Goal: Task Accomplishment & Management: Complete application form

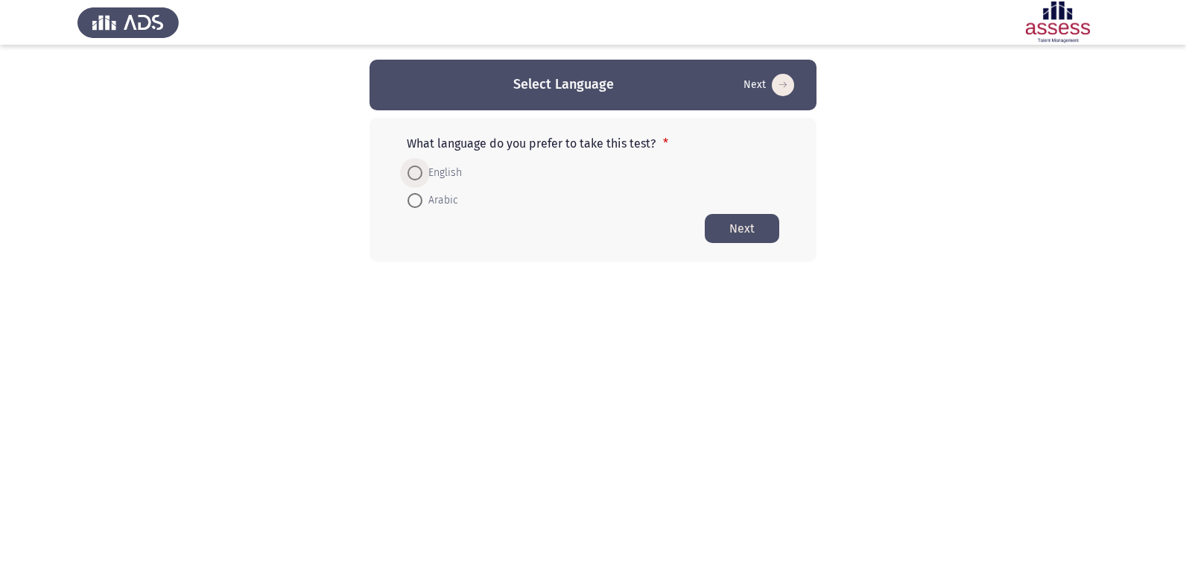
click at [416, 174] on span at bounding box center [415, 172] width 15 height 15
click at [416, 174] on input "English" at bounding box center [415, 172] width 15 height 15
radio input "true"
click at [751, 224] on button "Next" at bounding box center [742, 227] width 75 height 29
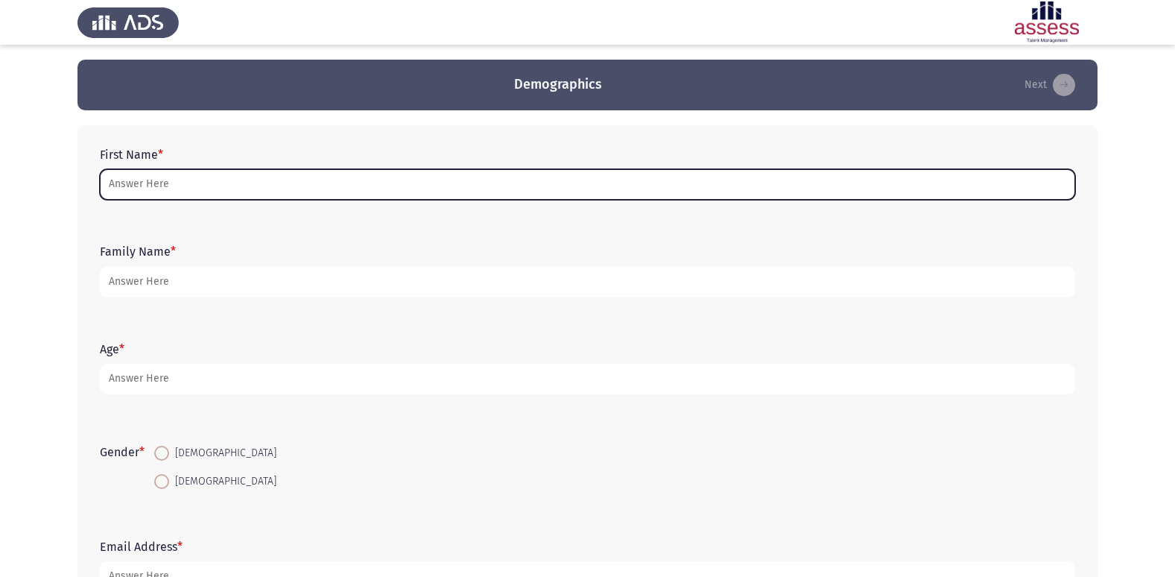
click at [481, 186] on input "First Name *" at bounding box center [587, 184] width 975 height 31
type input "a"
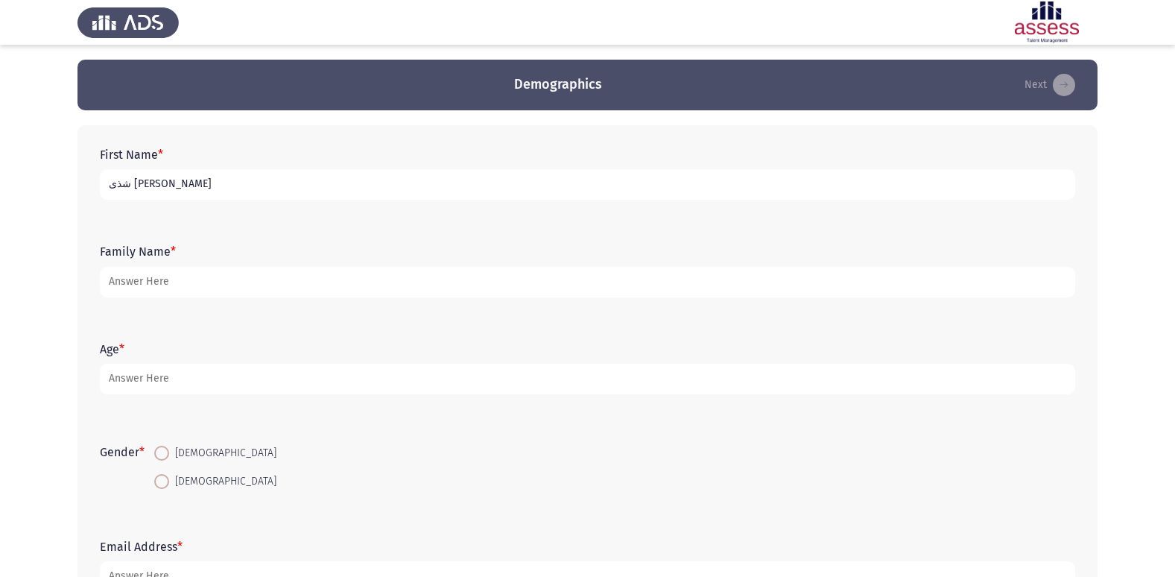
type input "شذى [PERSON_NAME]"
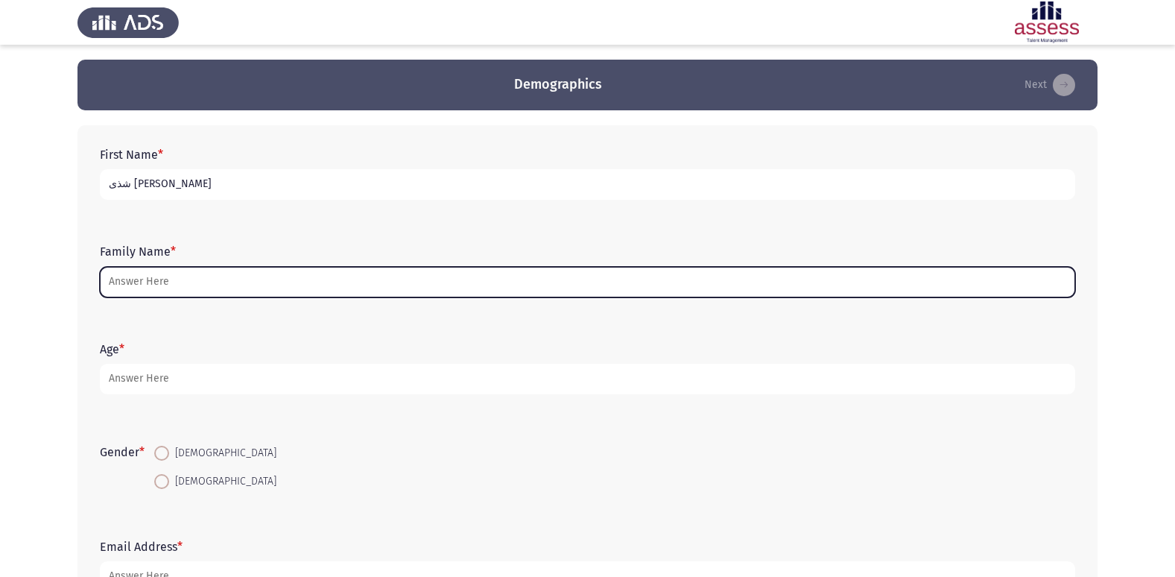
click at [466, 289] on input "Family Name *" at bounding box center [587, 282] width 975 height 31
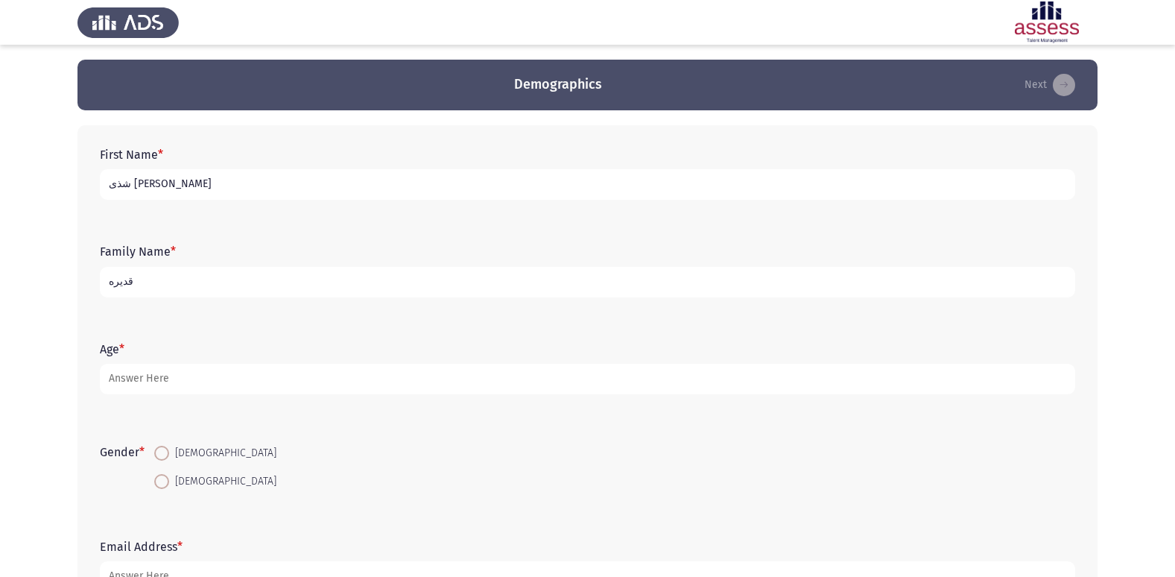
type input "قديره"
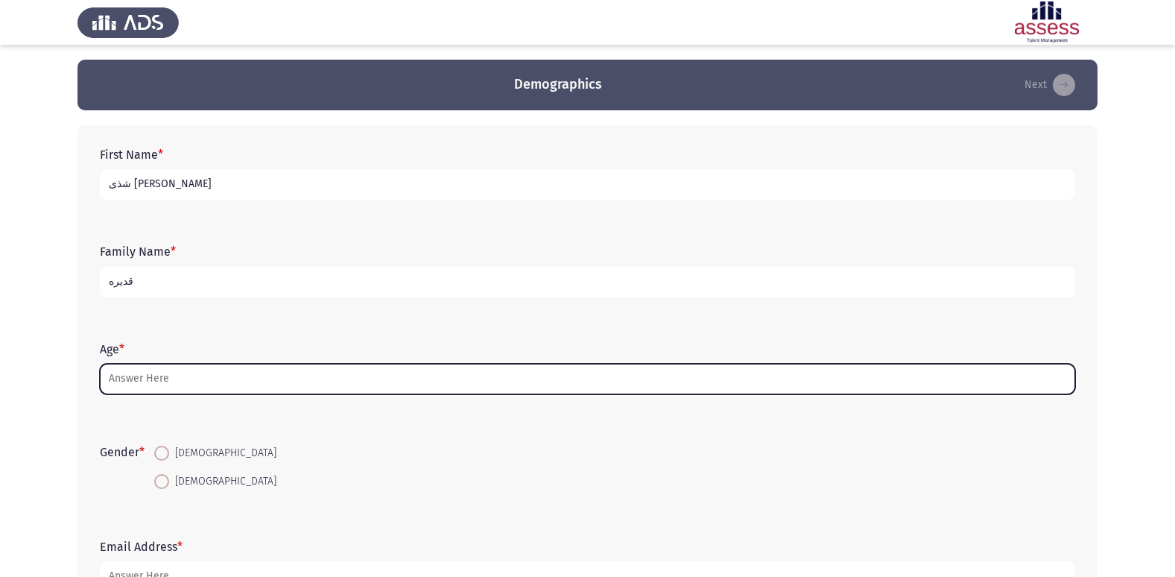
click at [374, 379] on input "Age *" at bounding box center [587, 379] width 975 height 31
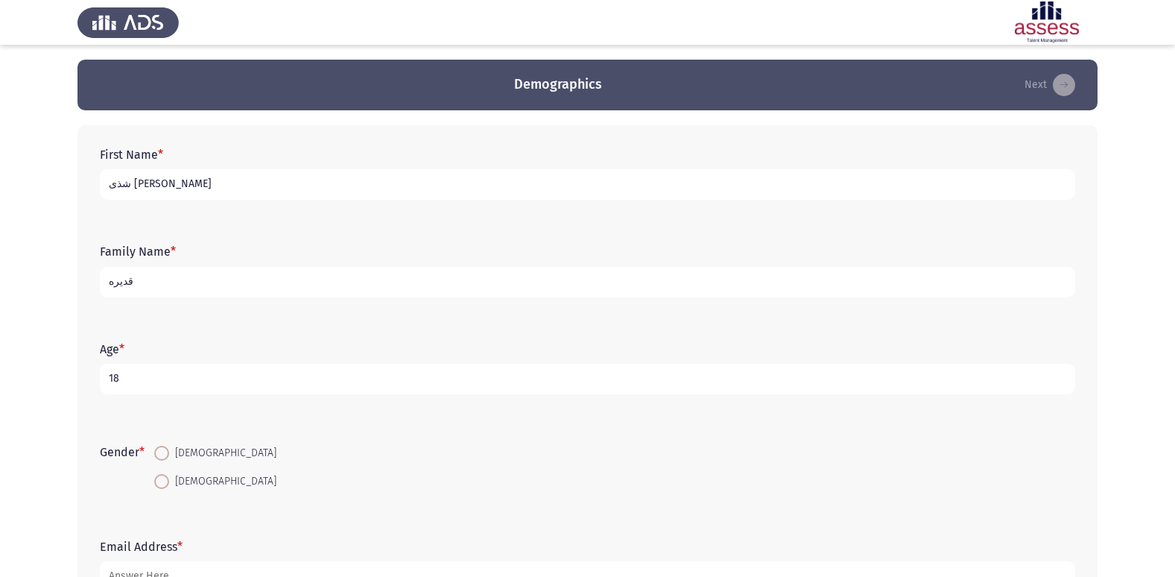
type input "18"
click at [162, 472] on label "[DEMOGRAPHIC_DATA]" at bounding box center [215, 481] width 122 height 18
click at [162, 474] on input "[DEMOGRAPHIC_DATA]" at bounding box center [161, 481] width 15 height 15
radio input "true"
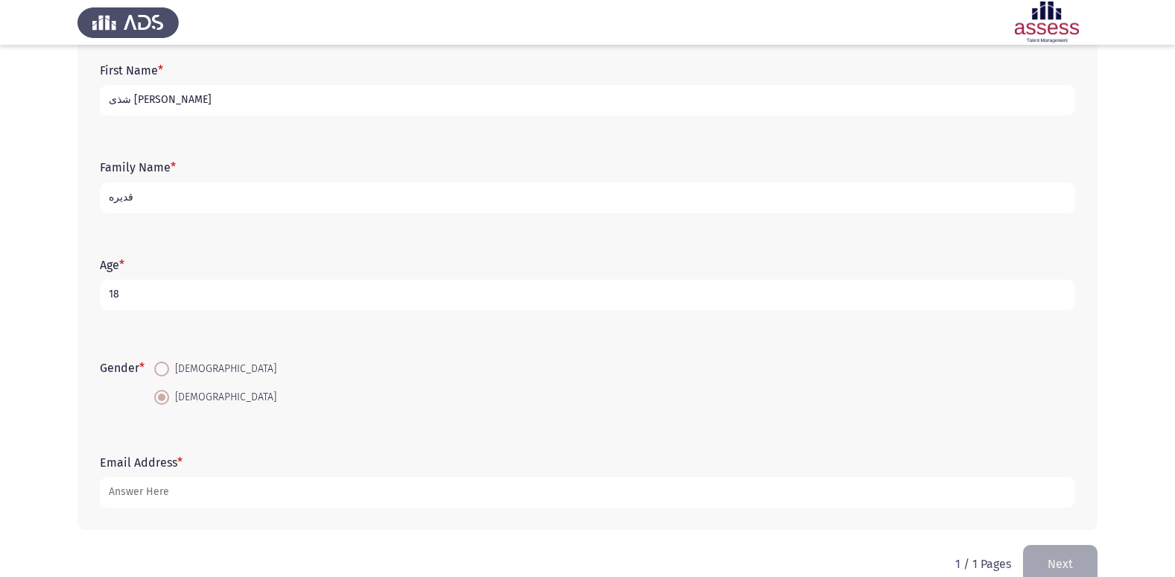
scroll to position [112, 0]
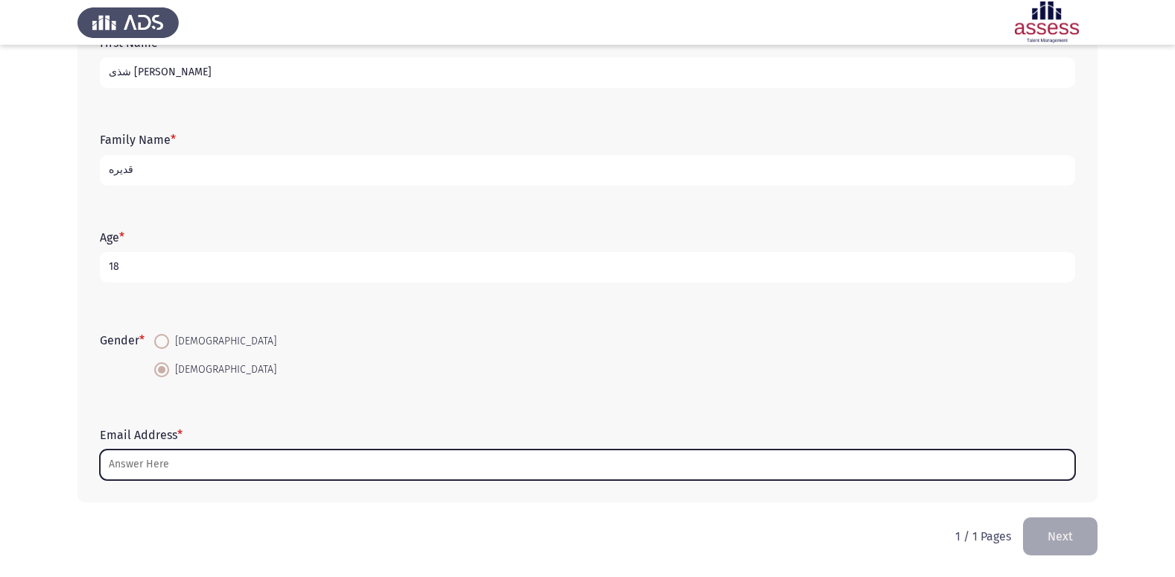
click at [528, 455] on input "Email Address *" at bounding box center [587, 464] width 975 height 31
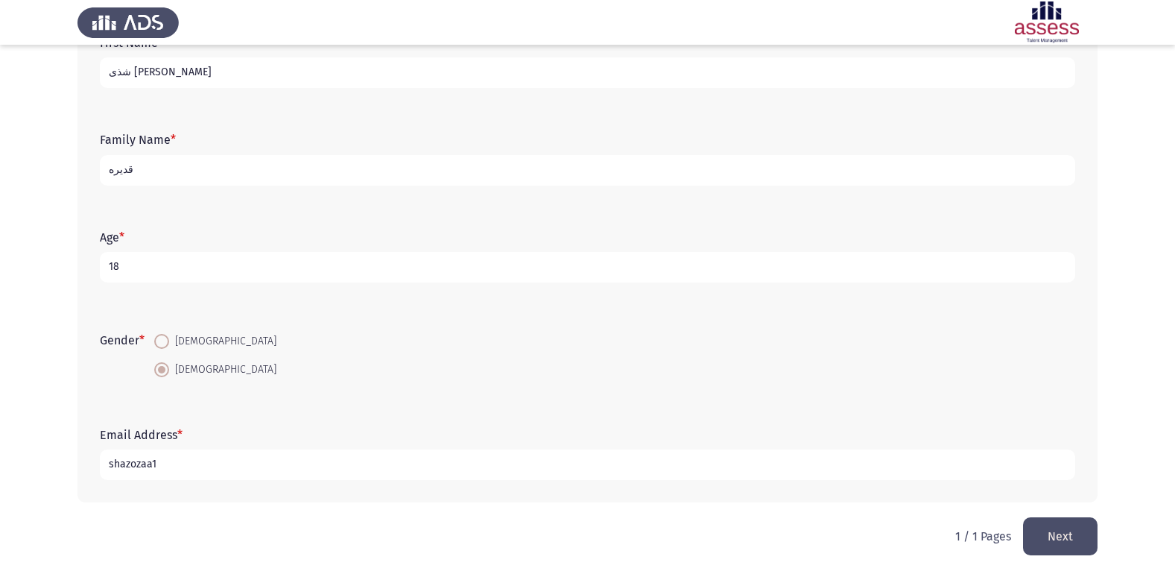
type input "shazozaa1"
click at [224, 169] on input "قديره" at bounding box center [587, 170] width 975 height 31
type input "ق"
type input "30708051400205"
click at [195, 474] on input "shazozaa1" at bounding box center [587, 464] width 975 height 31
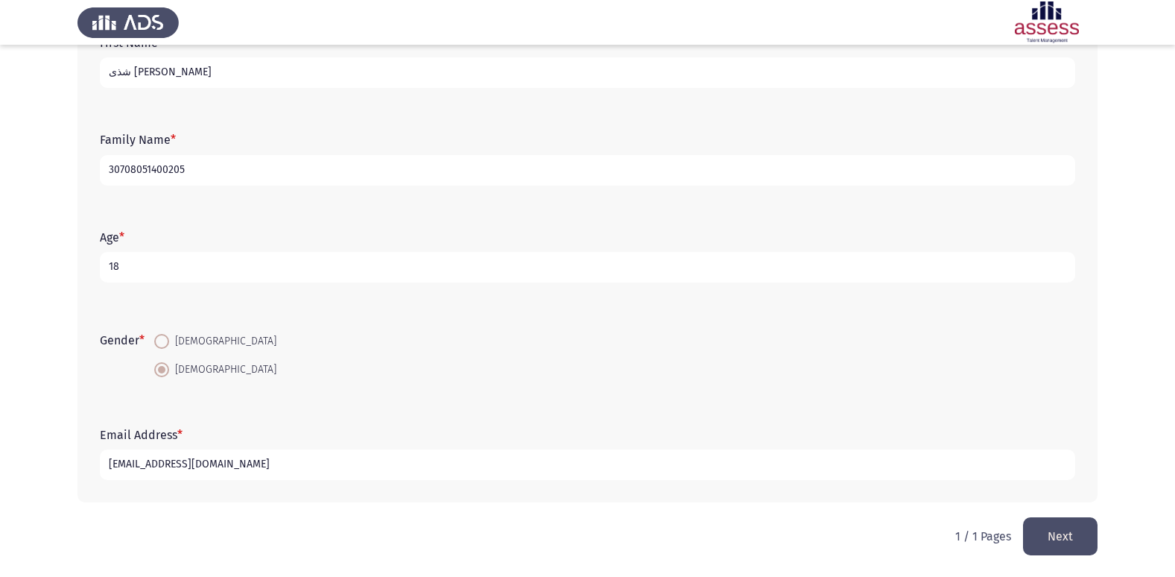
type input "[EMAIL_ADDRESS][DOMAIN_NAME]"
click at [1039, 426] on div "Email Address * [EMAIL_ADDRESS][DOMAIN_NAME]" at bounding box center [587, 453] width 990 height 67
click at [1063, 533] on button "Next" at bounding box center [1060, 536] width 75 height 38
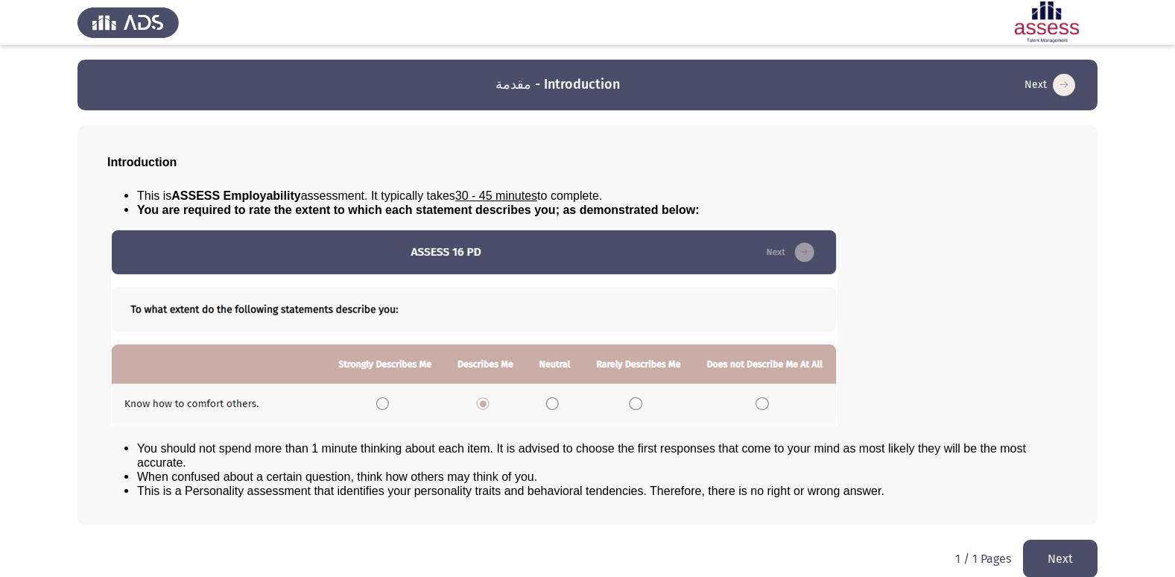
scroll to position [3, 0]
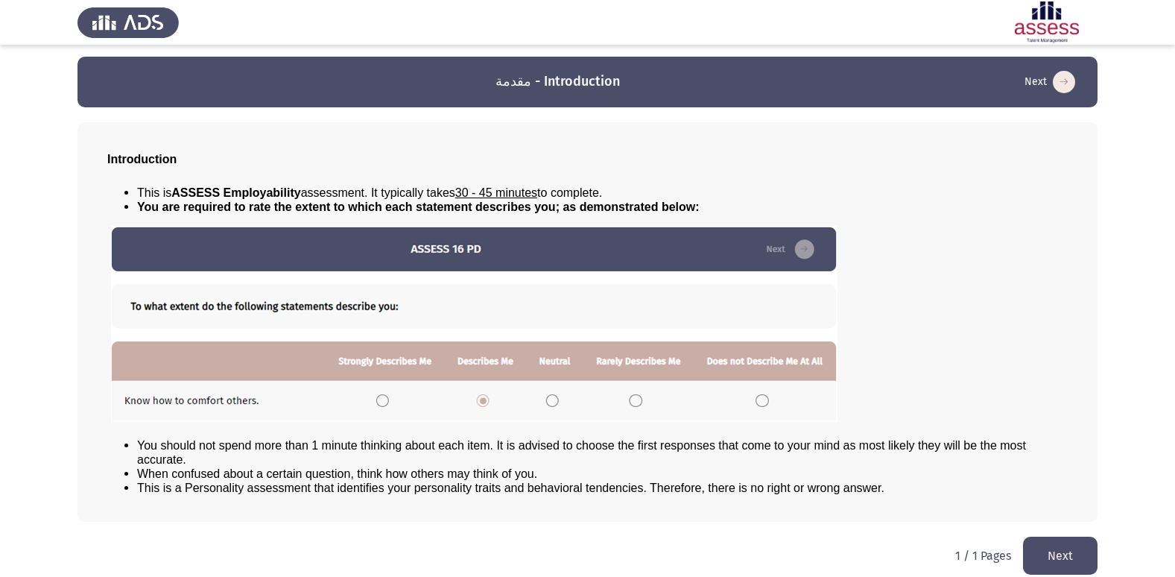
click at [1072, 561] on button "Next" at bounding box center [1060, 556] width 75 height 38
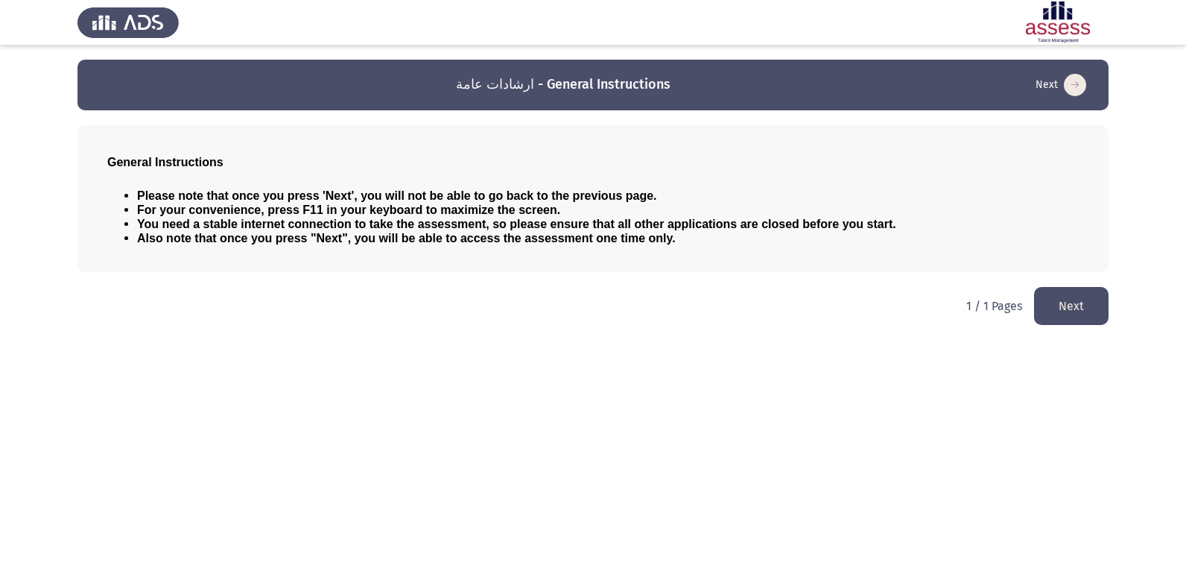
click at [1069, 320] on button "Next" at bounding box center [1071, 306] width 75 height 38
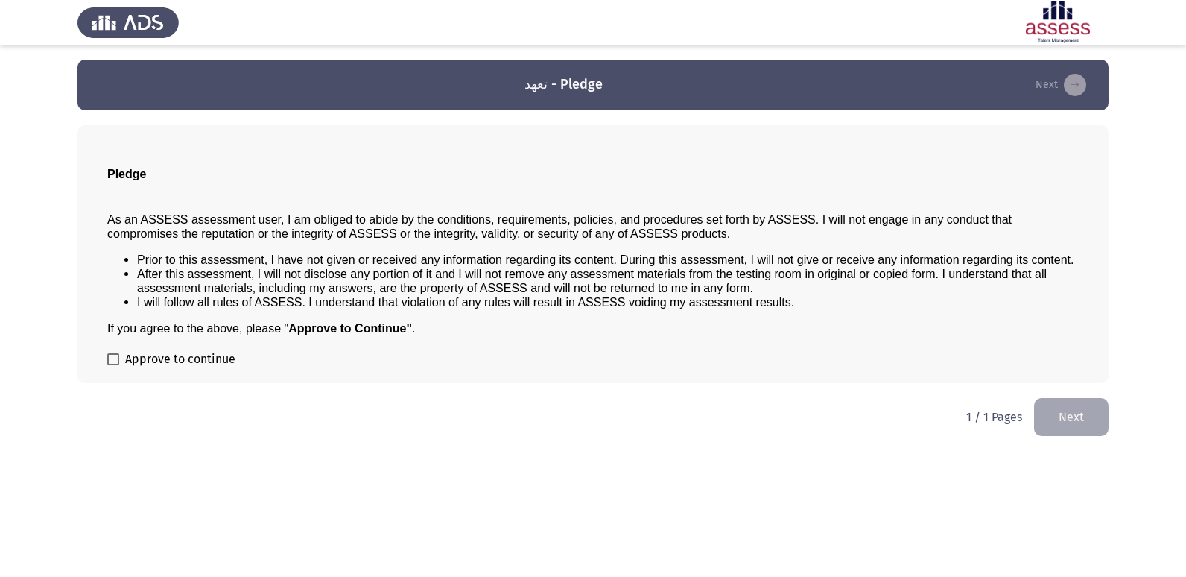
click at [116, 361] on span at bounding box center [113, 359] width 12 height 12
click at [113, 365] on input "Approve to continue" at bounding box center [113, 365] width 1 height 1
checkbox input "true"
click at [1052, 412] on button "Next" at bounding box center [1071, 417] width 75 height 38
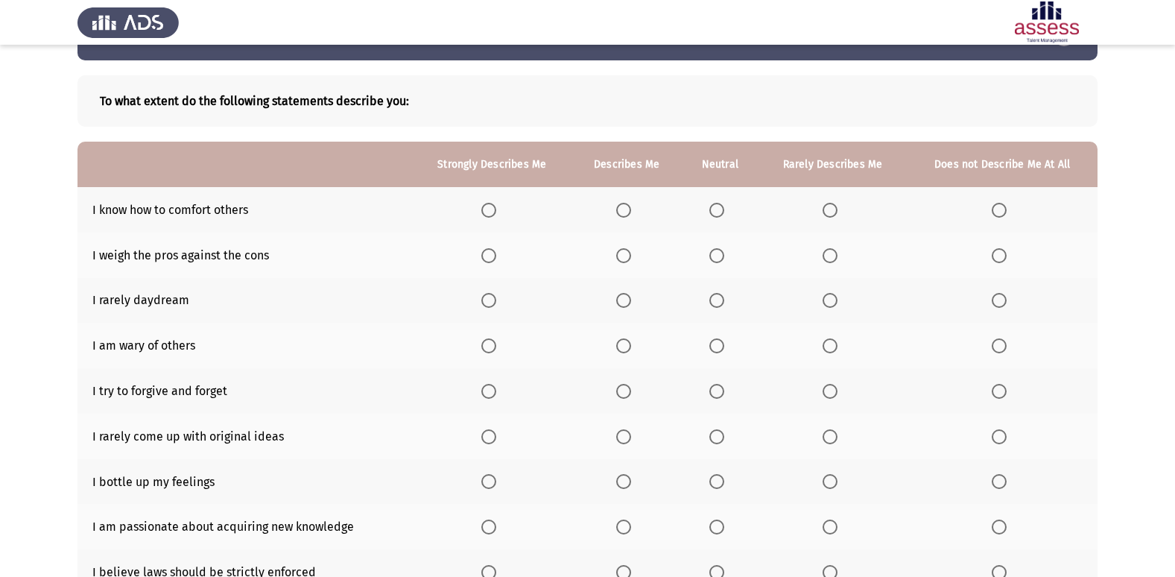
scroll to position [80, 0]
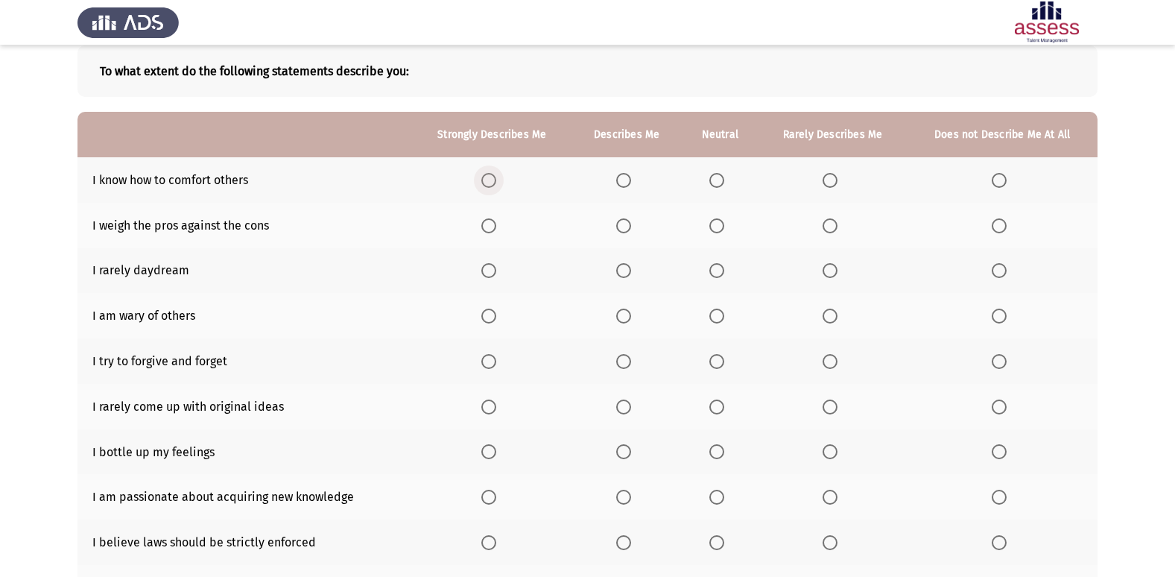
click at [487, 181] on span "Select an option" at bounding box center [488, 180] width 15 height 15
click at [487, 181] on input "Select an option" at bounding box center [488, 180] width 15 height 15
click at [719, 270] on span "Select an option" at bounding box center [716, 270] width 15 height 15
click at [719, 270] on input "Select an option" at bounding box center [716, 270] width 15 height 15
click at [824, 227] on span "Select an option" at bounding box center [830, 225] width 15 height 15
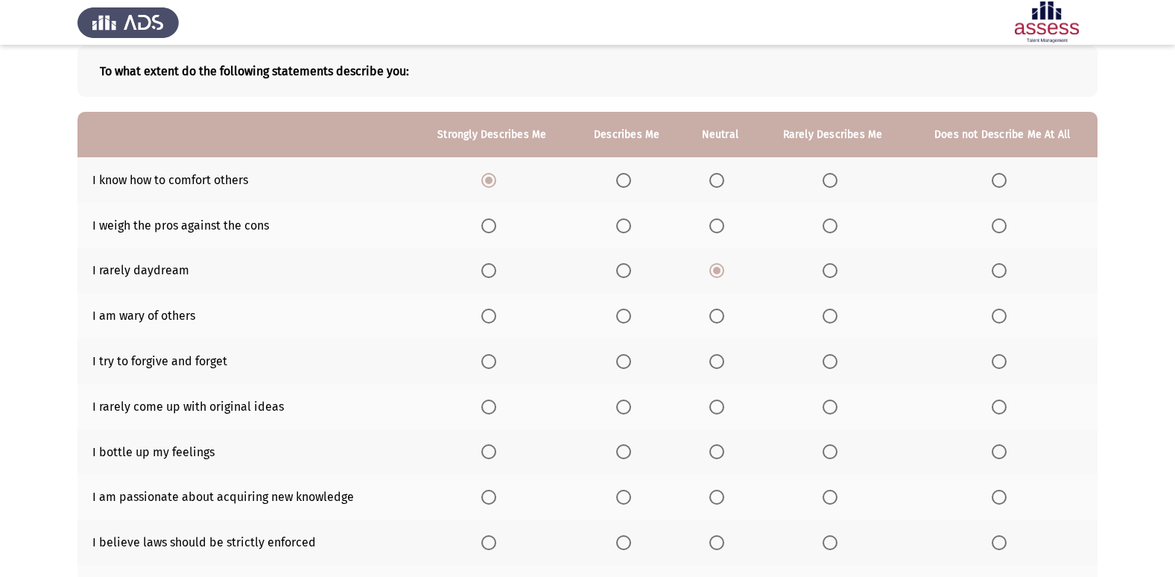
click at [824, 227] on input "Select an option" at bounding box center [830, 225] width 15 height 15
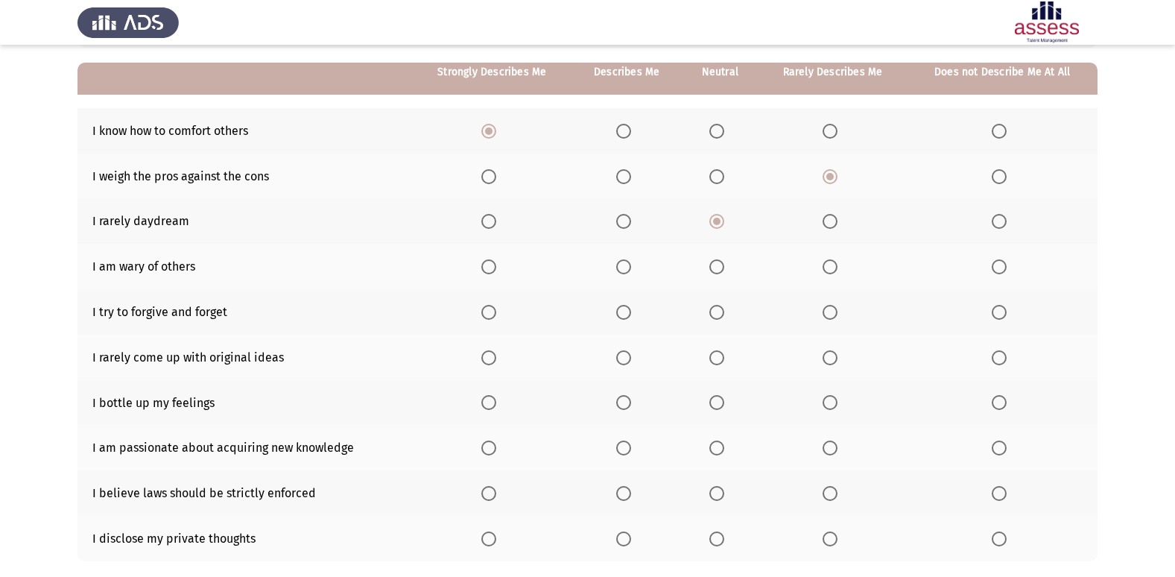
scroll to position [133, 0]
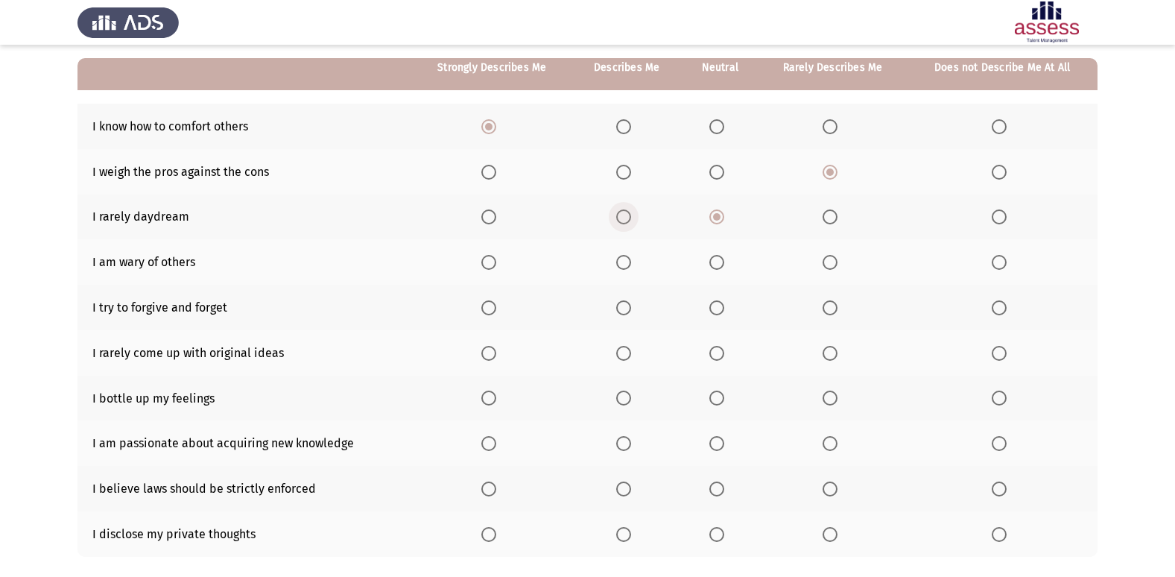
click at [621, 211] on span "Select an option" at bounding box center [623, 216] width 15 height 15
click at [621, 211] on input "Select an option" at bounding box center [623, 216] width 15 height 15
click at [496, 532] on span "Select an option" at bounding box center [488, 534] width 15 height 15
click at [496, 532] on input "Select an option" at bounding box center [488, 534] width 15 height 15
click at [493, 441] on span "Select an option" at bounding box center [488, 443] width 15 height 15
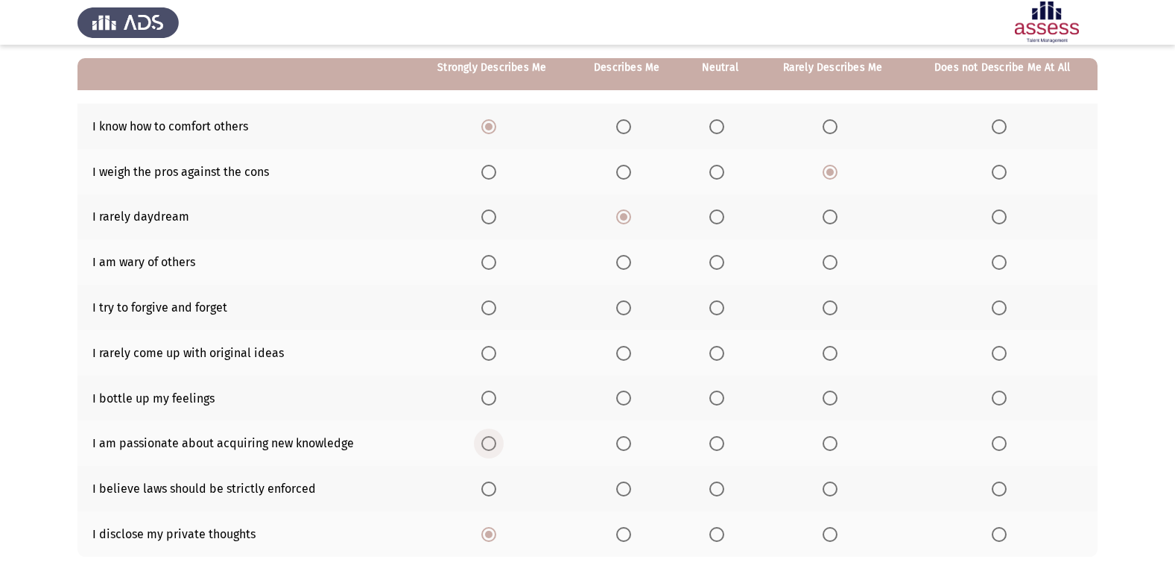
click at [493, 441] on input "Select an option" at bounding box center [488, 443] width 15 height 15
click at [626, 490] on span "Select an option" at bounding box center [623, 488] width 15 height 15
click at [626, 490] on input "Select an option" at bounding box center [623, 488] width 15 height 15
click at [488, 493] on span "Select an option" at bounding box center [488, 488] width 15 height 15
click at [488, 493] on input "Select an option" at bounding box center [488, 488] width 15 height 15
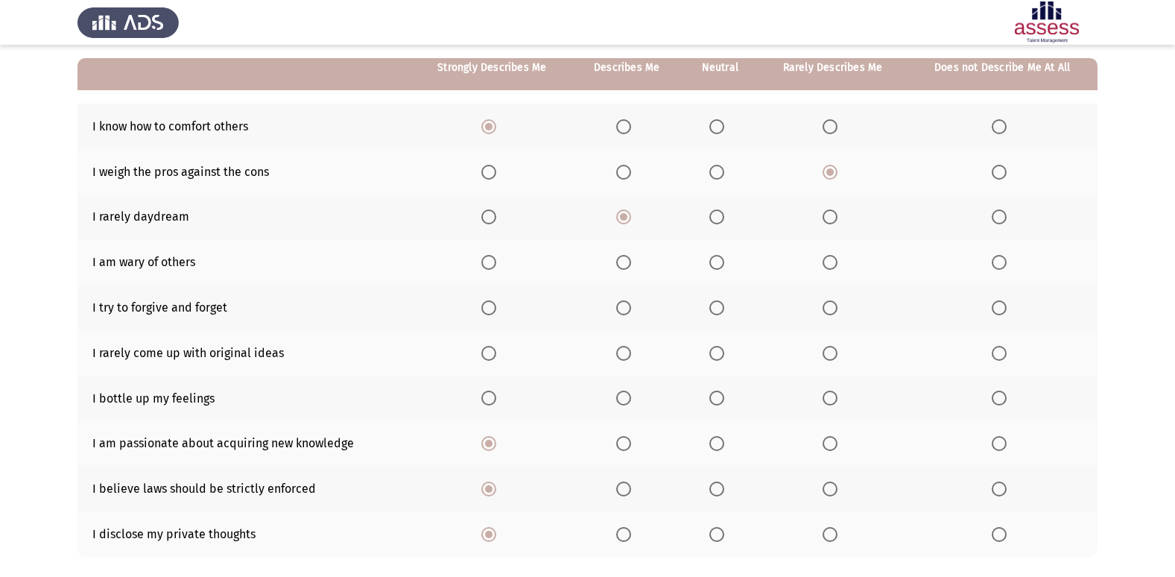
click at [823, 396] on span "Select an option" at bounding box center [830, 397] width 15 height 15
click at [823, 396] on input "Select an option" at bounding box center [830, 397] width 15 height 15
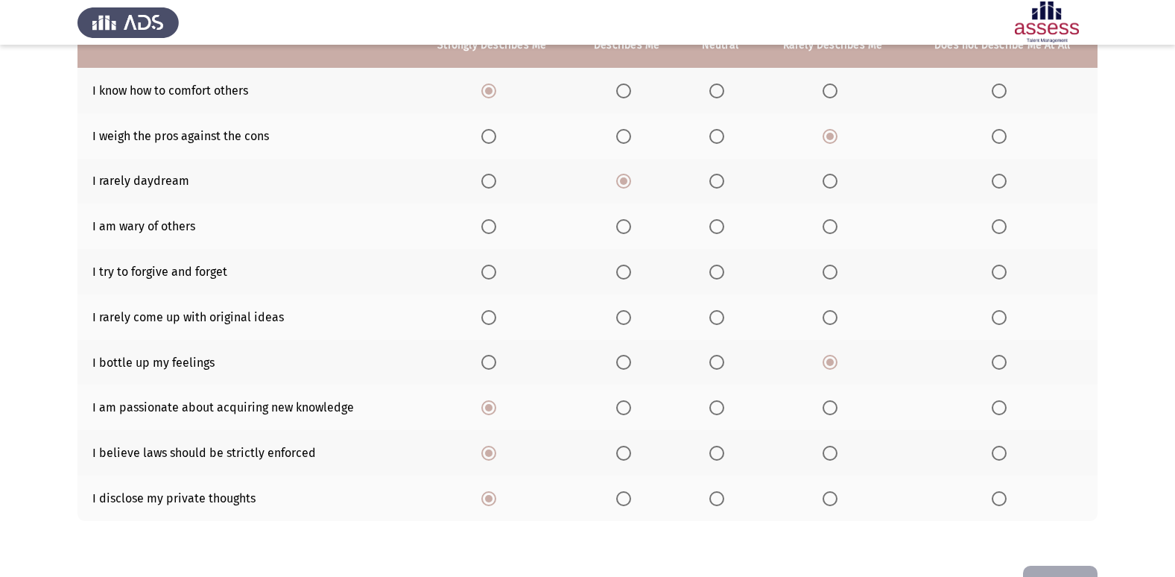
scroll to position [218, 0]
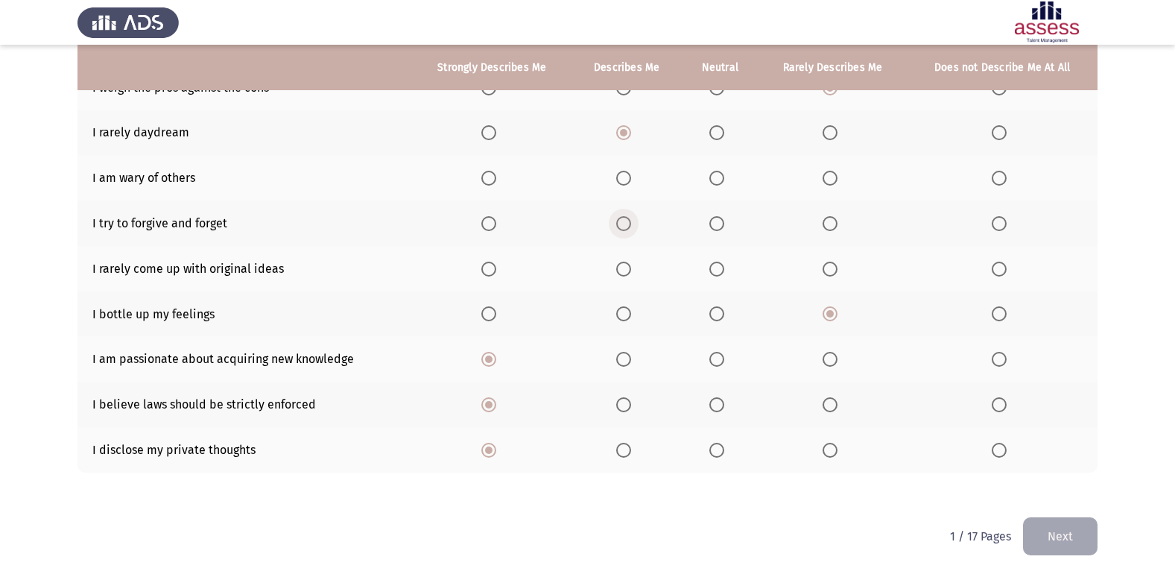
click at [622, 227] on span "Select an option" at bounding box center [623, 223] width 15 height 15
click at [622, 227] on input "Select an option" at bounding box center [623, 223] width 15 height 15
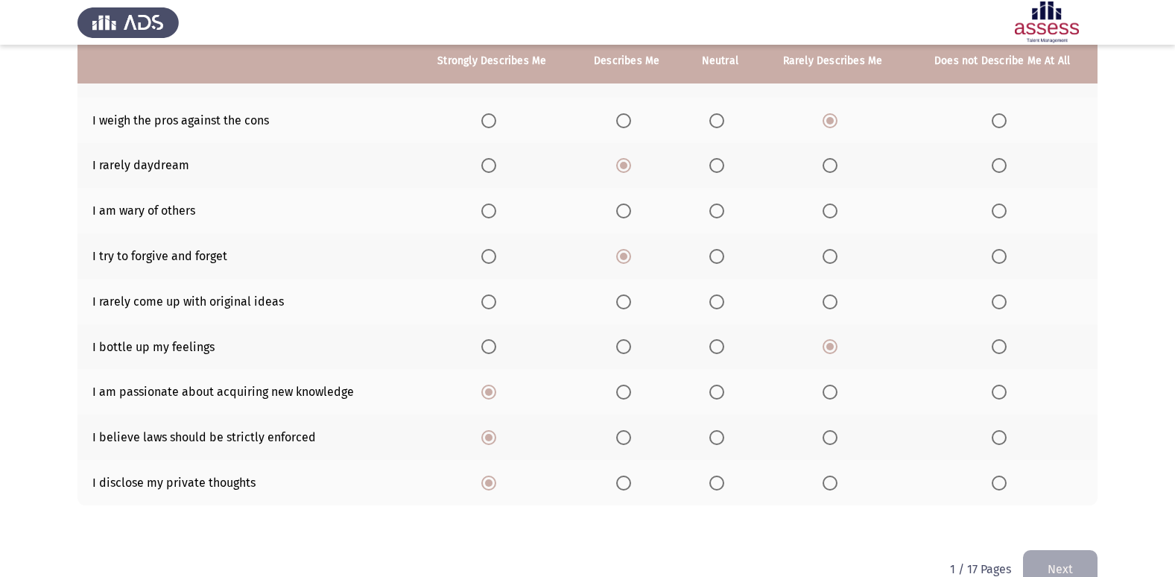
scroll to position [165, 0]
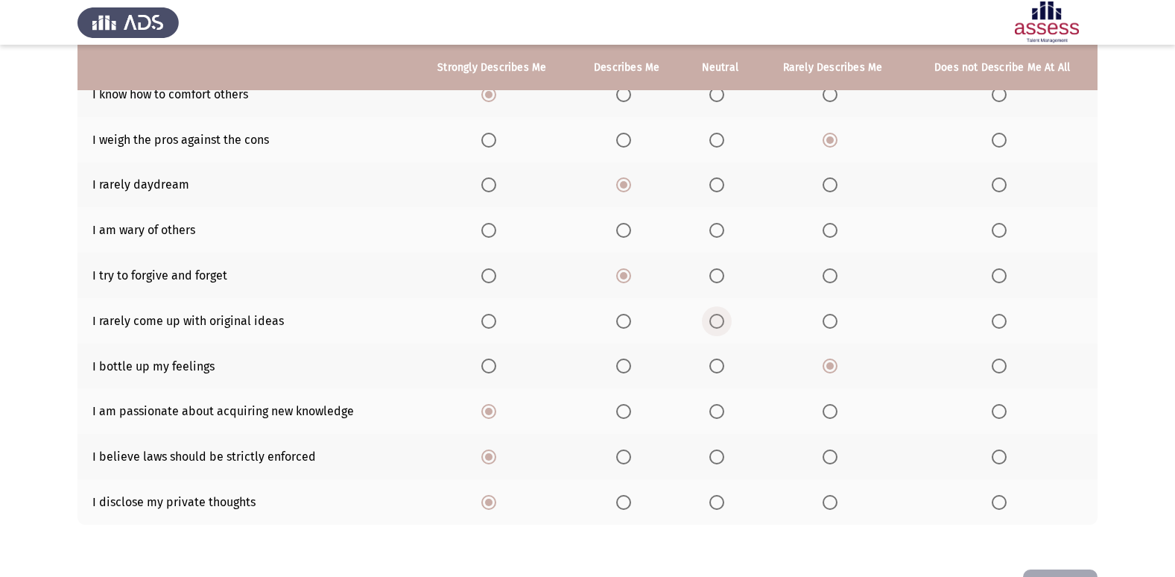
click at [718, 323] on span "Select an option" at bounding box center [716, 321] width 15 height 15
click at [718, 323] on input "Select an option" at bounding box center [716, 321] width 15 height 15
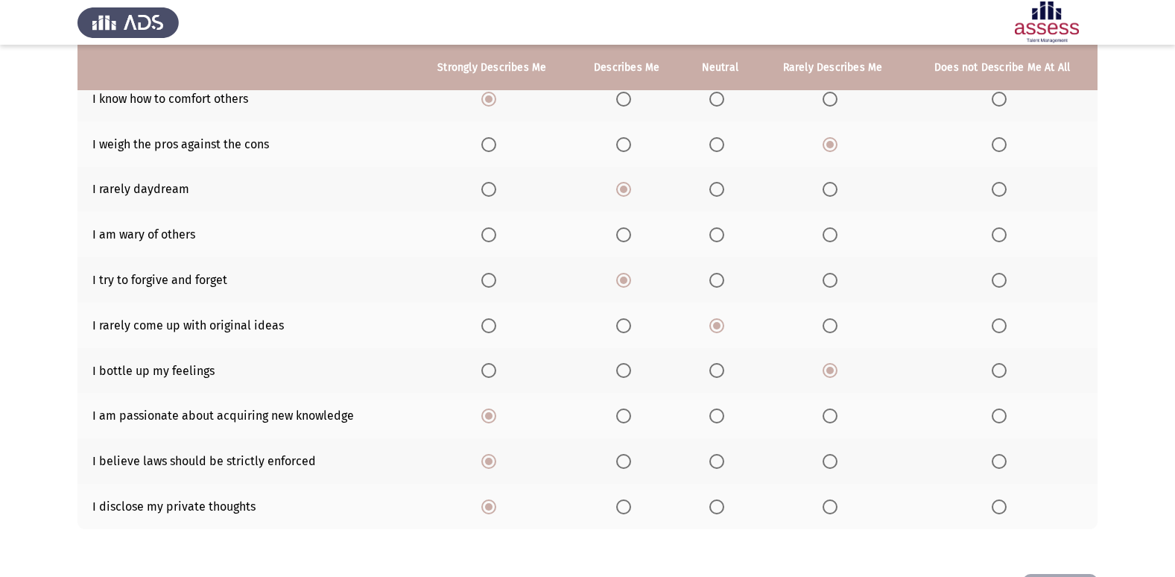
scroll to position [143, 0]
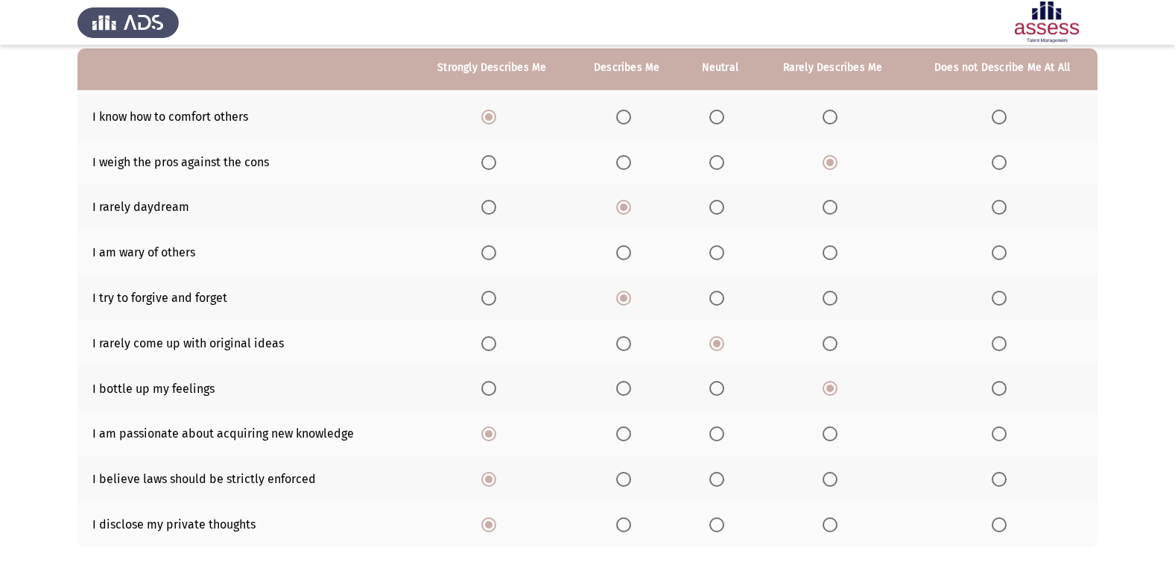
click at [718, 159] on span "Select an option" at bounding box center [716, 162] width 15 height 15
click at [718, 159] on input "Select an option" at bounding box center [716, 162] width 15 height 15
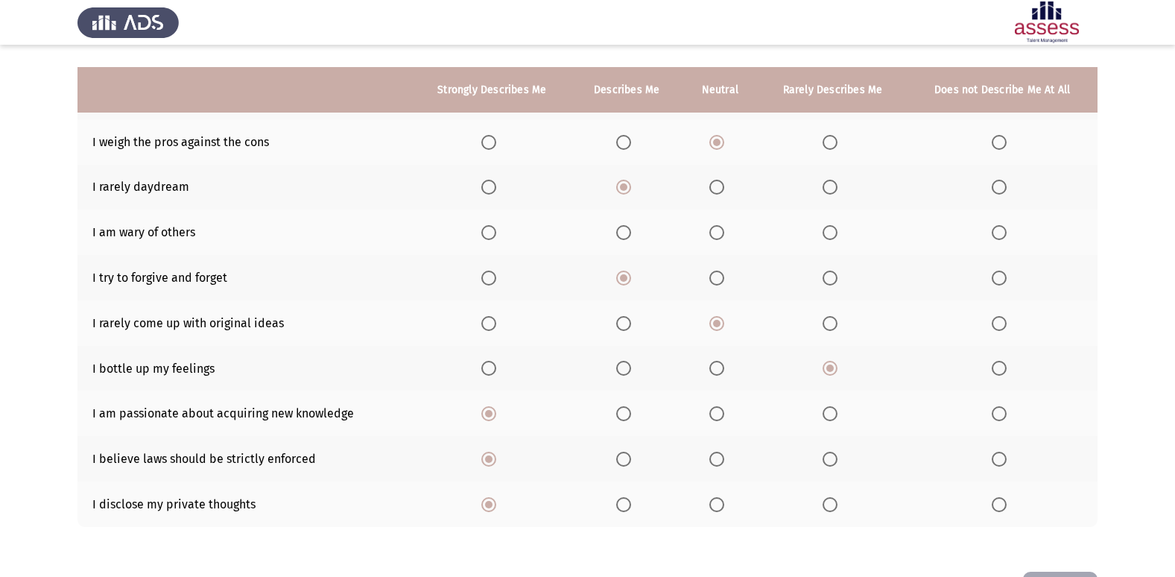
scroll to position [188, 0]
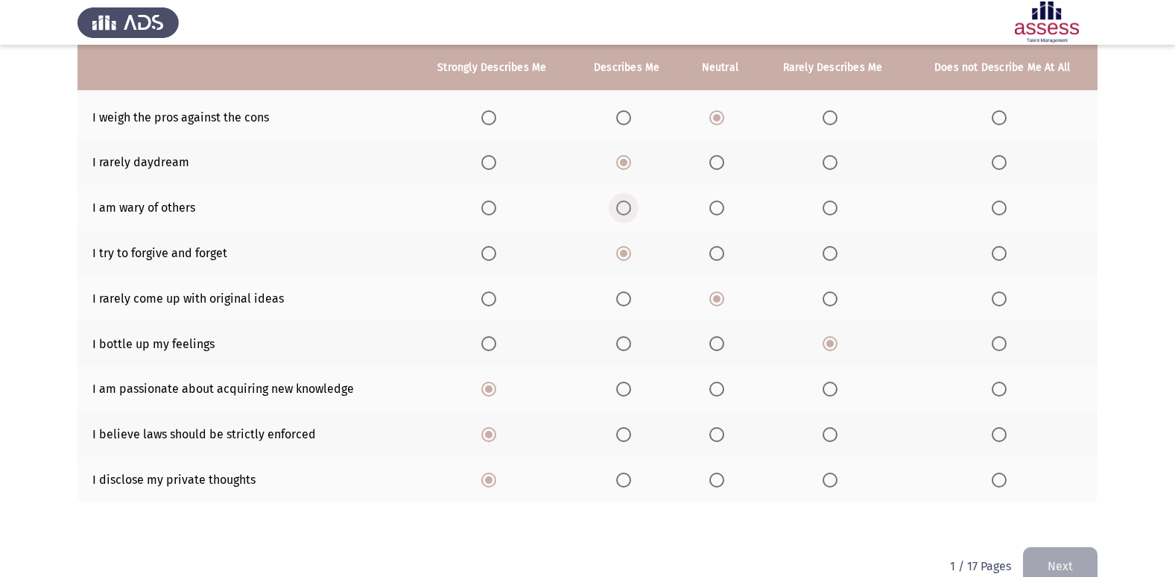
click at [626, 211] on span "Select an option" at bounding box center [623, 207] width 15 height 15
click at [626, 211] on input "Select an option" at bounding box center [623, 207] width 15 height 15
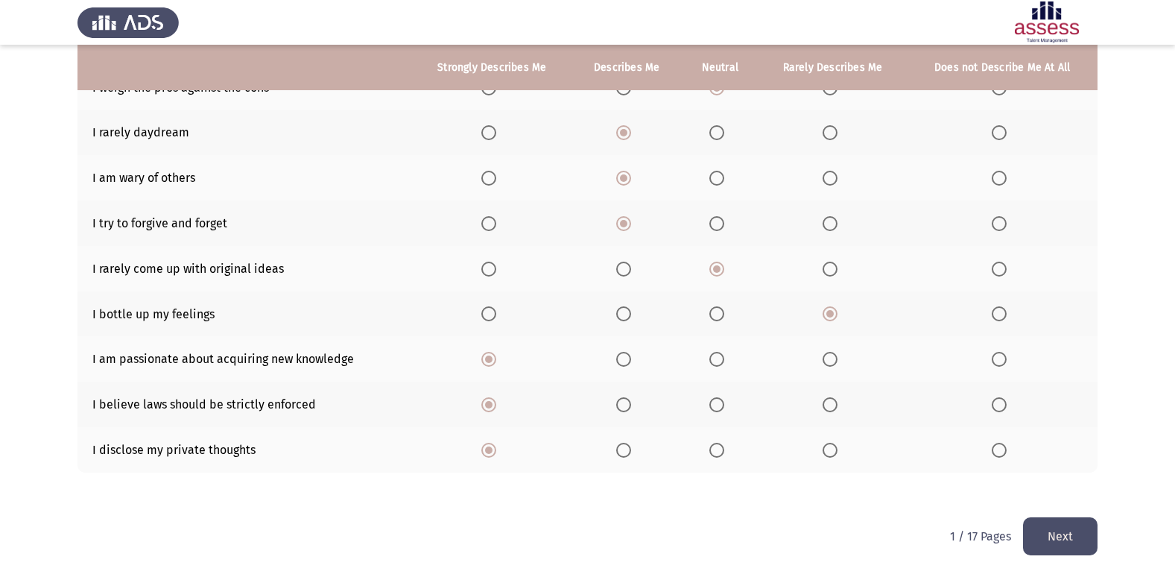
click at [1079, 536] on button "Next" at bounding box center [1060, 536] width 75 height 38
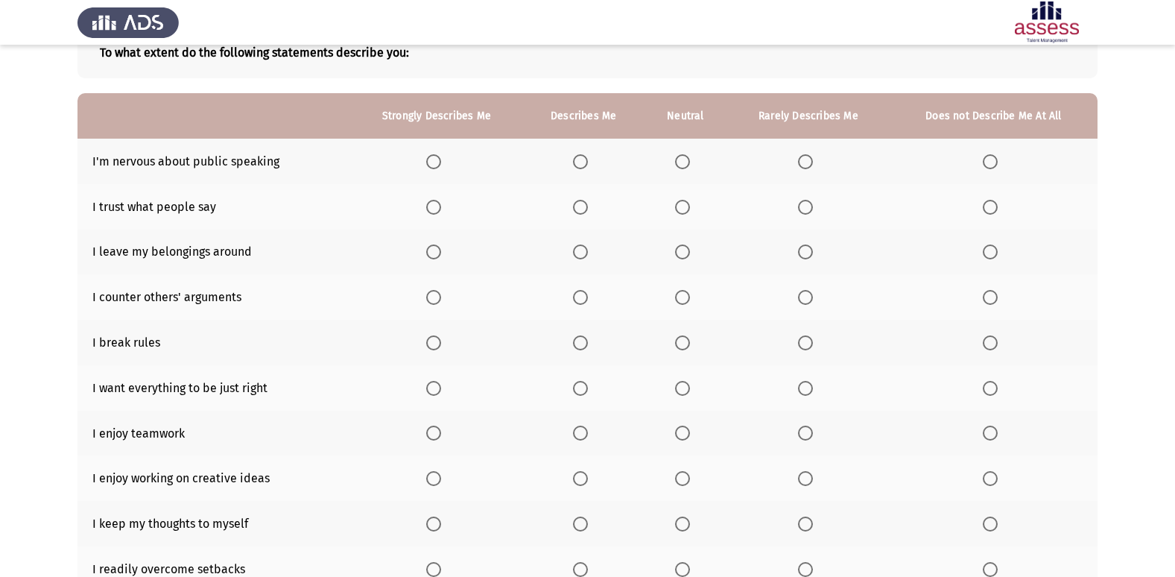
scroll to position [108, 0]
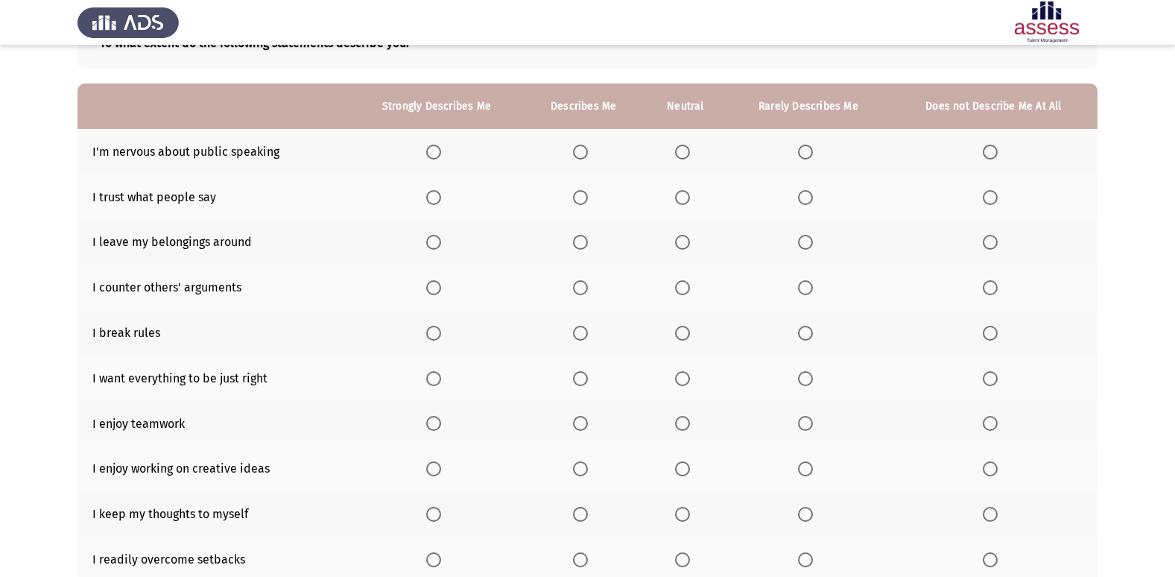
click at [680, 198] on span "Select an option" at bounding box center [682, 197] width 15 height 15
click at [680, 198] on input "Select an option" at bounding box center [682, 197] width 15 height 15
click at [584, 159] on span "Select an option" at bounding box center [580, 152] width 15 height 15
click at [584, 159] on input "Select an option" at bounding box center [580, 152] width 15 height 15
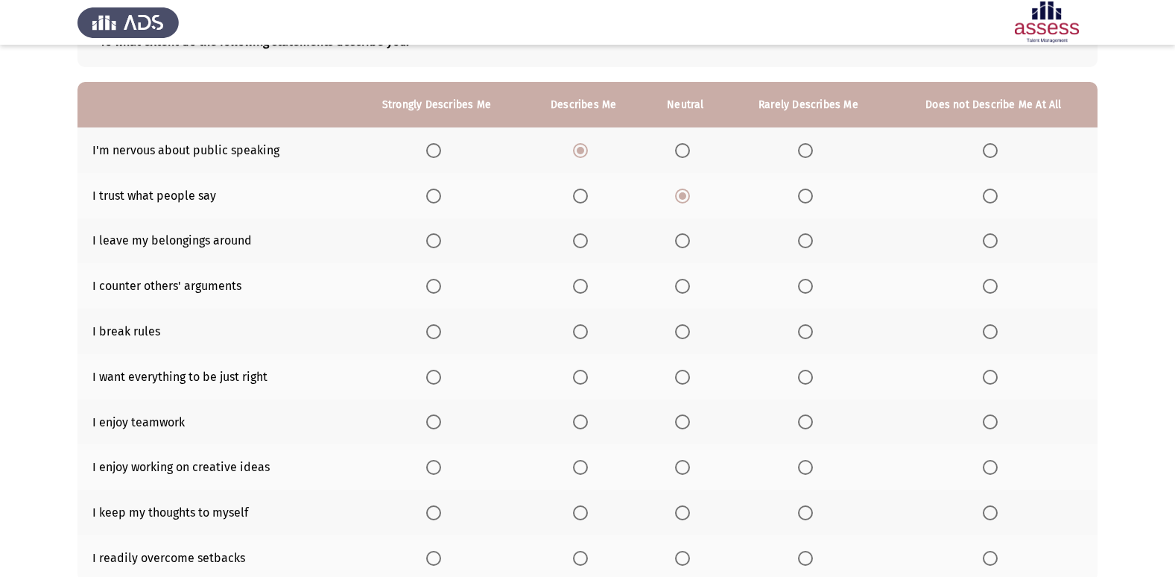
scroll to position [119, 0]
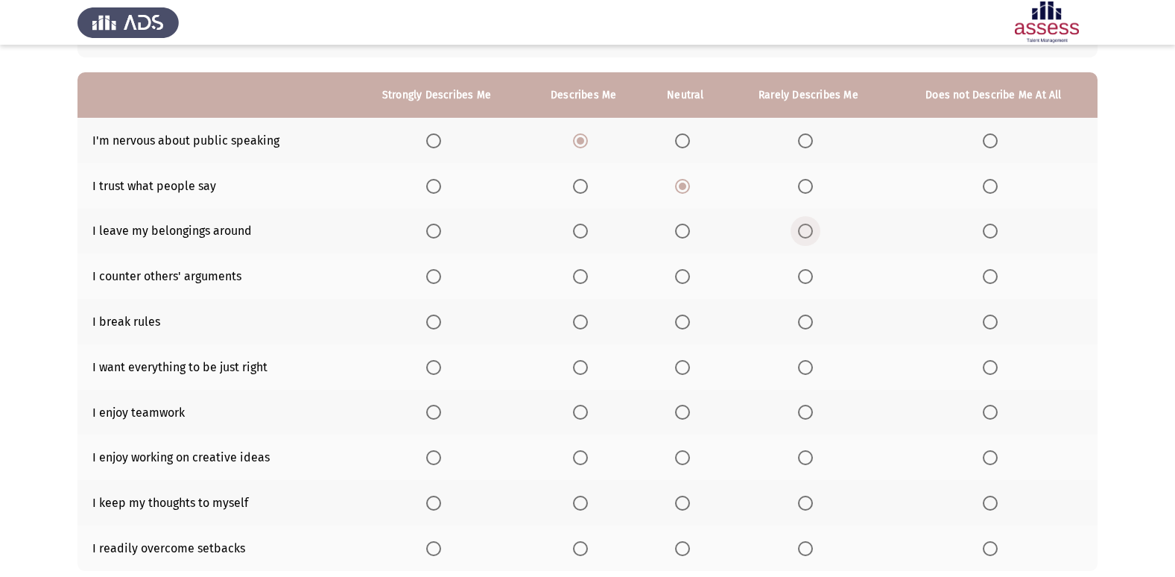
click at [810, 231] on span "Select an option" at bounding box center [805, 231] width 15 height 15
click at [810, 231] on input "Select an option" at bounding box center [805, 231] width 15 height 15
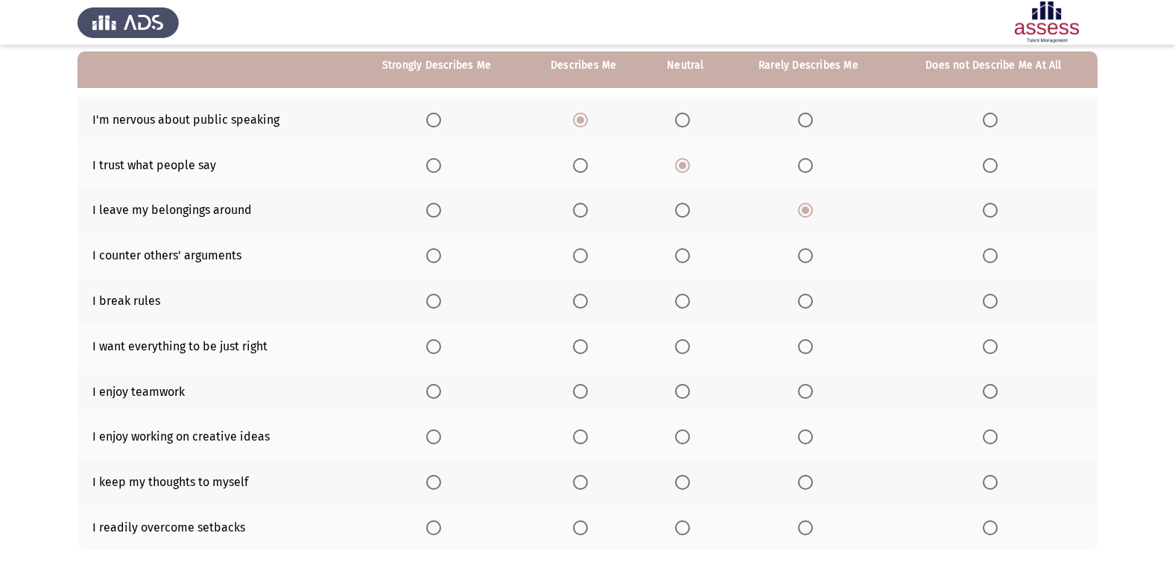
scroll to position [145, 0]
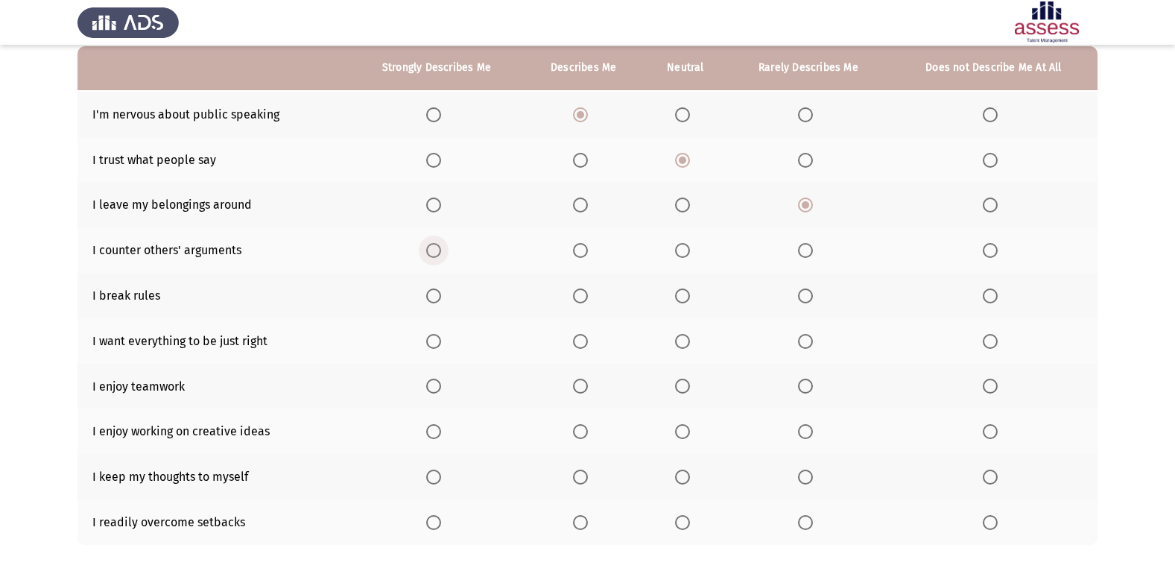
click at [435, 256] on span "Select an option" at bounding box center [433, 250] width 15 height 15
click at [435, 256] on input "Select an option" at bounding box center [433, 250] width 15 height 15
click at [993, 290] on span "Select an option" at bounding box center [990, 295] width 15 height 15
click at [993, 290] on input "Select an option" at bounding box center [990, 295] width 15 height 15
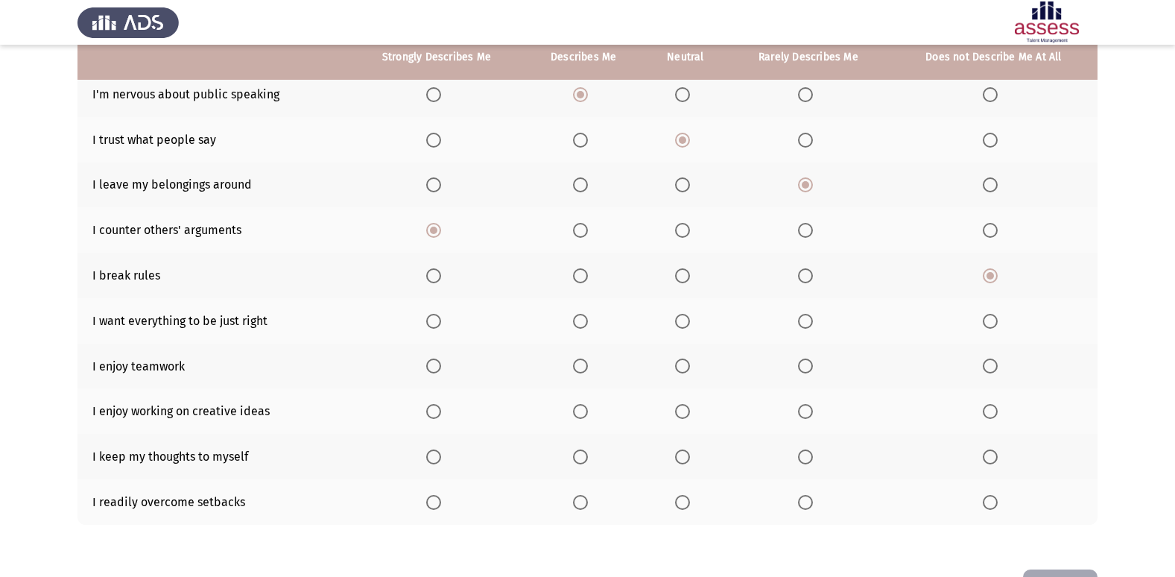
scroll to position [174, 0]
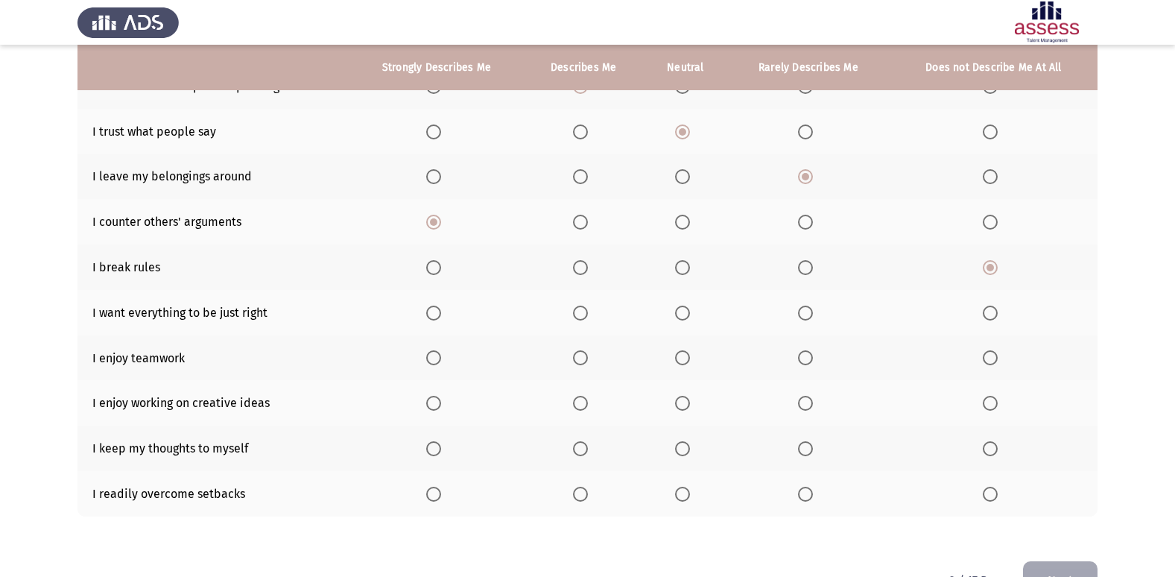
click at [440, 316] on span "Select an option" at bounding box center [433, 313] width 15 height 15
click at [440, 316] on input "Select an option" at bounding box center [433, 313] width 15 height 15
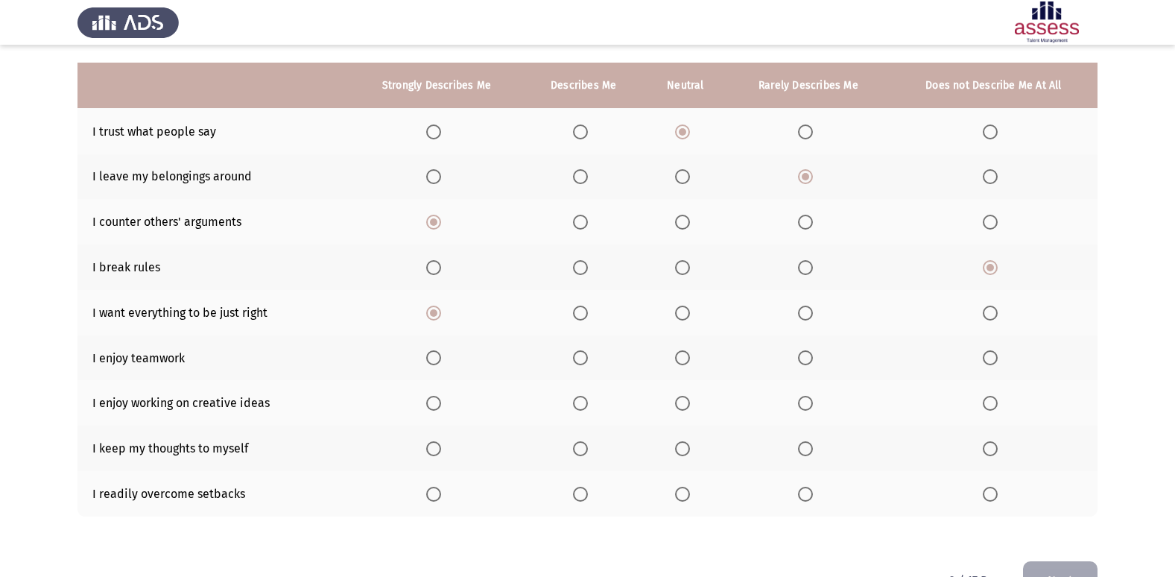
scroll to position [217, 0]
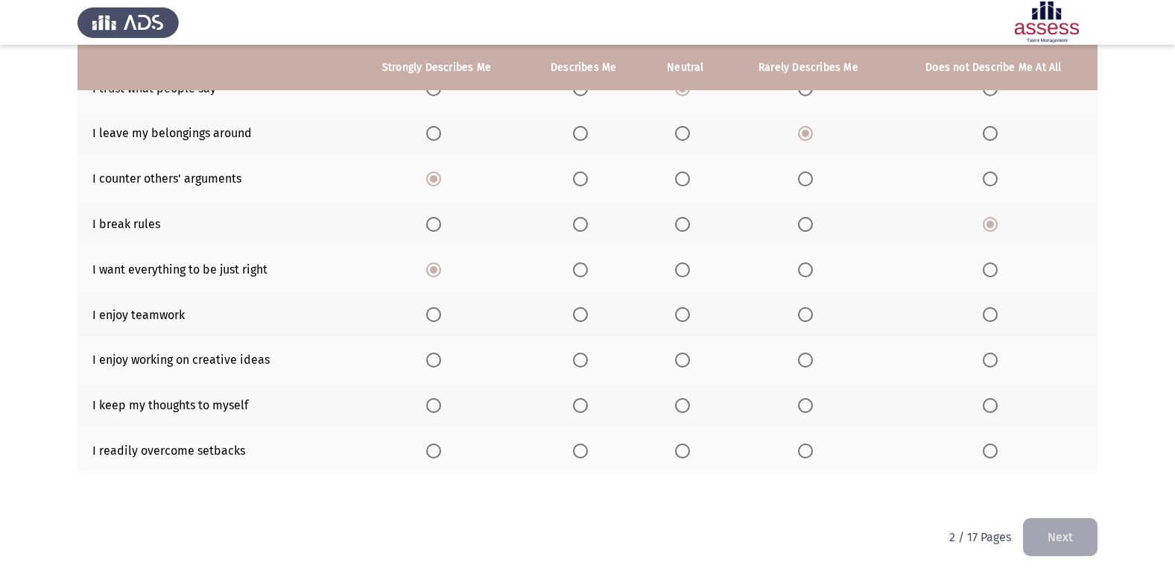
click at [426, 312] on th at bounding box center [436, 314] width 174 height 45
click at [441, 320] on span "Select an option" at bounding box center [433, 314] width 15 height 15
click at [441, 320] on input "Select an option" at bounding box center [433, 314] width 15 height 15
click at [432, 364] on span "Select an option" at bounding box center [433, 359] width 15 height 15
click at [432, 364] on input "Select an option" at bounding box center [433, 359] width 15 height 15
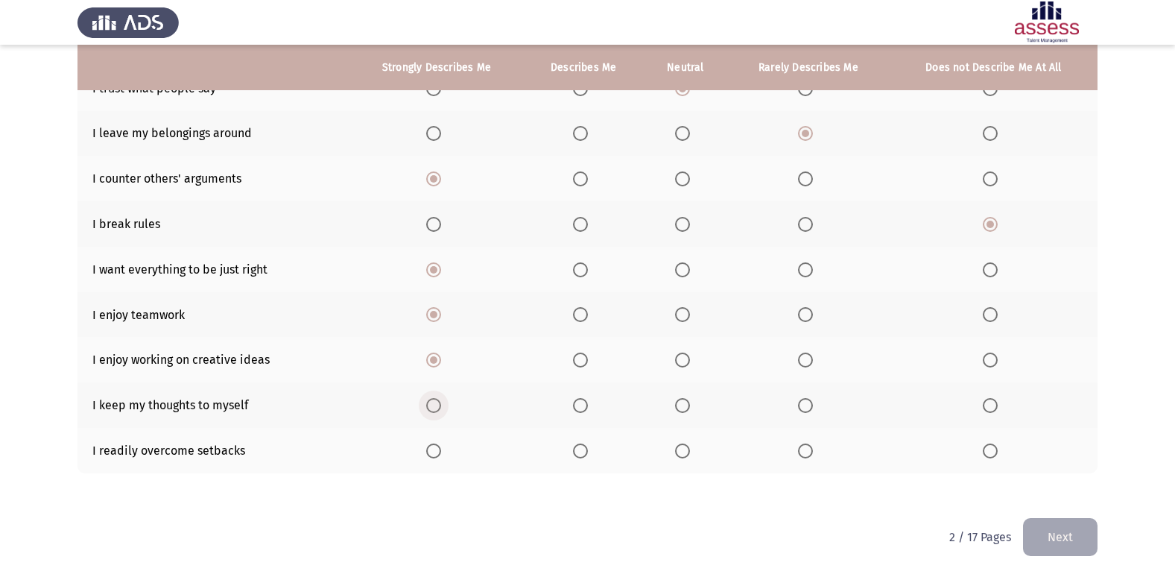
click at [439, 401] on span "Select an option" at bounding box center [433, 405] width 15 height 15
click at [439, 401] on input "Select an option" at bounding box center [433, 405] width 15 height 15
click at [578, 453] on span "Select an option" at bounding box center [580, 450] width 15 height 15
click at [578, 453] on input "Select an option" at bounding box center [580, 450] width 15 height 15
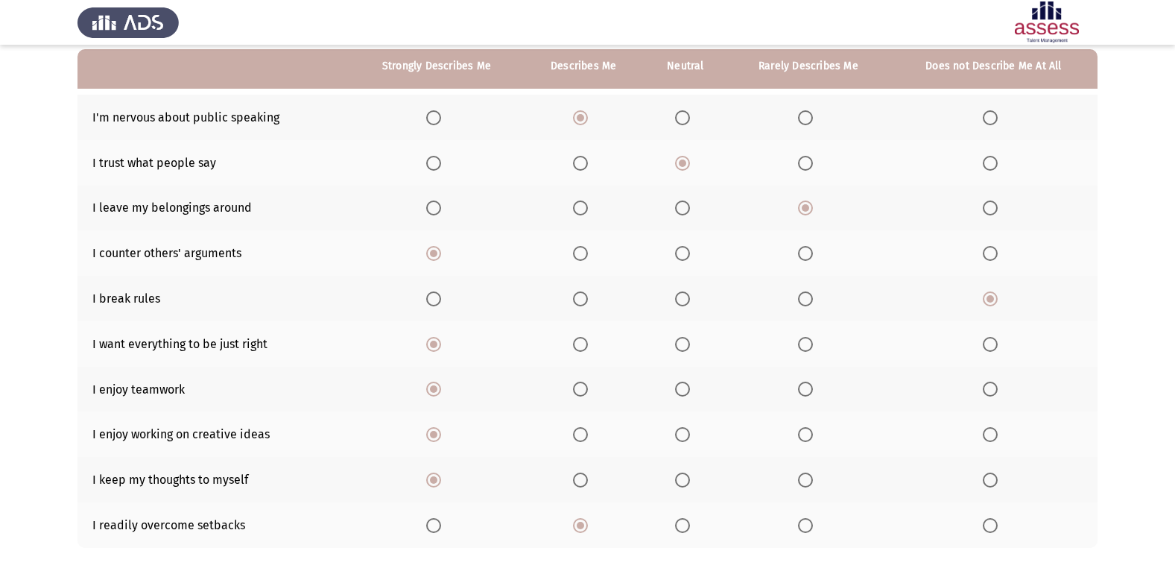
scroll to position [141, 0]
click at [575, 347] on span "Select an option" at bounding box center [580, 345] width 15 height 15
click at [575, 347] on input "Select an option" at bounding box center [580, 345] width 15 height 15
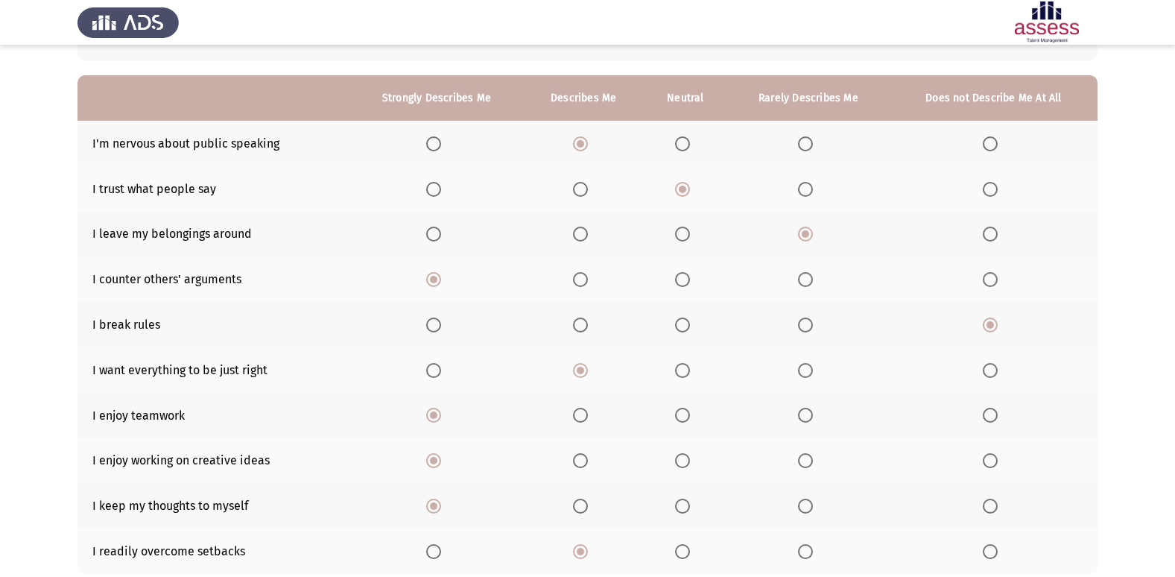
scroll to position [130, 0]
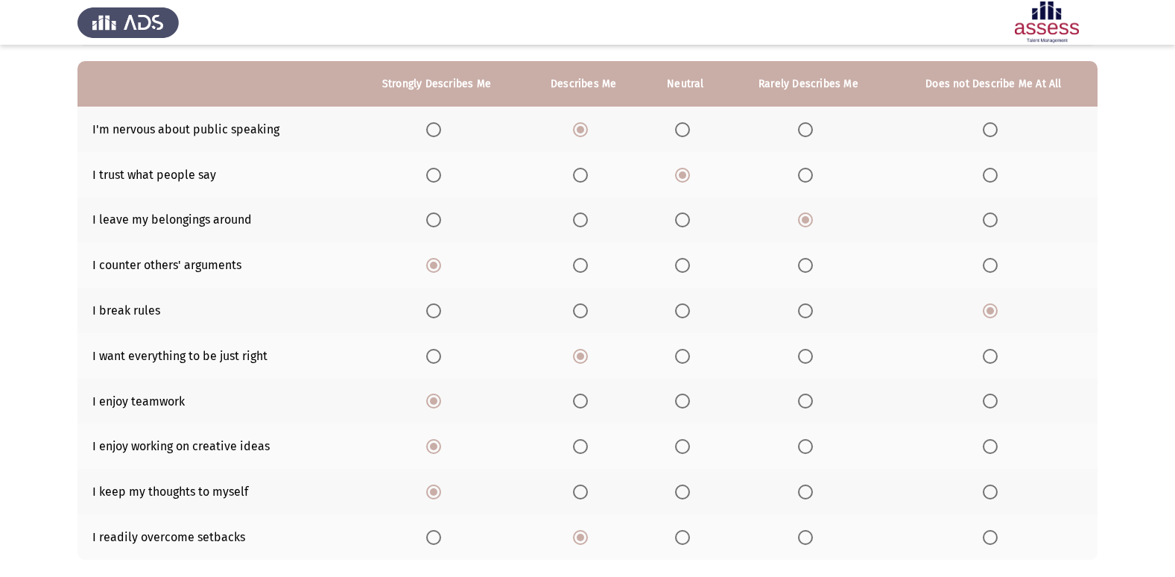
click at [812, 179] on span "Select an option" at bounding box center [805, 175] width 15 height 15
click at [812, 179] on input "Select an option" at bounding box center [805, 175] width 15 height 15
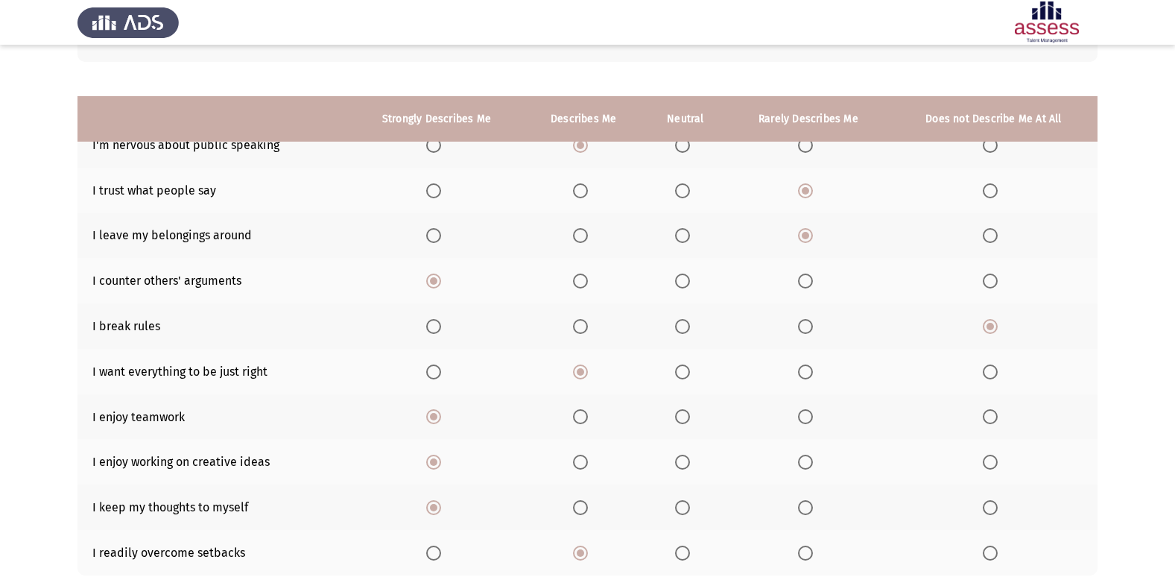
scroll to position [218, 0]
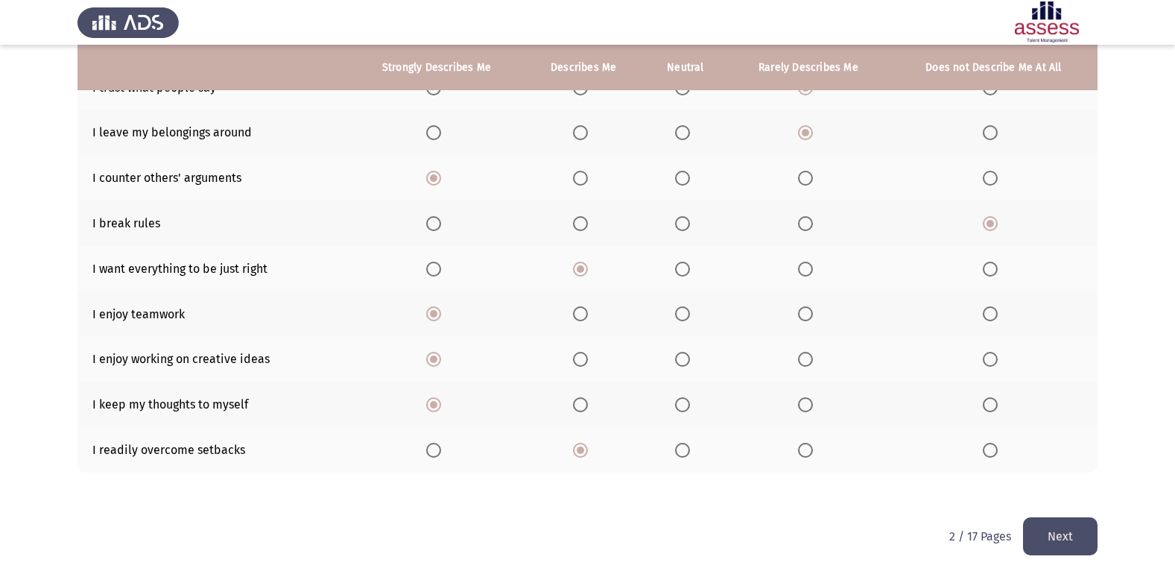
click at [1088, 519] on button "Next" at bounding box center [1060, 536] width 75 height 38
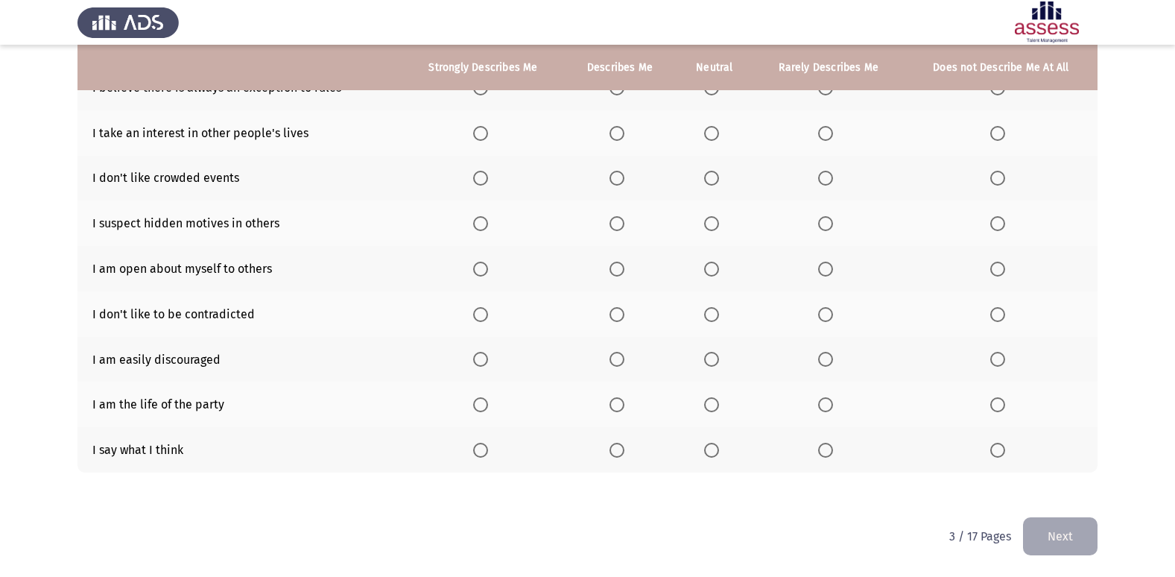
scroll to position [151, 0]
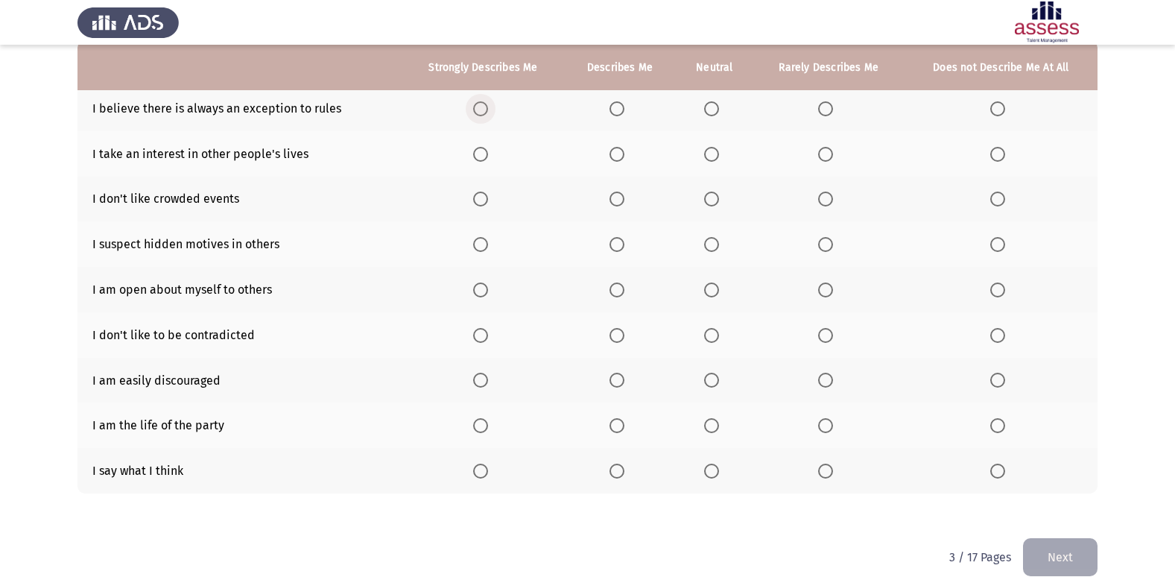
click at [483, 106] on span "Select an option" at bounding box center [480, 108] width 15 height 15
click at [483, 106] on input "Select an option" at bounding box center [480, 108] width 15 height 15
click at [999, 203] on span "Select an option" at bounding box center [997, 199] width 15 height 15
click at [999, 203] on input "Select an option" at bounding box center [997, 199] width 15 height 15
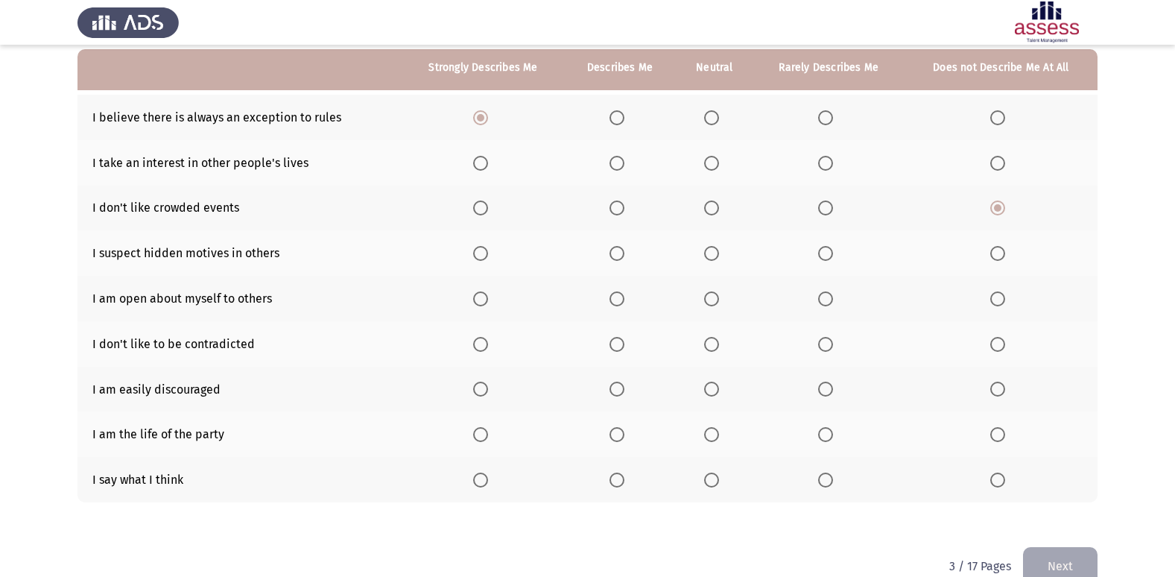
click at [1002, 166] on span "Select an option" at bounding box center [997, 163] width 15 height 15
click at [1002, 166] on input "Select an option" at bounding box center [997, 163] width 15 height 15
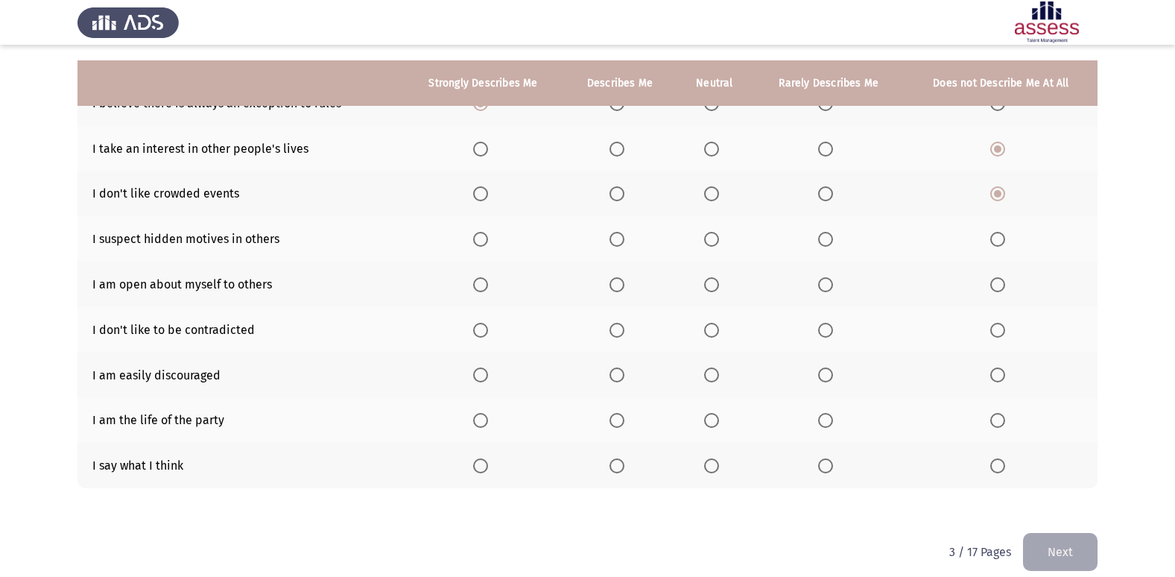
scroll to position [172, 0]
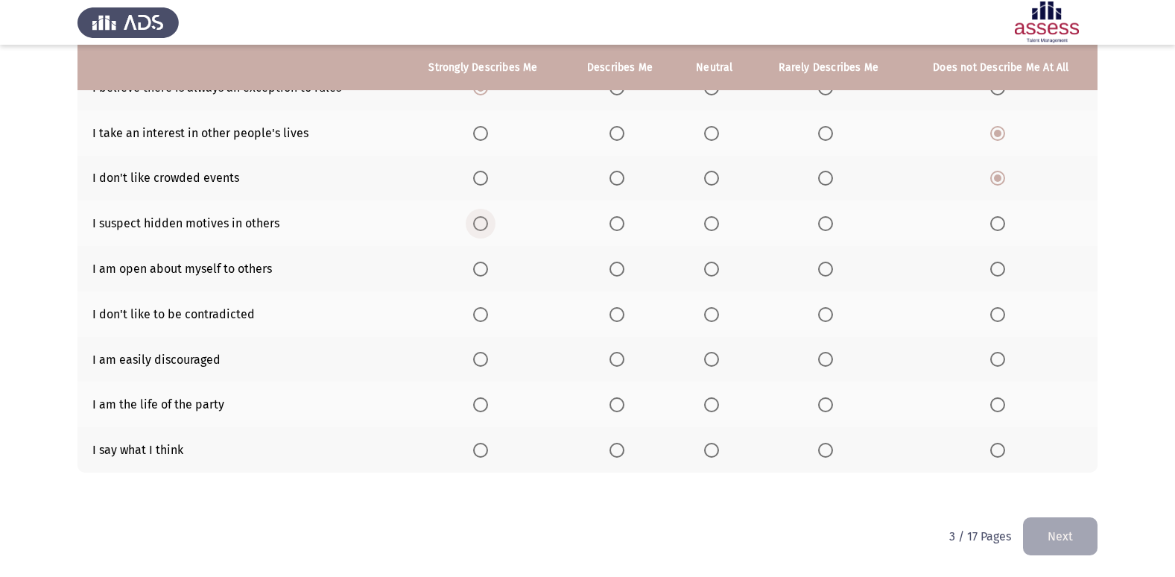
click at [484, 224] on span "Select an option" at bounding box center [480, 223] width 15 height 15
click at [484, 224] on input "Select an option" at bounding box center [480, 223] width 15 height 15
click at [712, 276] on span "Select an option" at bounding box center [711, 269] width 15 height 15
click at [712, 276] on input "Select an option" at bounding box center [711, 269] width 15 height 15
click at [616, 324] on th at bounding box center [620, 313] width 112 height 45
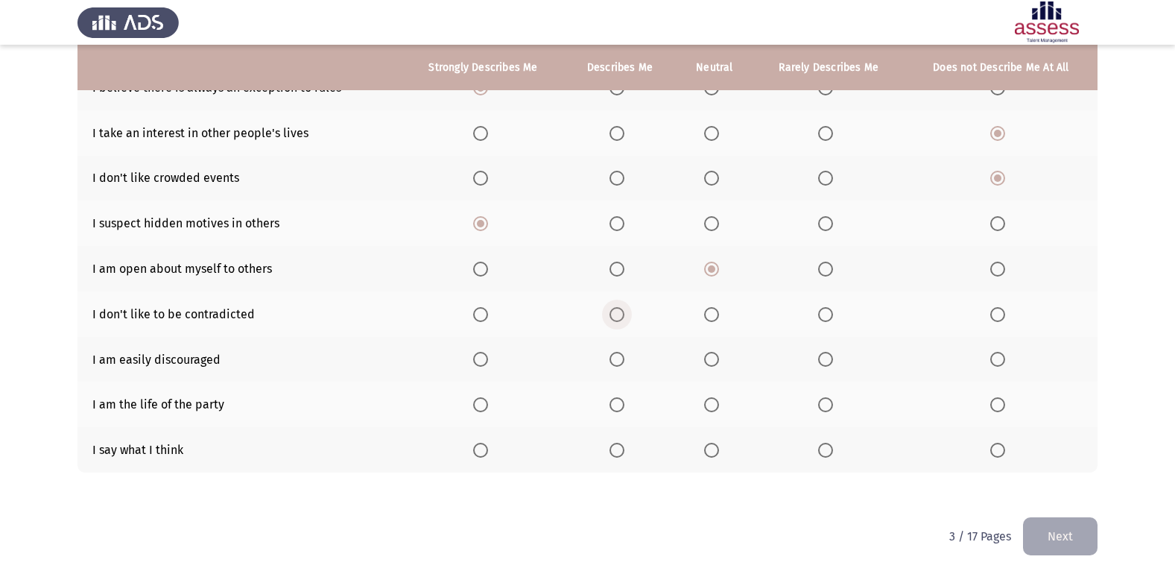
click at [618, 317] on span "Select an option" at bounding box center [617, 314] width 15 height 15
click at [618, 317] on input "Select an option" at bounding box center [617, 314] width 15 height 15
click at [1001, 357] on span "Select an option" at bounding box center [997, 359] width 15 height 15
click at [1001, 357] on input "Select an option" at bounding box center [997, 359] width 15 height 15
click at [624, 409] on span "Select an option" at bounding box center [617, 404] width 15 height 15
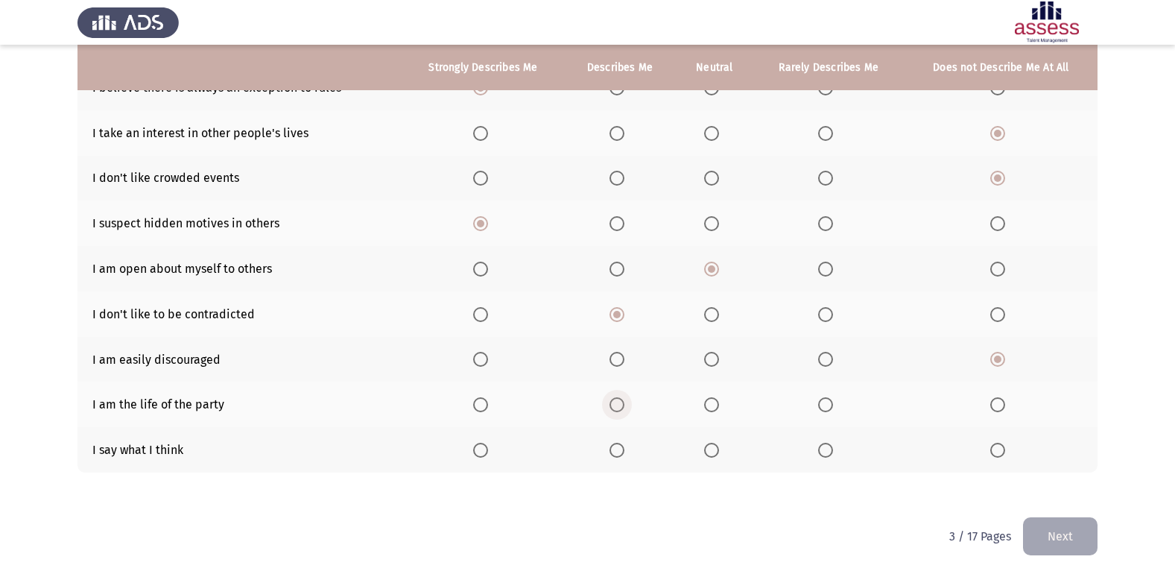
click at [624, 409] on input "Select an option" at bounding box center [617, 404] width 15 height 15
click at [714, 448] on span "Select an option" at bounding box center [711, 450] width 15 height 15
click at [714, 448] on input "Select an option" at bounding box center [711, 450] width 15 height 15
click at [830, 449] on span "Select an option" at bounding box center [825, 450] width 15 height 15
click at [830, 449] on input "Select an option" at bounding box center [825, 450] width 15 height 15
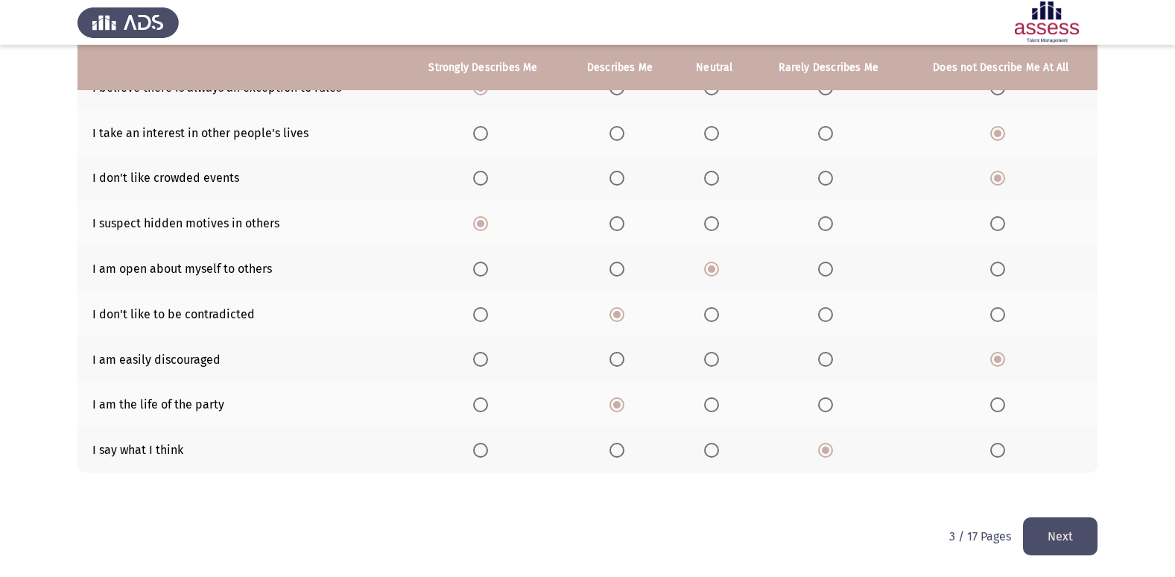
click at [1077, 532] on button "Next" at bounding box center [1060, 536] width 75 height 38
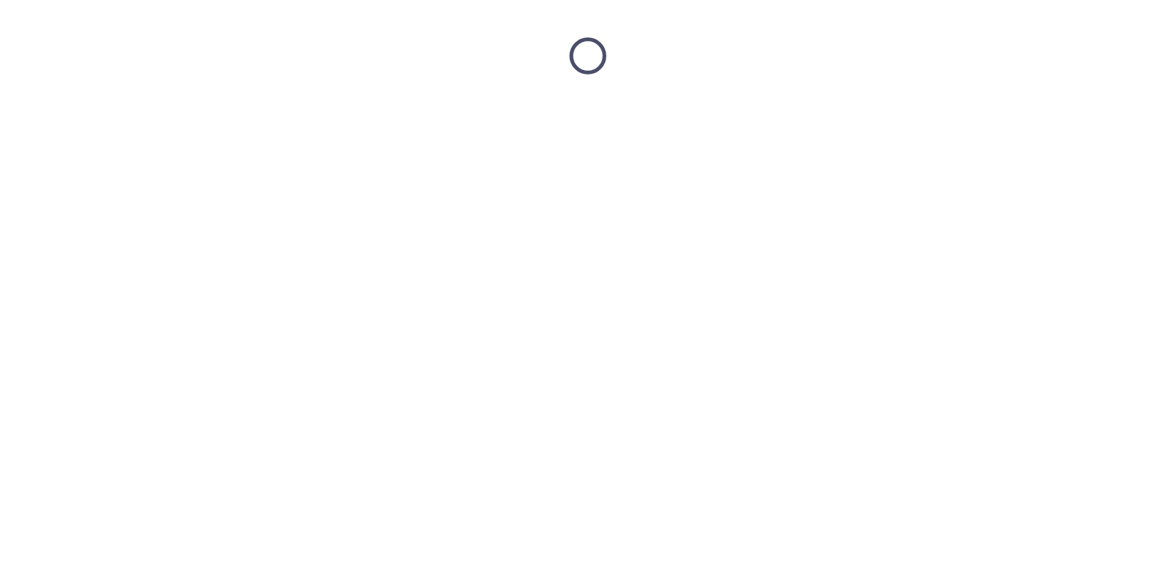
scroll to position [0, 0]
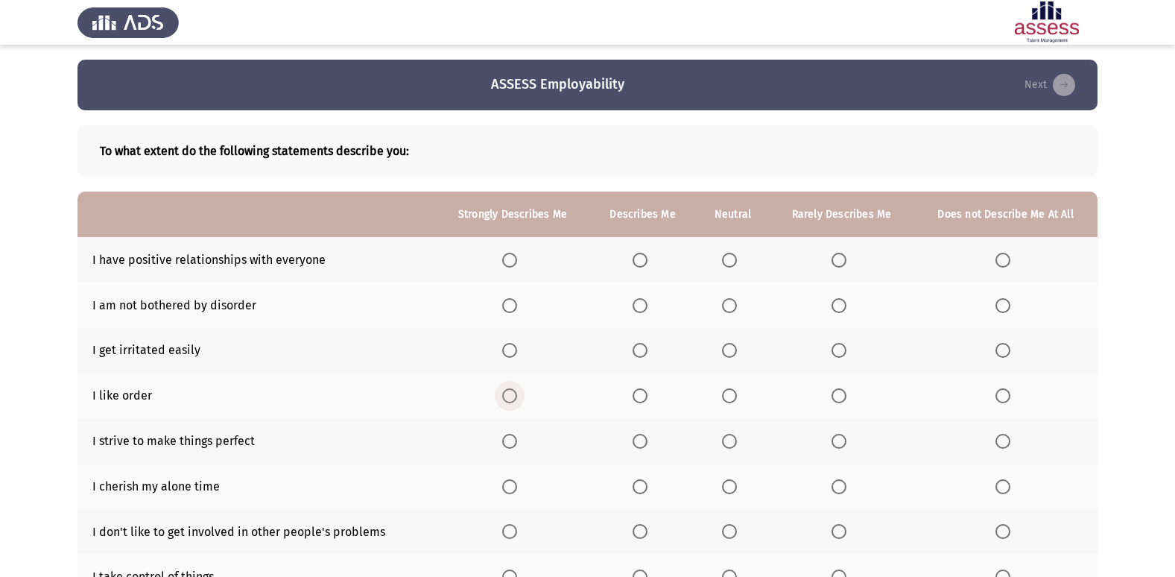
click at [511, 397] on span "Select an option" at bounding box center [509, 395] width 15 height 15
click at [511, 397] on input "Select an option" at bounding box center [509, 395] width 15 height 15
click at [1006, 350] on span "Select an option" at bounding box center [1003, 350] width 15 height 15
click at [1006, 350] on input "Select an option" at bounding box center [1003, 350] width 15 height 15
click at [507, 299] on span "Select an option" at bounding box center [509, 305] width 15 height 15
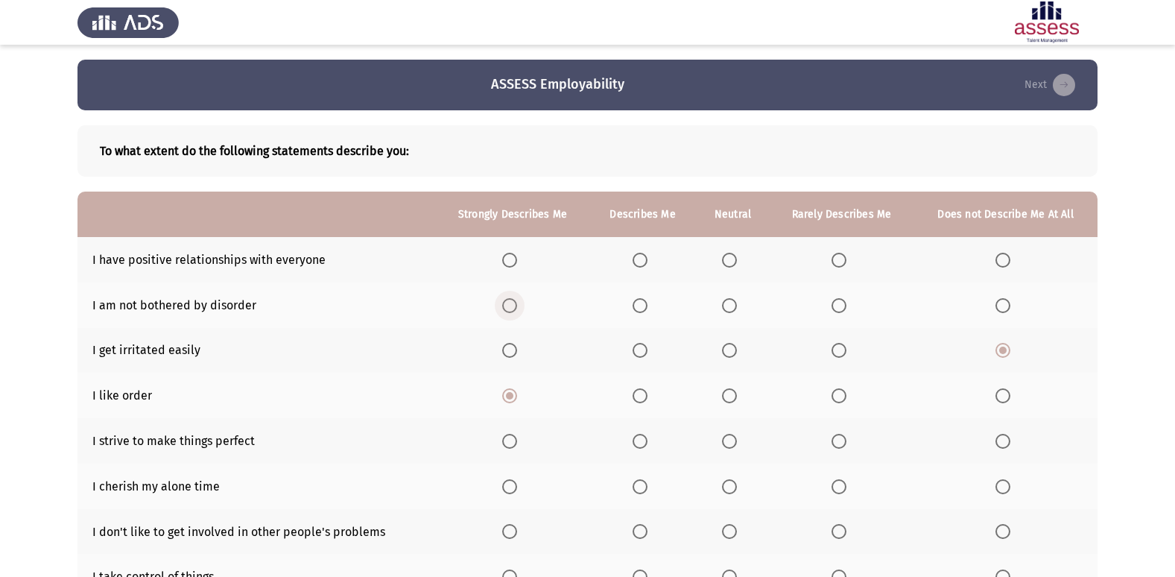
click at [507, 299] on input "Select an option" at bounding box center [509, 305] width 15 height 15
click at [512, 261] on span "Select an option" at bounding box center [509, 260] width 15 height 15
click at [512, 261] on input "Select an option" at bounding box center [509, 260] width 15 height 15
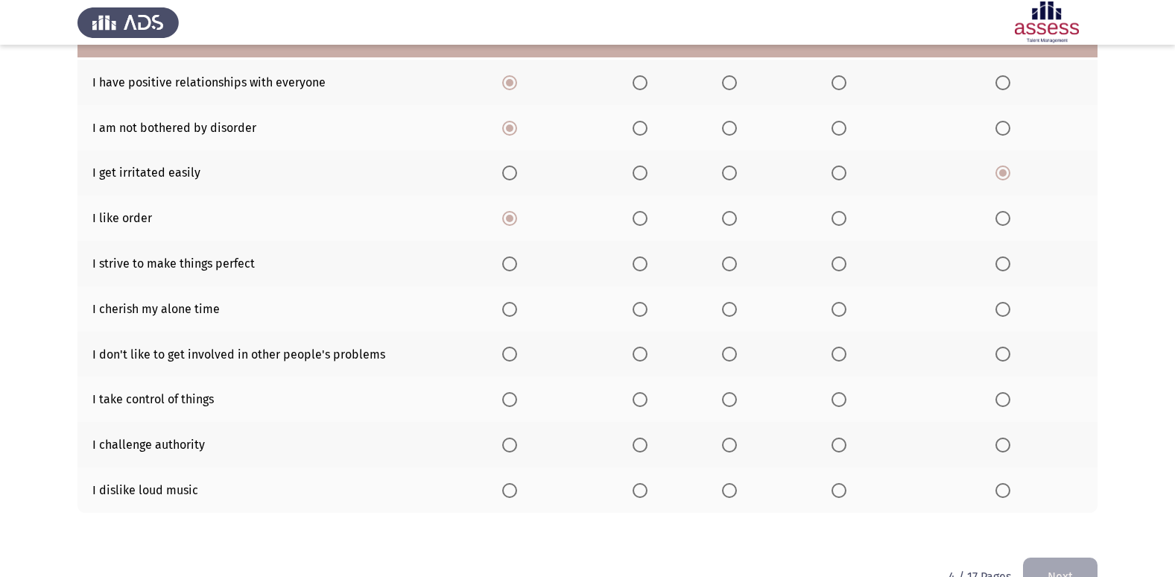
scroll to position [145, 0]
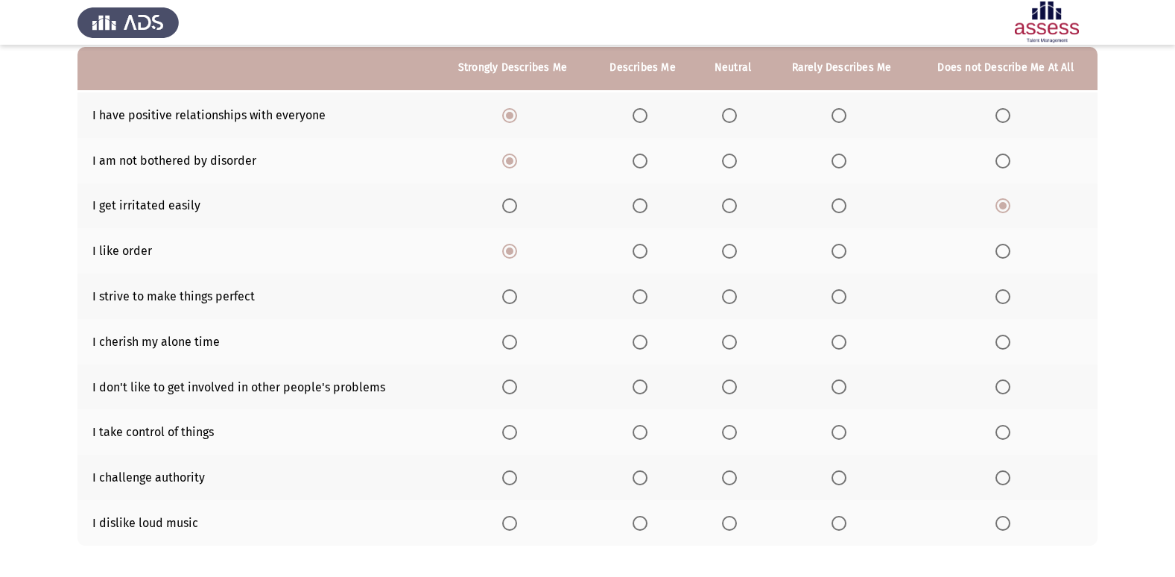
click at [733, 300] on span "Select an option" at bounding box center [729, 296] width 15 height 15
click at [733, 300] on input "Select an option" at bounding box center [729, 296] width 15 height 15
click at [639, 344] on span "Select an option" at bounding box center [640, 342] width 15 height 15
click at [639, 344] on input "Select an option" at bounding box center [640, 342] width 15 height 15
click at [516, 389] on span "Select an option" at bounding box center [509, 386] width 15 height 15
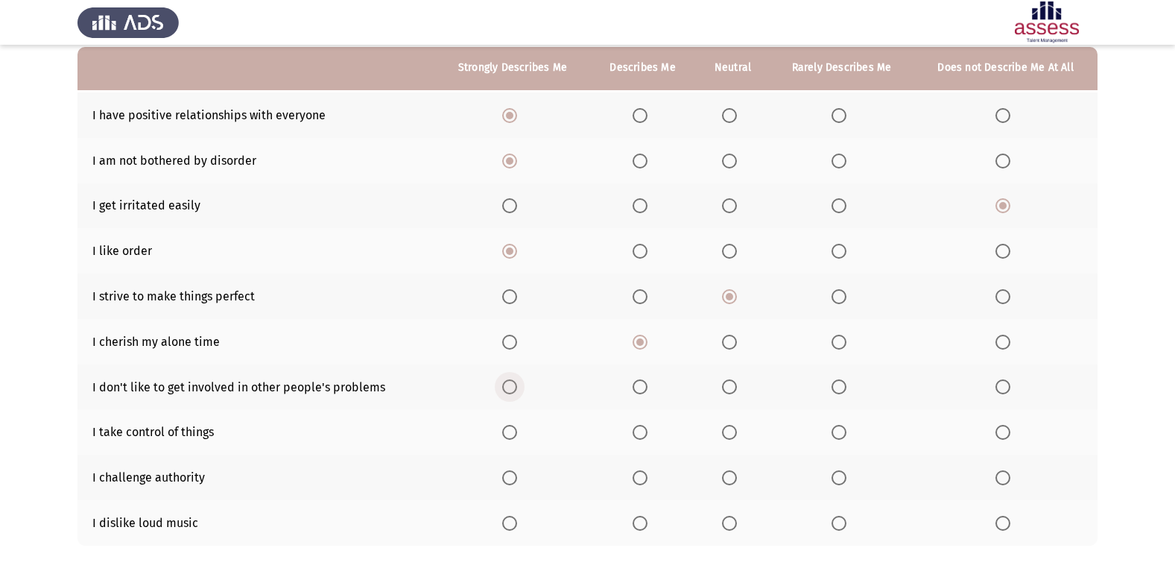
click at [516, 389] on input "Select an option" at bounding box center [509, 386] width 15 height 15
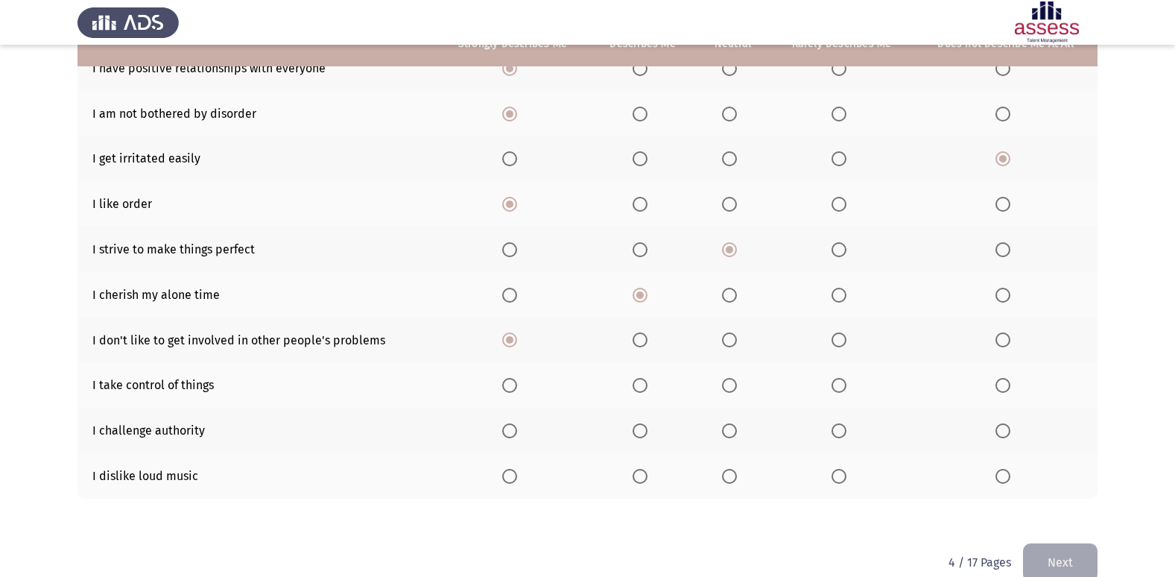
scroll to position [218, 0]
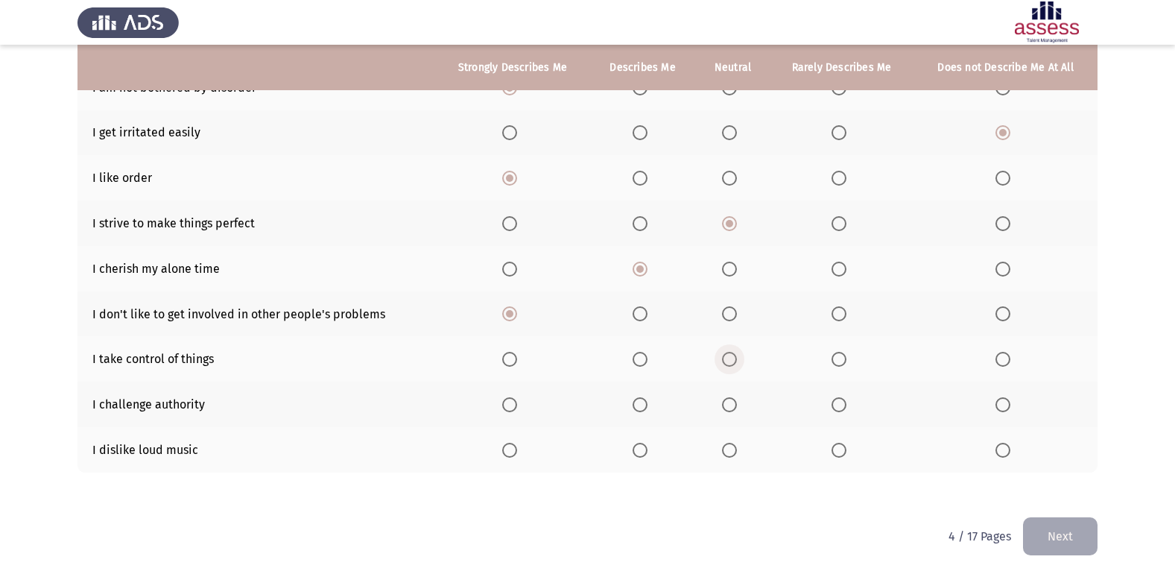
click at [733, 361] on span "Select an option" at bounding box center [729, 359] width 15 height 15
click at [733, 361] on input "Select an option" at bounding box center [729, 359] width 15 height 15
click at [1008, 408] on span "Select an option" at bounding box center [1003, 404] width 15 height 15
click at [1008, 408] on input "Select an option" at bounding box center [1003, 404] width 15 height 15
click at [509, 452] on span "Select an option" at bounding box center [509, 450] width 15 height 15
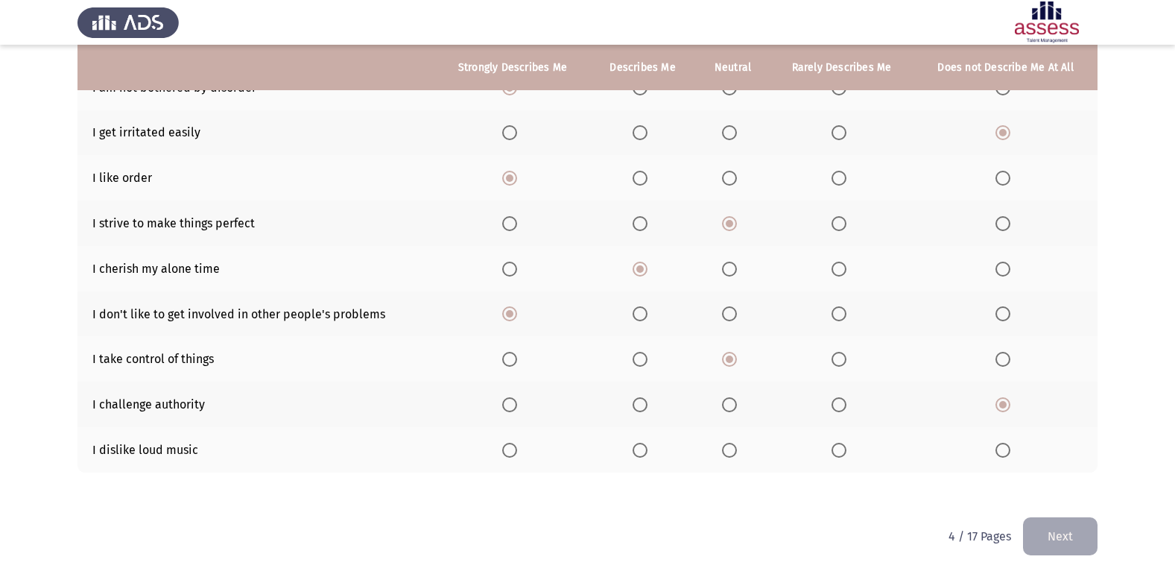
click at [509, 452] on input "Select an option" at bounding box center [509, 450] width 15 height 15
click at [638, 92] on span "Select an option" at bounding box center [640, 87] width 15 height 15
click at [638, 92] on input "Select an option" at bounding box center [640, 87] width 15 height 15
click at [642, 230] on span "Select an option" at bounding box center [640, 223] width 15 height 15
click at [642, 230] on input "Select an option" at bounding box center [640, 223] width 15 height 15
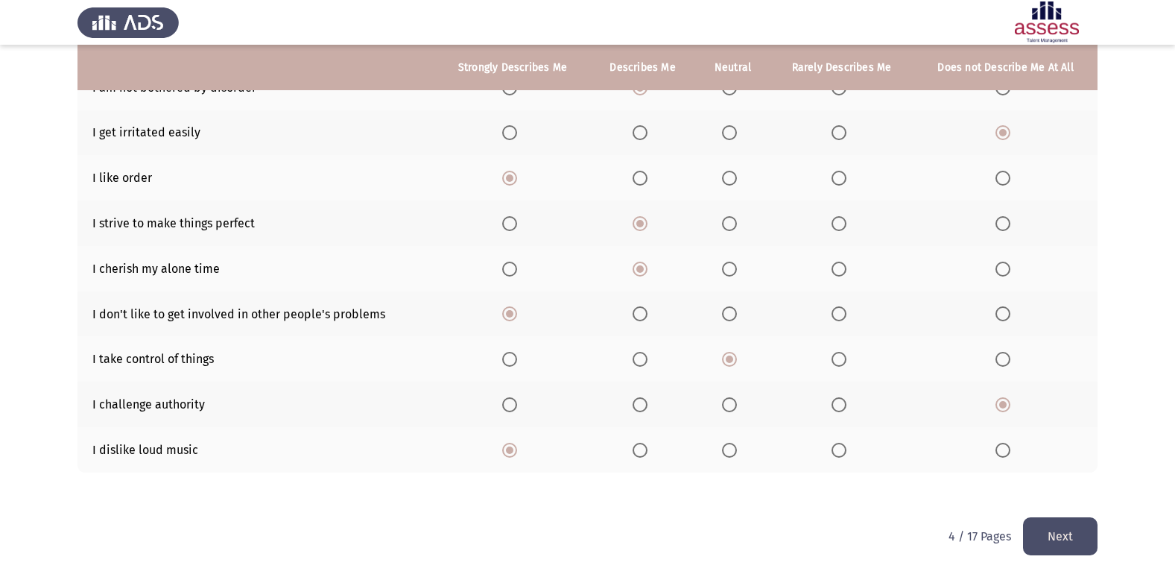
click at [1078, 521] on button "Next" at bounding box center [1060, 536] width 75 height 38
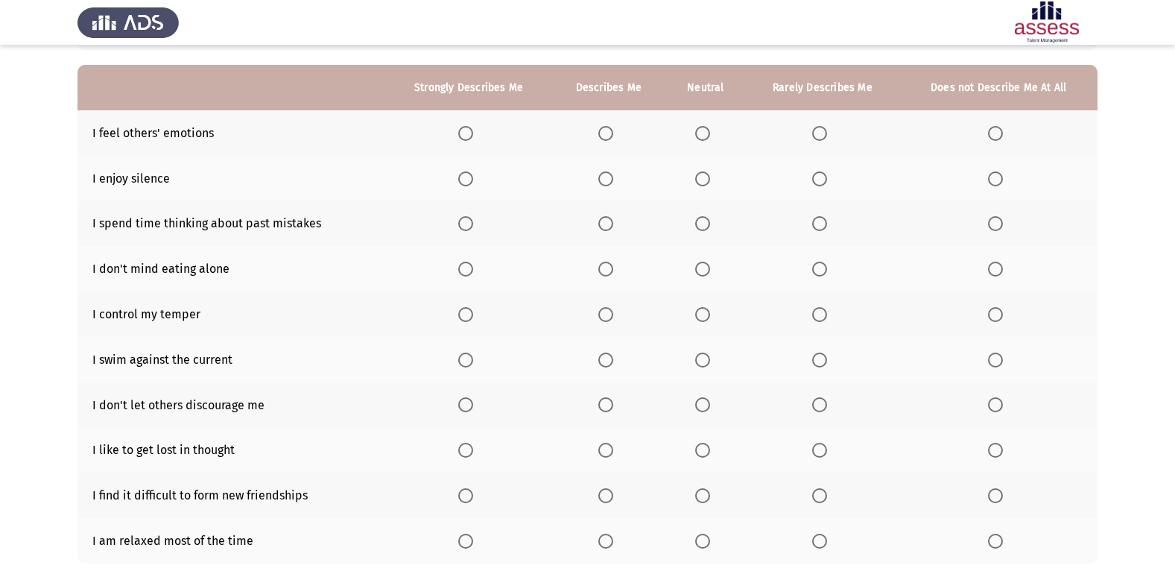
scroll to position [130, 0]
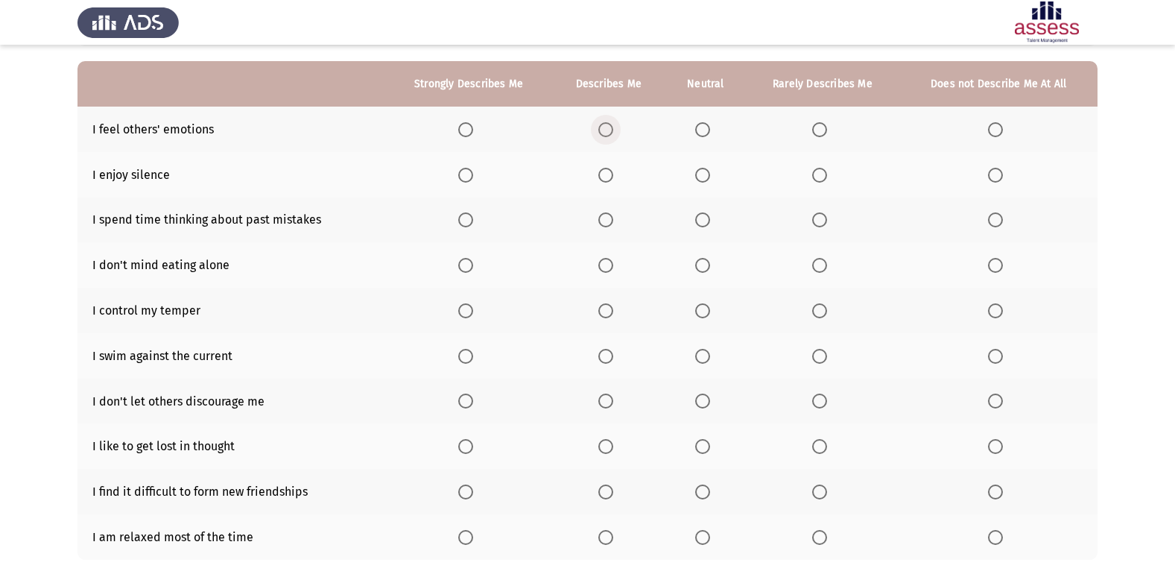
click at [605, 127] on span "Select an option" at bounding box center [605, 129] width 15 height 15
click at [605, 127] on input "Select an option" at bounding box center [605, 129] width 15 height 15
click at [463, 174] on span "Select an option" at bounding box center [465, 175] width 15 height 15
click at [463, 174] on input "Select an option" at bounding box center [465, 175] width 15 height 15
click at [613, 218] on span "Select an option" at bounding box center [605, 219] width 15 height 15
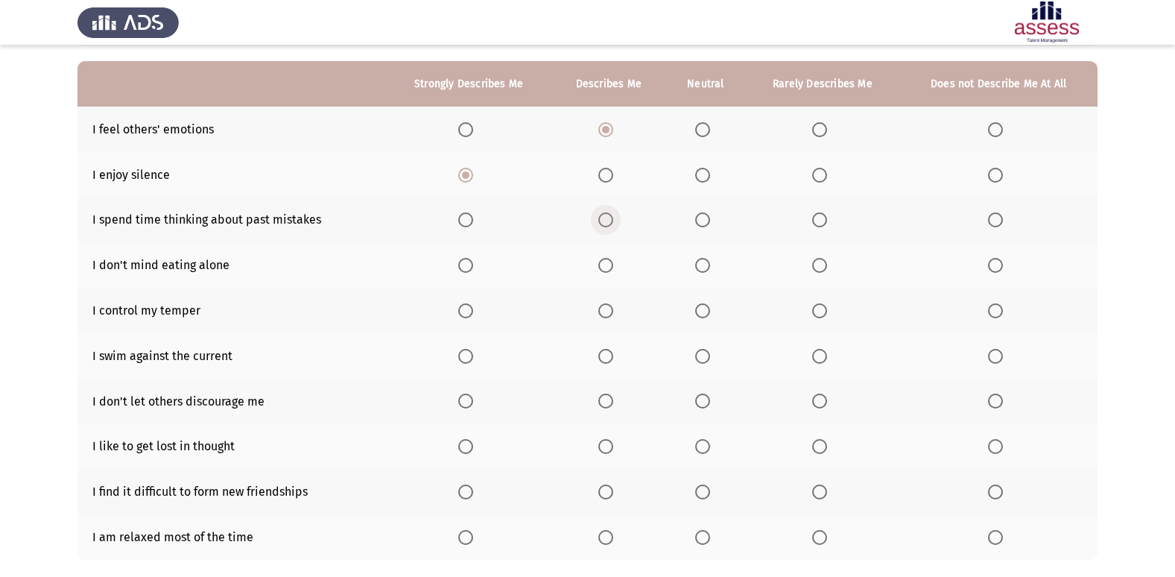
click at [613, 218] on input "Select an option" at bounding box center [605, 219] width 15 height 15
click at [468, 265] on span "Select an option" at bounding box center [465, 265] width 15 height 15
click at [468, 265] on input "Select an option" at bounding box center [465, 265] width 15 height 15
click at [613, 313] on span "Select an option" at bounding box center [605, 310] width 15 height 15
click at [613, 313] on input "Select an option" at bounding box center [605, 310] width 15 height 15
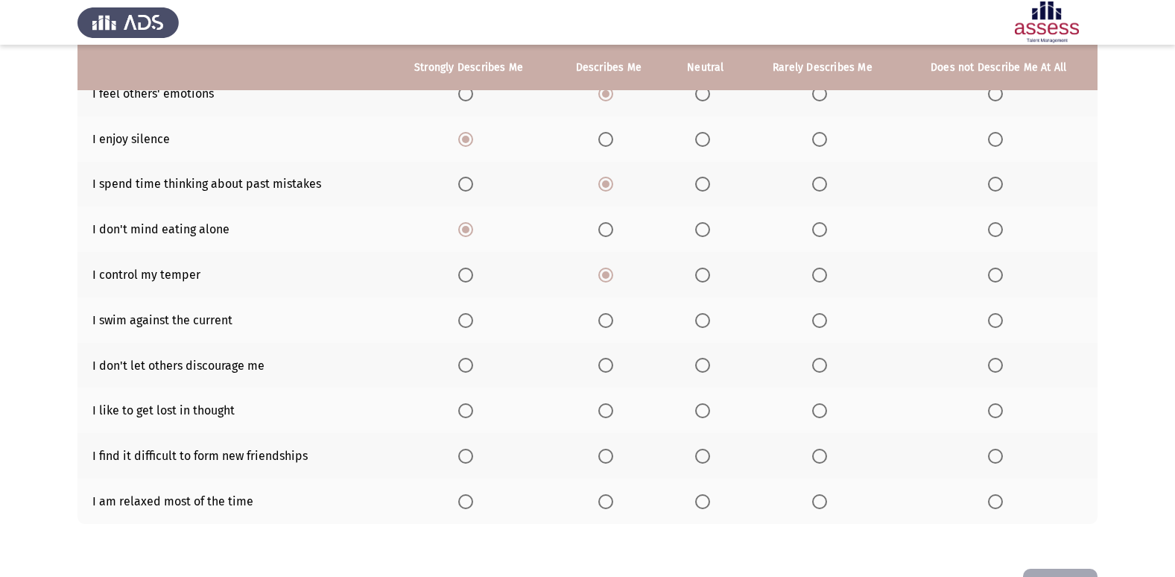
scroll to position [186, 0]
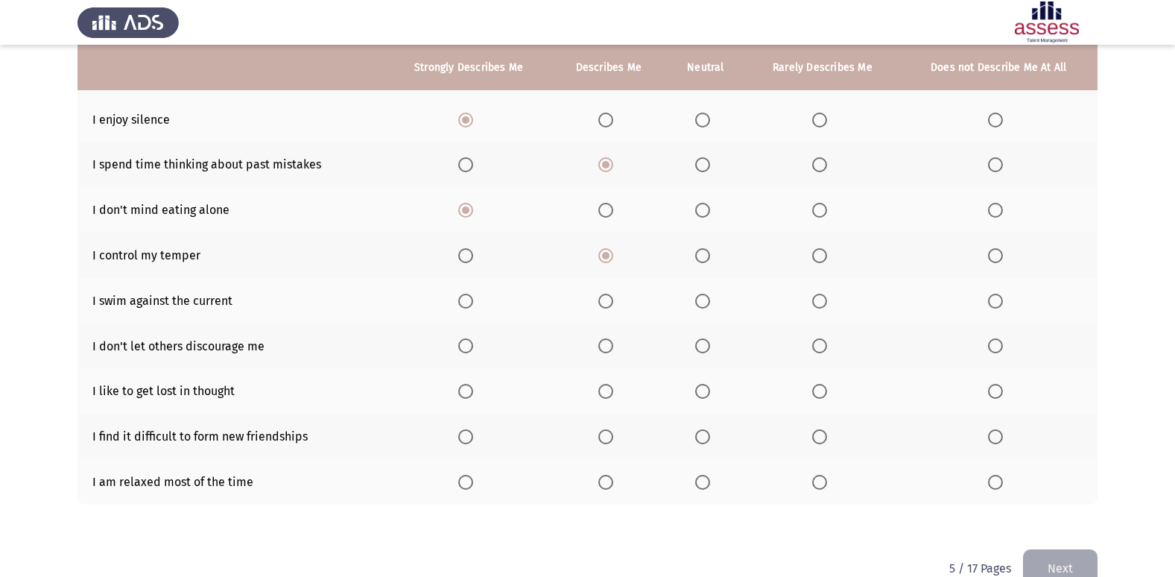
click at [820, 300] on span "Select an option" at bounding box center [819, 301] width 15 height 15
click at [820, 300] on input "Select an option" at bounding box center [819, 301] width 15 height 15
click at [464, 341] on span "Select an option" at bounding box center [465, 345] width 15 height 15
click at [464, 341] on input "Select an option" at bounding box center [465, 345] width 15 height 15
click at [992, 392] on span "Select an option" at bounding box center [995, 391] width 15 height 15
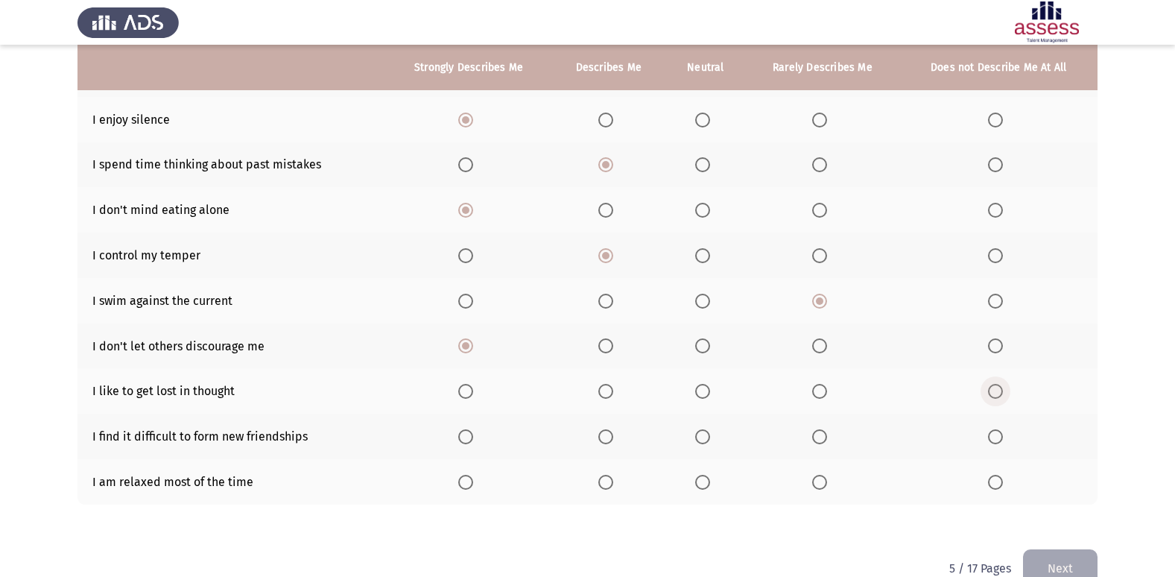
click at [992, 392] on input "Select an option" at bounding box center [995, 391] width 15 height 15
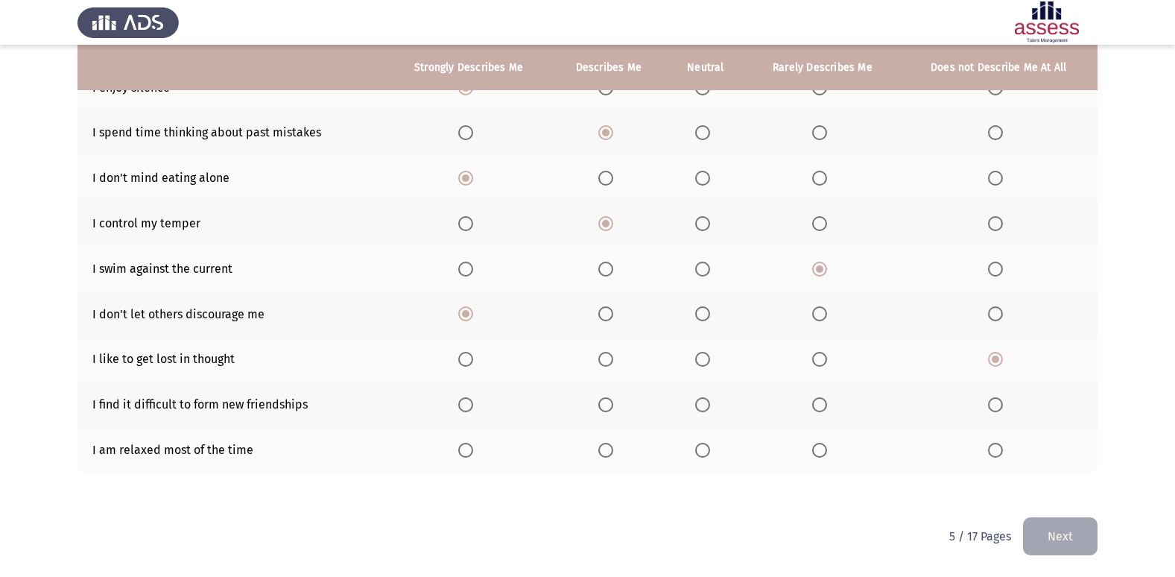
click at [992, 406] on span "Select an option" at bounding box center [995, 404] width 15 height 15
click at [992, 406] on input "Select an option" at bounding box center [995, 404] width 15 height 15
click at [702, 455] on span "Select an option" at bounding box center [702, 450] width 15 height 15
click at [702, 455] on input "Select an option" at bounding box center [702, 450] width 15 height 15
click at [1077, 525] on button "Next" at bounding box center [1060, 536] width 75 height 38
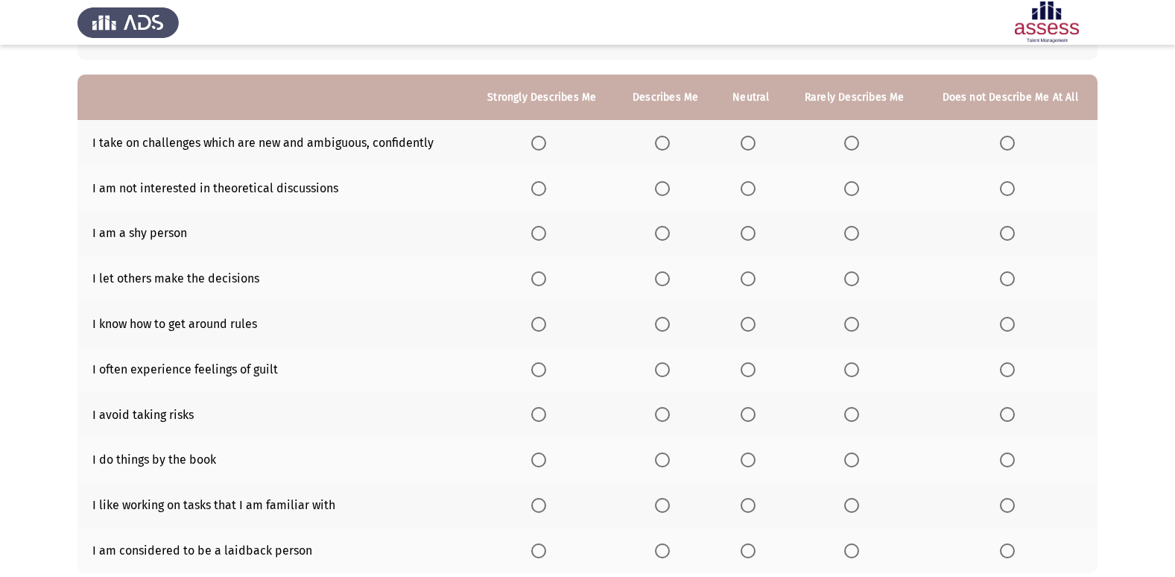
scroll to position [119, 0]
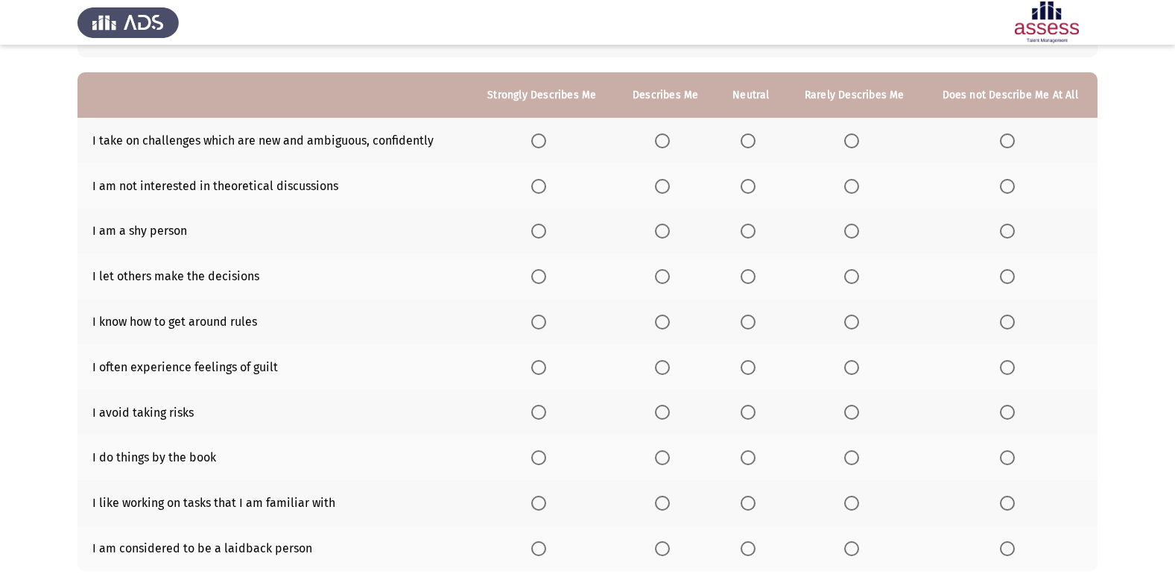
click at [539, 146] on span "Select an option" at bounding box center [538, 140] width 15 height 15
click at [539, 146] on input "Select an option" at bounding box center [538, 140] width 15 height 15
click at [1001, 184] on span "Select an option" at bounding box center [1007, 186] width 15 height 15
click at [1001, 184] on input "Select an option" at bounding box center [1007, 186] width 15 height 15
click at [855, 235] on span "Select an option" at bounding box center [851, 231] width 15 height 15
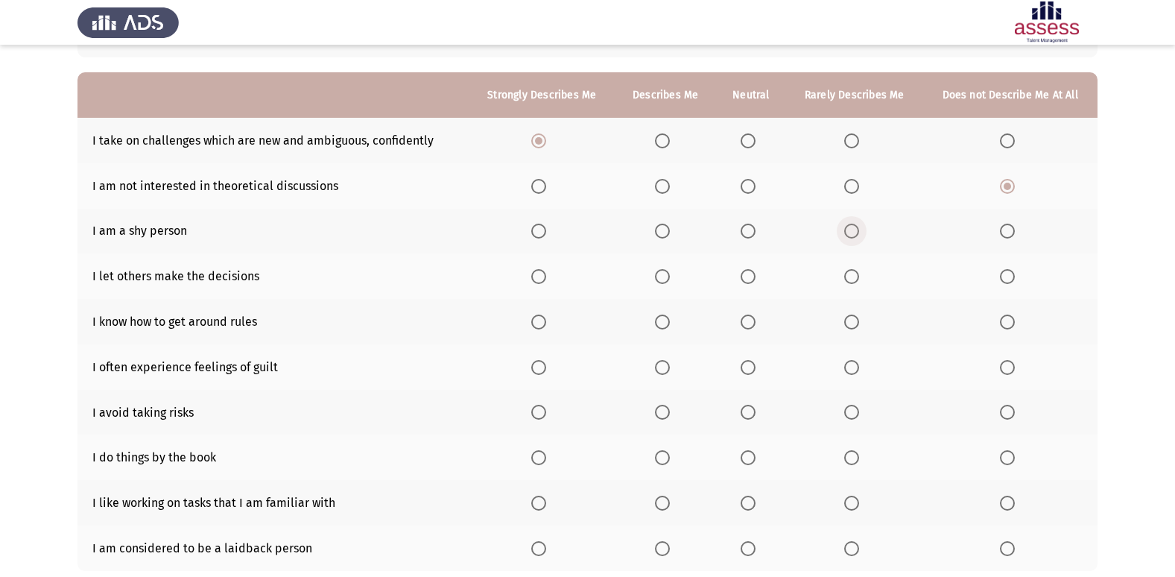
click at [855, 235] on input "Select an option" at bounding box center [851, 231] width 15 height 15
click at [1004, 239] on th at bounding box center [1010, 231] width 175 height 45
click at [1005, 225] on span "Select an option" at bounding box center [1007, 231] width 15 height 15
click at [1005, 225] on input "Select an option" at bounding box center [1007, 231] width 15 height 15
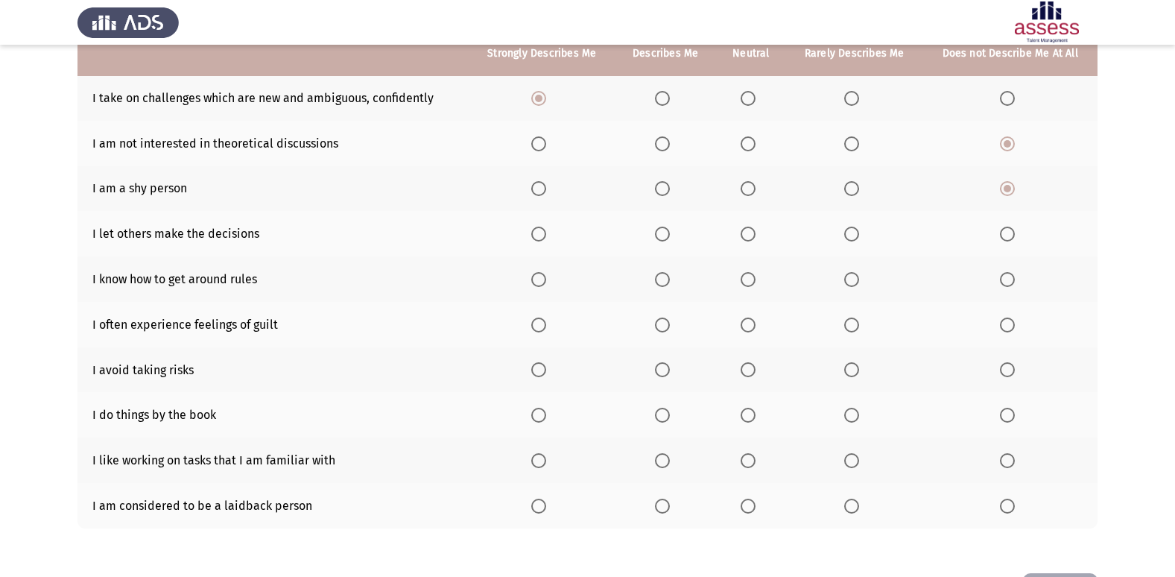
scroll to position [145, 0]
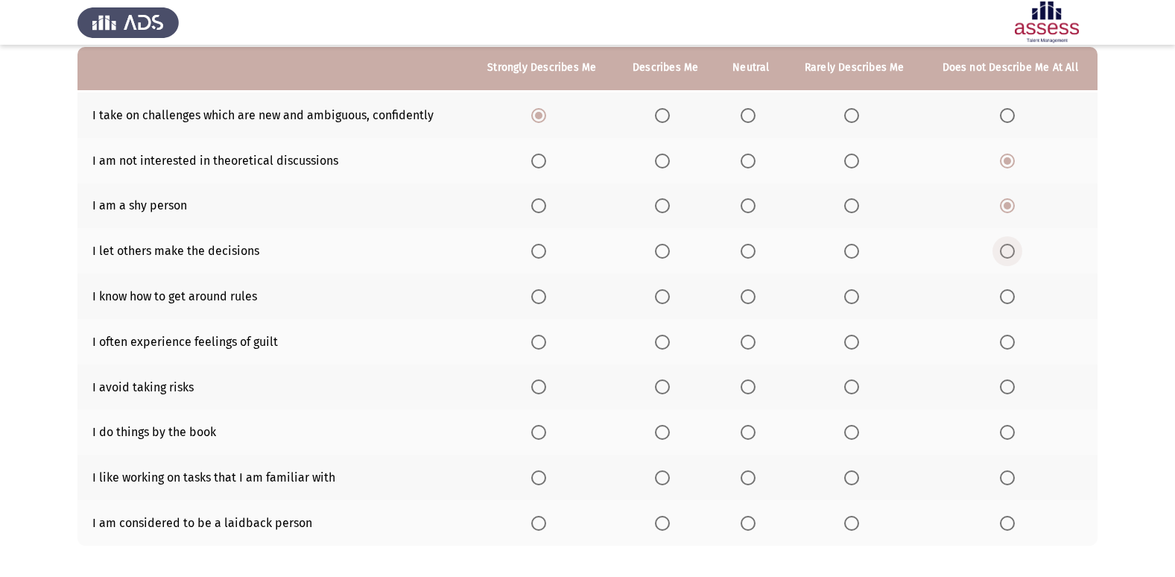
click at [1010, 256] on span "Select an option" at bounding box center [1007, 251] width 15 height 15
click at [1010, 256] on input "Select an option" at bounding box center [1007, 251] width 15 height 15
click at [661, 295] on span "Select an option" at bounding box center [662, 296] width 15 height 15
click at [661, 295] on input "Select an option" at bounding box center [662, 296] width 15 height 15
click at [1004, 340] on span "Select an option" at bounding box center [1007, 342] width 15 height 15
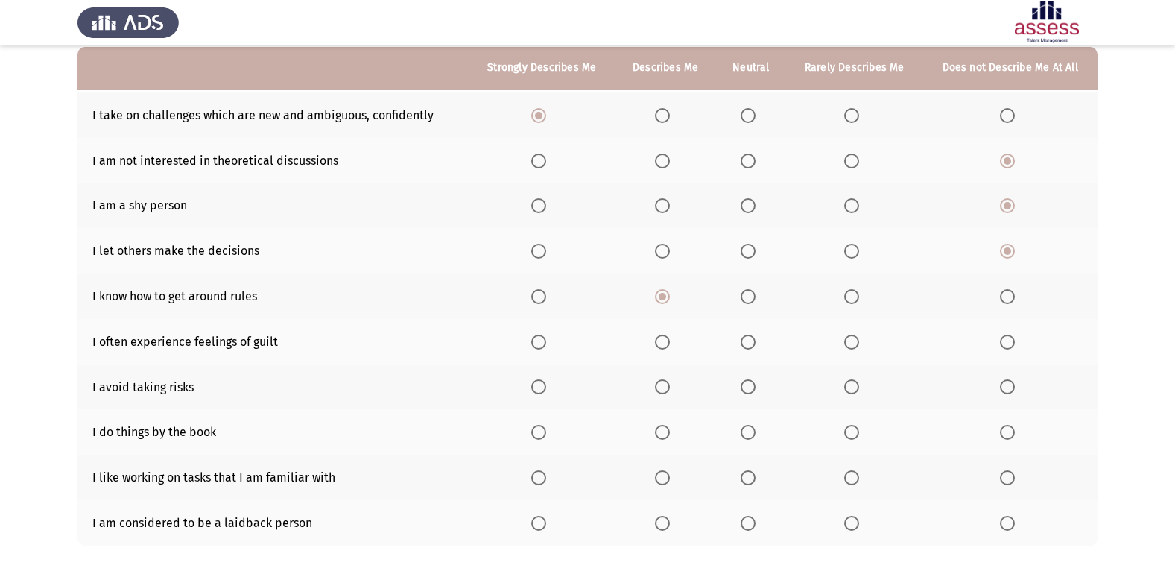
click at [1004, 340] on input "Select an option" at bounding box center [1007, 342] width 15 height 15
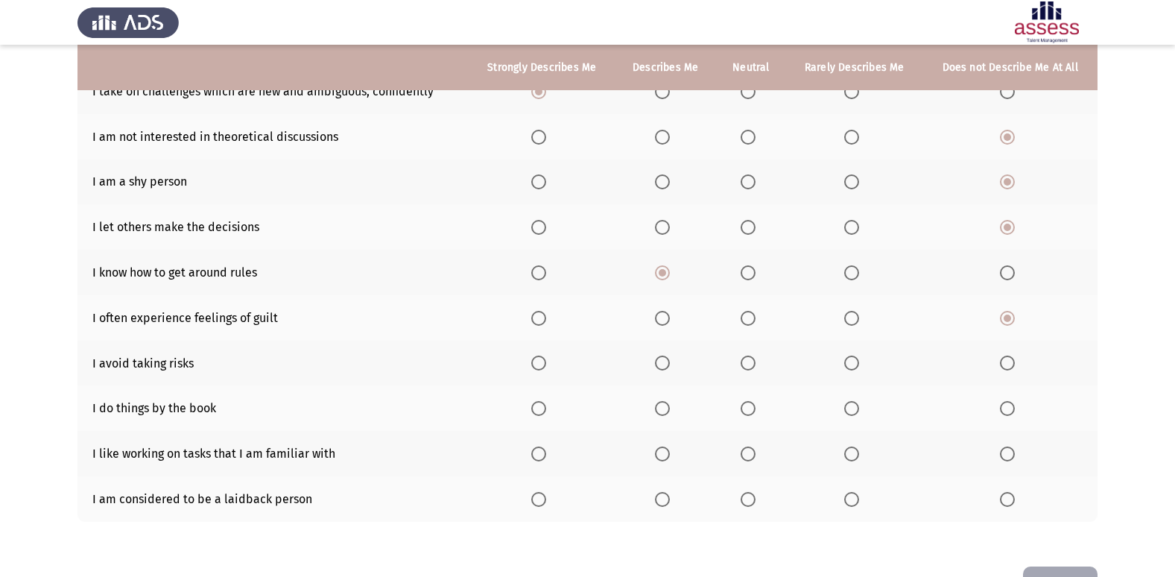
scroll to position [169, 0]
click at [1002, 364] on span "Select an option" at bounding box center [1007, 362] width 15 height 15
click at [1002, 364] on input "Select an option" at bounding box center [1007, 362] width 15 height 15
click at [545, 411] on span "Select an option" at bounding box center [538, 407] width 15 height 15
click at [545, 411] on input "Select an option" at bounding box center [538, 407] width 15 height 15
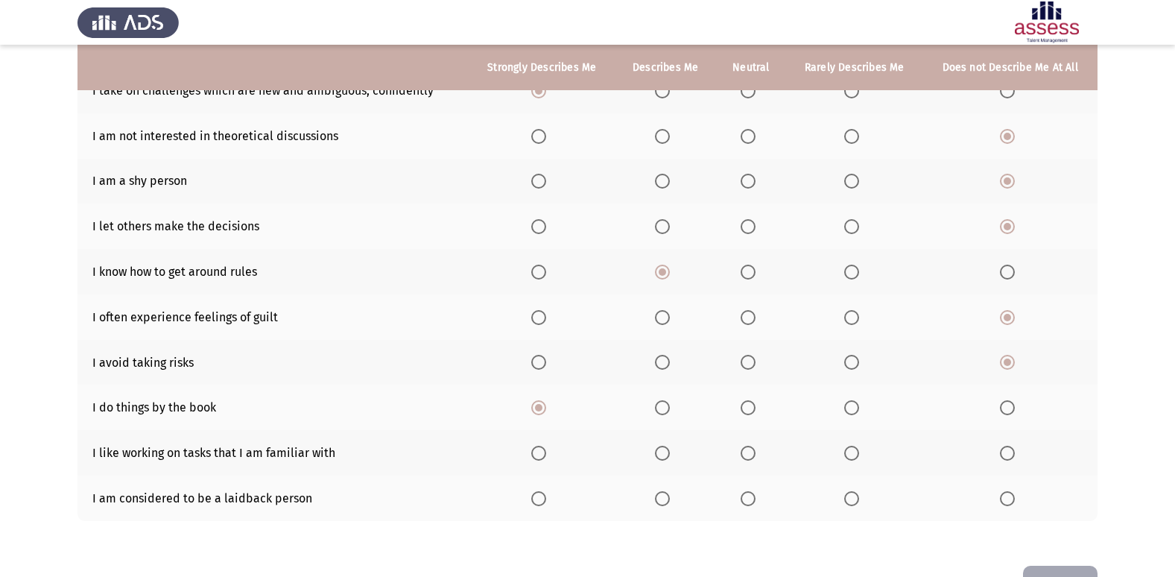
drag, startPoint x: 1173, startPoint y: 403, endPoint x: 1186, endPoint y: 423, distance: 23.1
click at [1175, 423] on html "ASSESS Employability Next To what extent do the following statements describe y…" at bounding box center [587, 228] width 1175 height 794
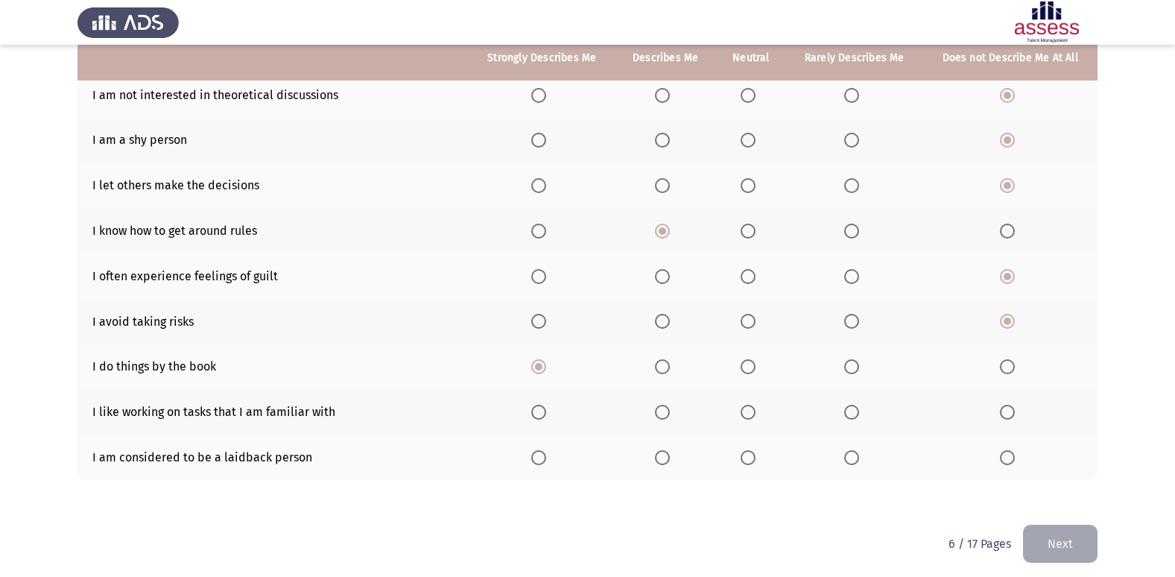
scroll to position [215, 0]
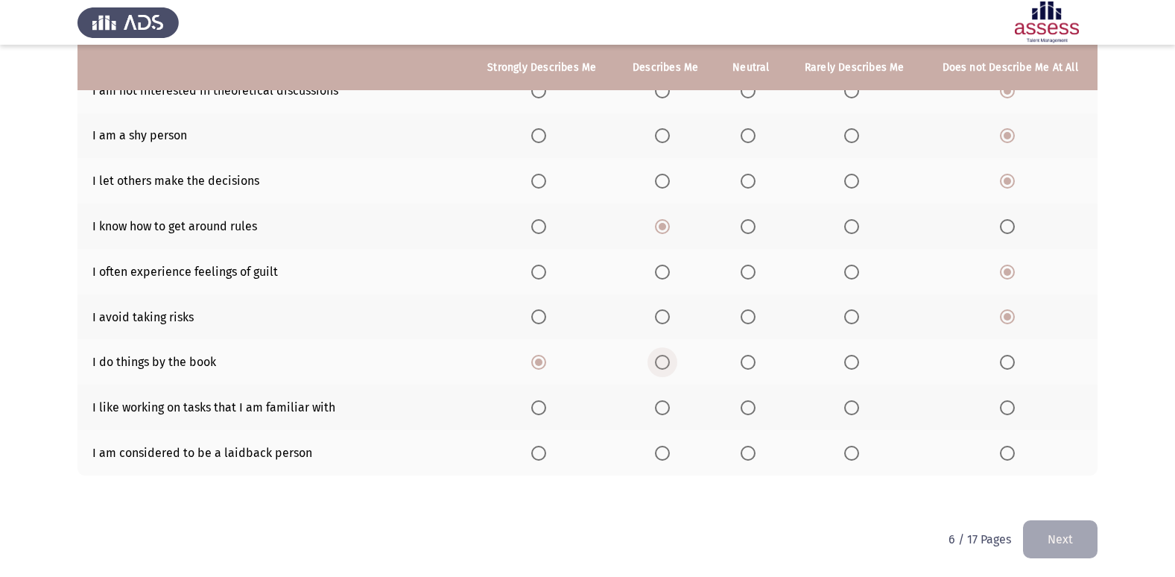
click at [669, 359] on span "Select an option" at bounding box center [662, 362] width 15 height 15
click at [669, 359] on input "Select an option" at bounding box center [662, 362] width 15 height 15
click at [673, 266] on label "Select an option" at bounding box center [665, 272] width 21 height 15
click at [670, 266] on input "Select an option" at bounding box center [662, 272] width 15 height 15
click at [858, 273] on label "Select an option" at bounding box center [854, 272] width 21 height 15
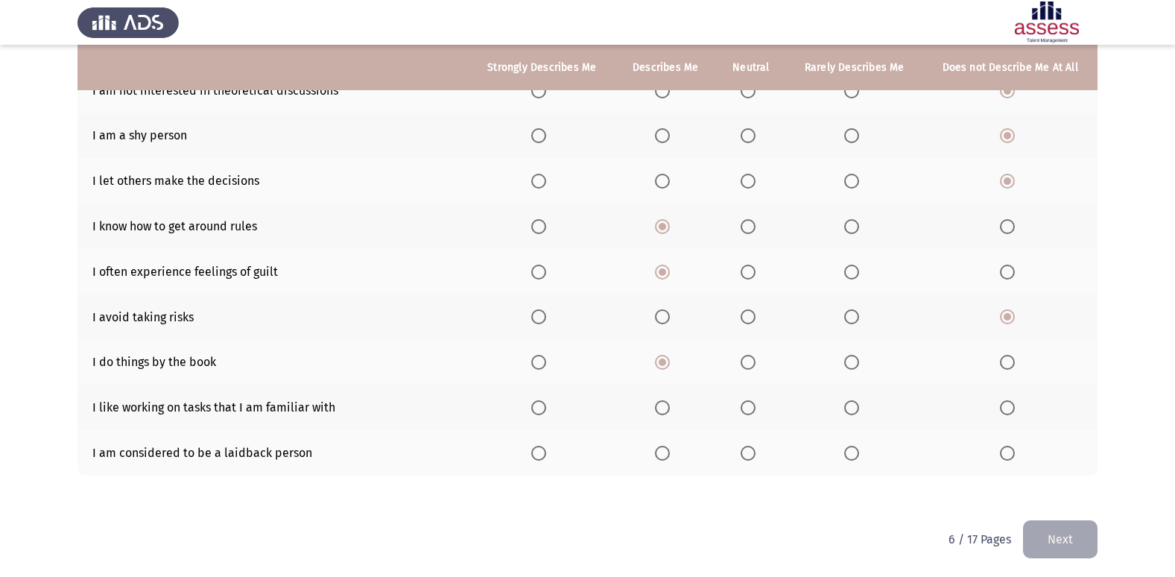
click at [858, 273] on input "Select an option" at bounding box center [851, 272] width 15 height 15
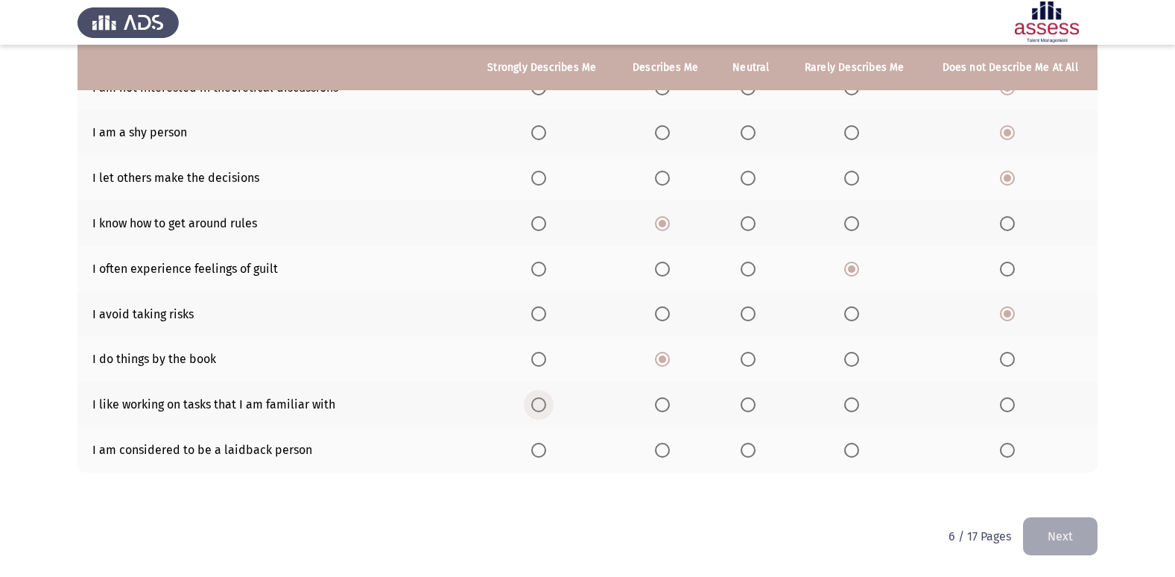
click at [535, 410] on span "Select an option" at bounding box center [538, 404] width 15 height 15
click at [535, 410] on input "Select an option" at bounding box center [538, 404] width 15 height 15
click at [656, 446] on th at bounding box center [665, 449] width 101 height 45
click at [670, 452] on span "Select an option" at bounding box center [662, 450] width 15 height 15
click at [670, 452] on input "Select an option" at bounding box center [662, 450] width 15 height 15
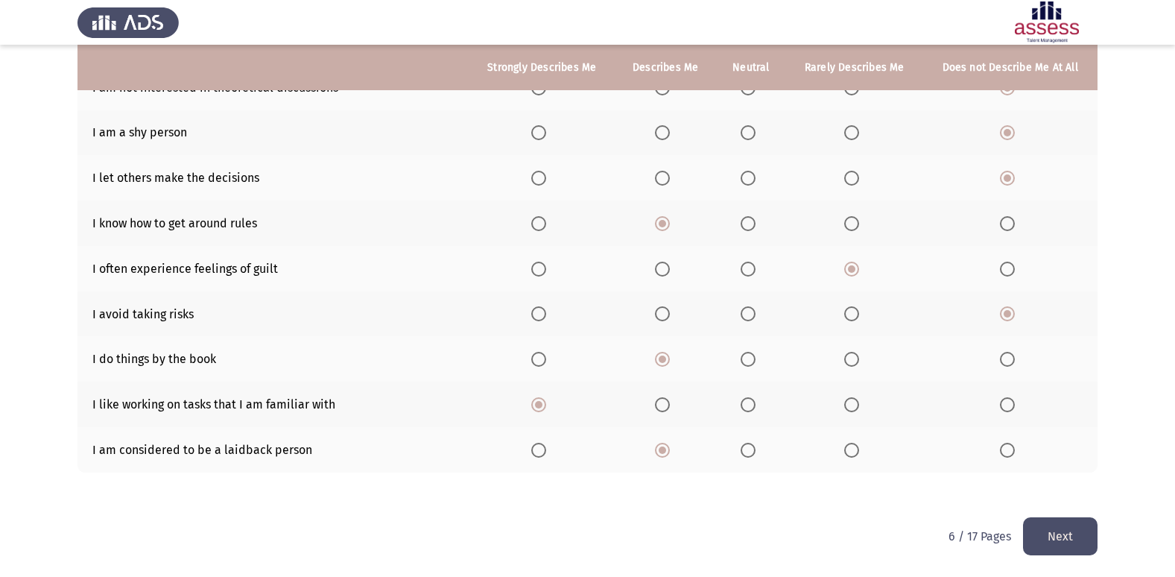
click at [1088, 527] on button "Next" at bounding box center [1060, 536] width 75 height 38
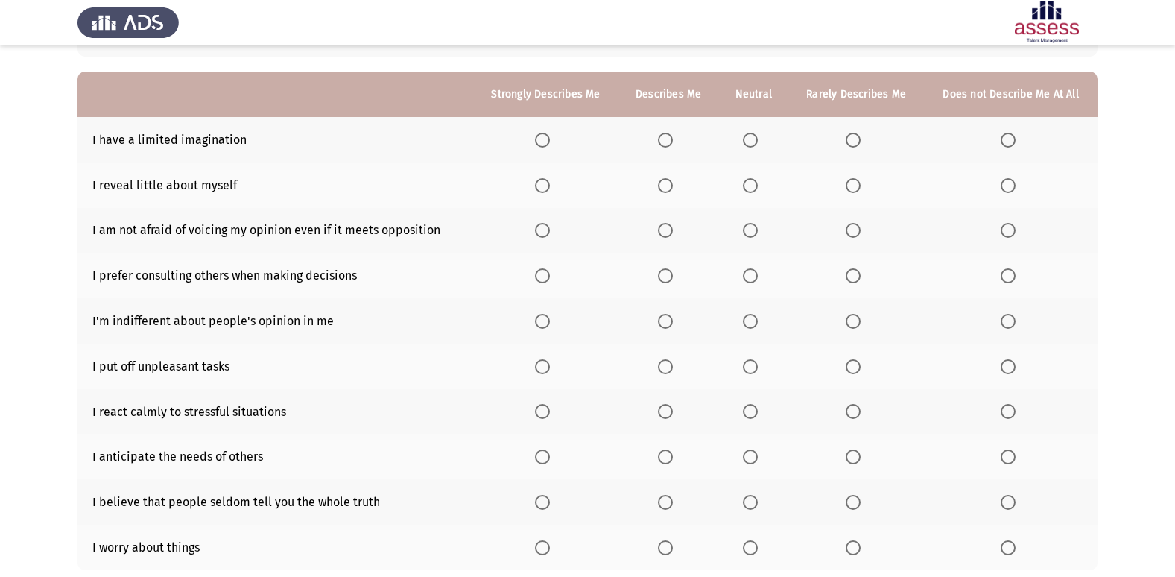
scroll to position [131, 0]
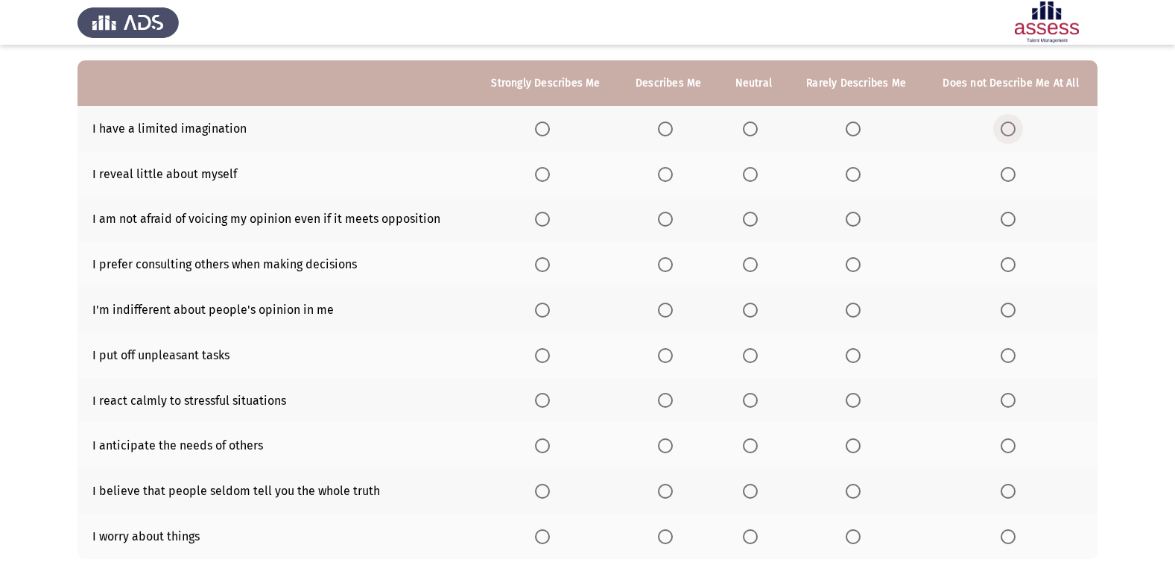
click at [1010, 127] on span "Select an option" at bounding box center [1008, 128] width 15 height 15
click at [1010, 127] on input "Select an option" at bounding box center [1008, 128] width 15 height 15
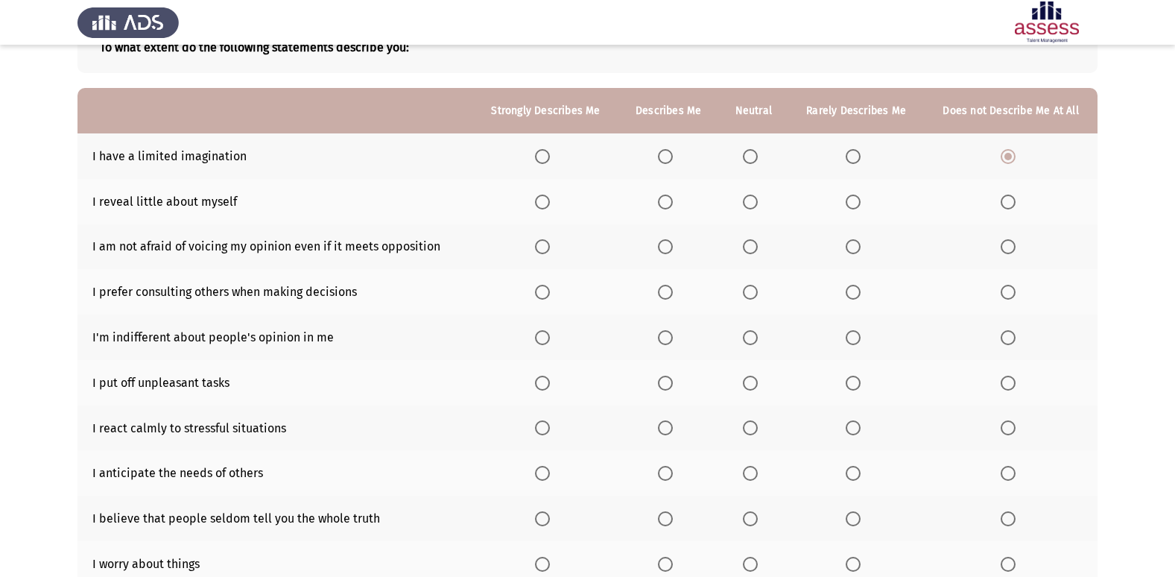
scroll to position [103, 0]
click at [663, 207] on span "Select an option" at bounding box center [665, 202] width 15 height 15
click at [663, 207] on input "Select an option" at bounding box center [665, 202] width 15 height 15
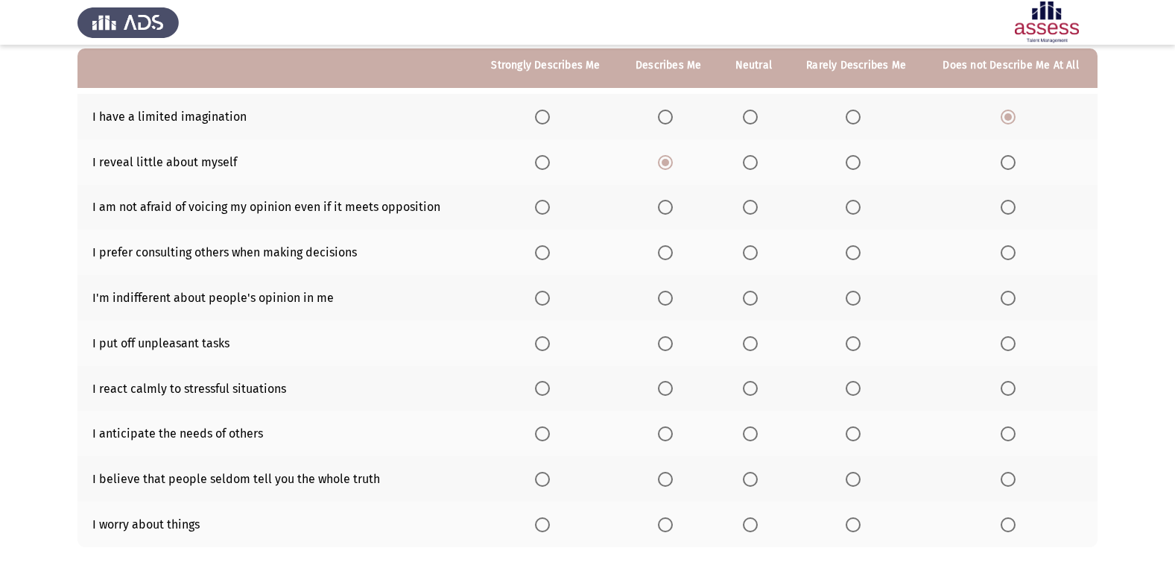
scroll to position [157, 0]
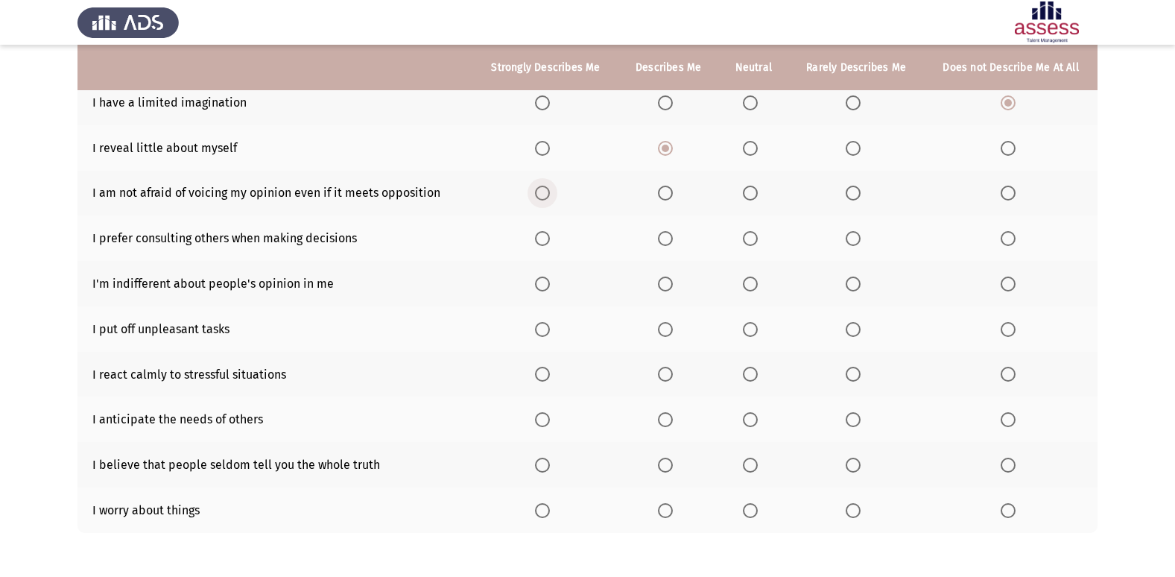
click at [540, 194] on span "Select an option" at bounding box center [542, 193] width 15 height 15
click at [540, 194] on input "Select an option" at bounding box center [542, 193] width 15 height 15
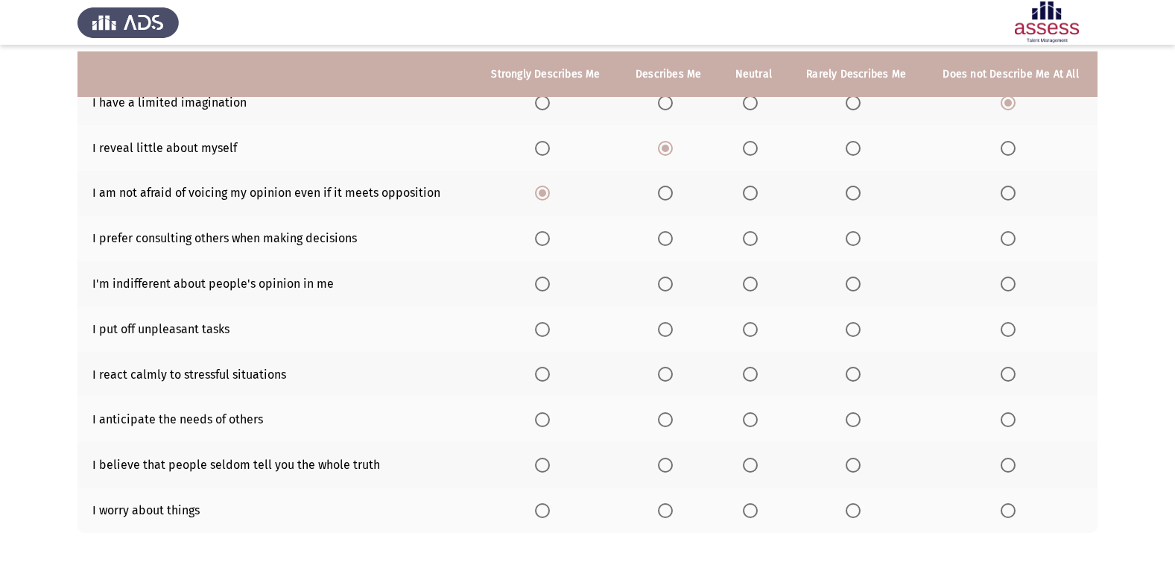
scroll to position [164, 0]
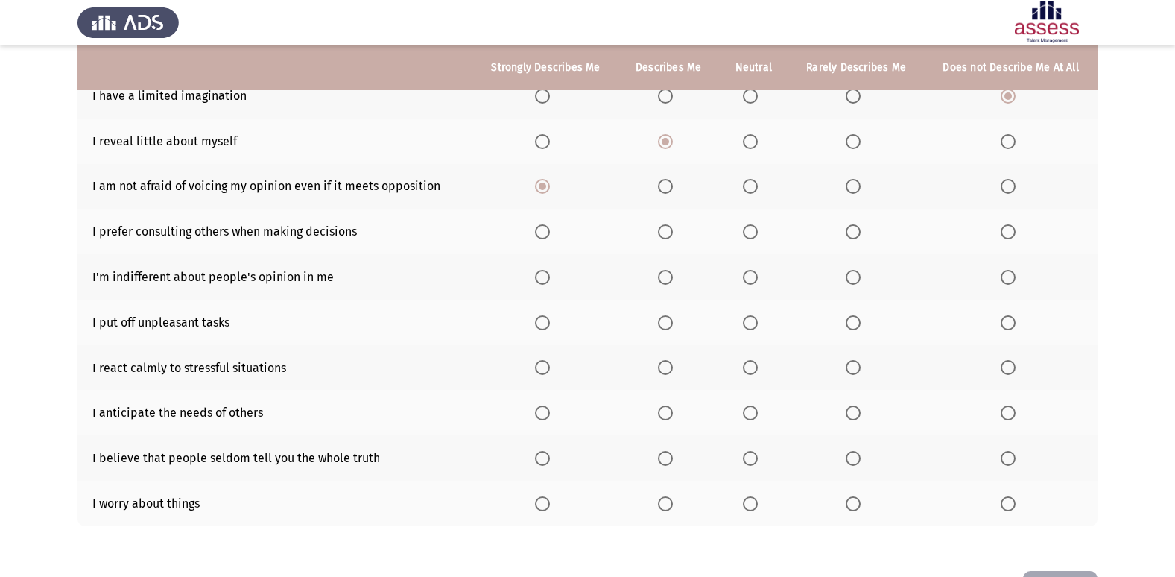
click at [549, 234] on span "Select an option" at bounding box center [542, 231] width 15 height 15
click at [549, 234] on input "Select an option" at bounding box center [542, 231] width 15 height 15
click at [858, 279] on span "Select an option" at bounding box center [853, 277] width 15 height 15
click at [858, 279] on input "Select an option" at bounding box center [853, 277] width 15 height 15
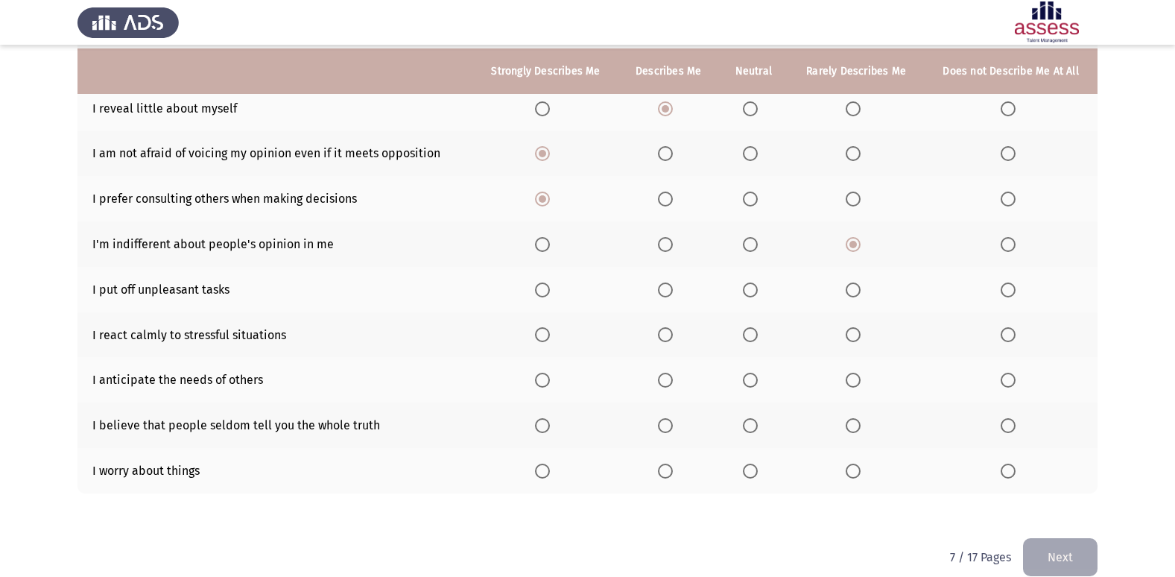
scroll to position [200, 0]
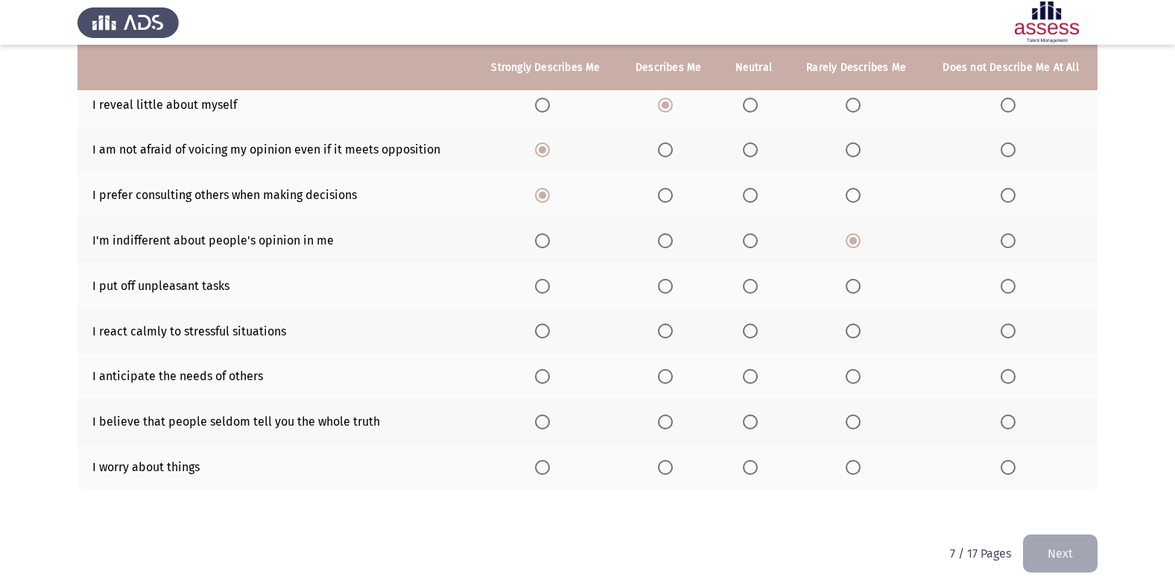
click at [671, 244] on span "Select an option" at bounding box center [665, 240] width 15 height 15
click at [671, 244] on input "Select an option" at bounding box center [665, 240] width 15 height 15
click at [544, 287] on span "Select an option" at bounding box center [542, 286] width 15 height 15
click at [544, 287] on input "Select an option" at bounding box center [542, 286] width 15 height 15
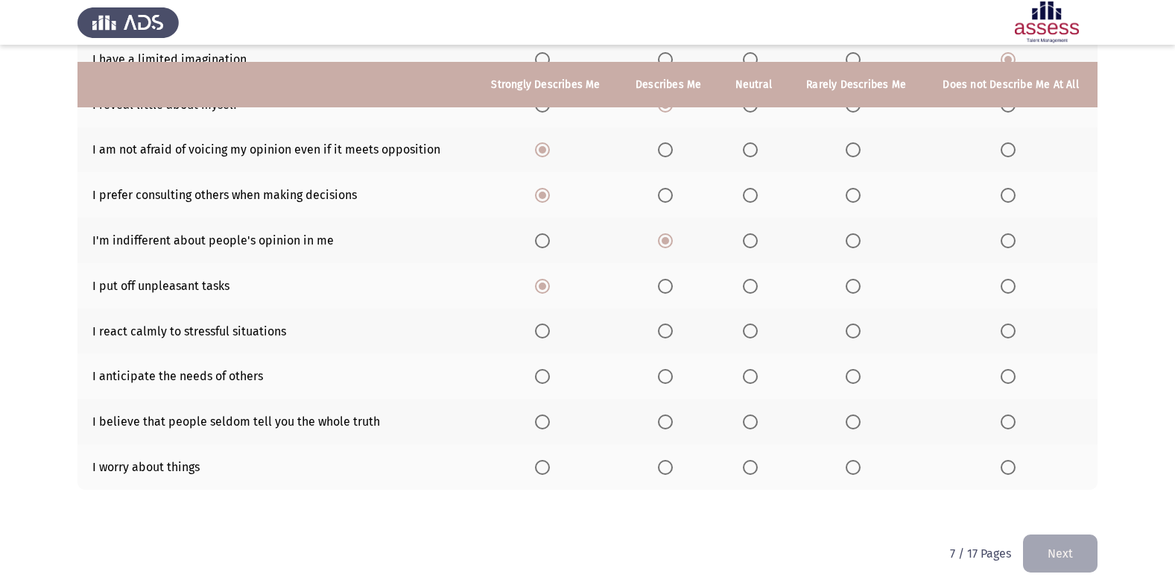
scroll to position [218, 0]
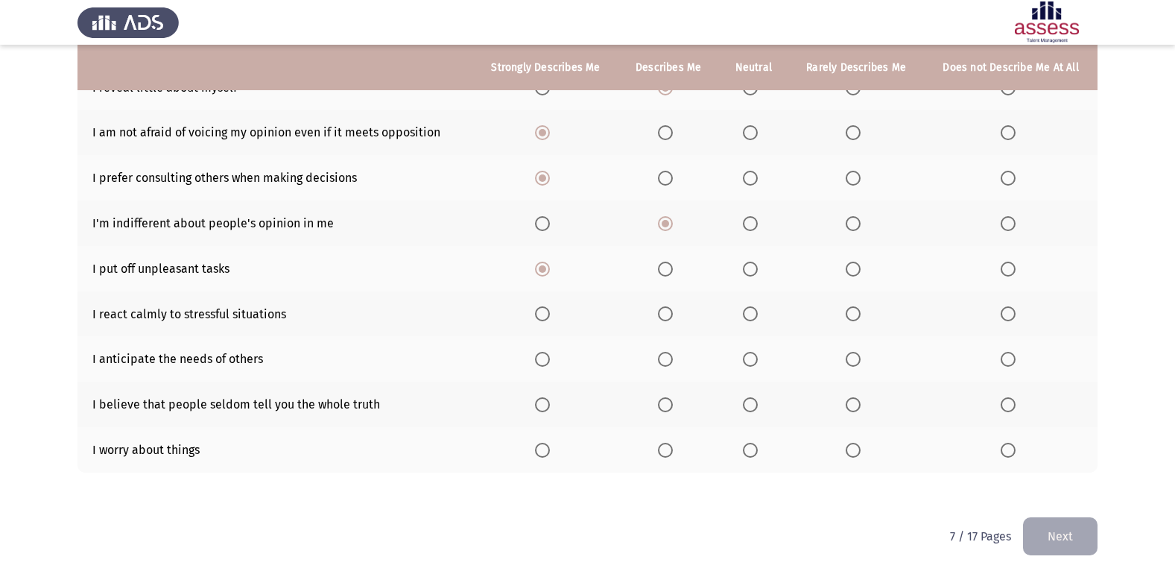
click at [671, 454] on span "Select an option" at bounding box center [665, 450] width 15 height 15
click at [671, 454] on input "Select an option" at bounding box center [665, 450] width 15 height 15
click at [758, 402] on span "Select an option" at bounding box center [750, 404] width 15 height 15
click at [758, 402] on input "Select an option" at bounding box center [750, 404] width 15 height 15
click at [548, 364] on span "Select an option" at bounding box center [542, 359] width 15 height 15
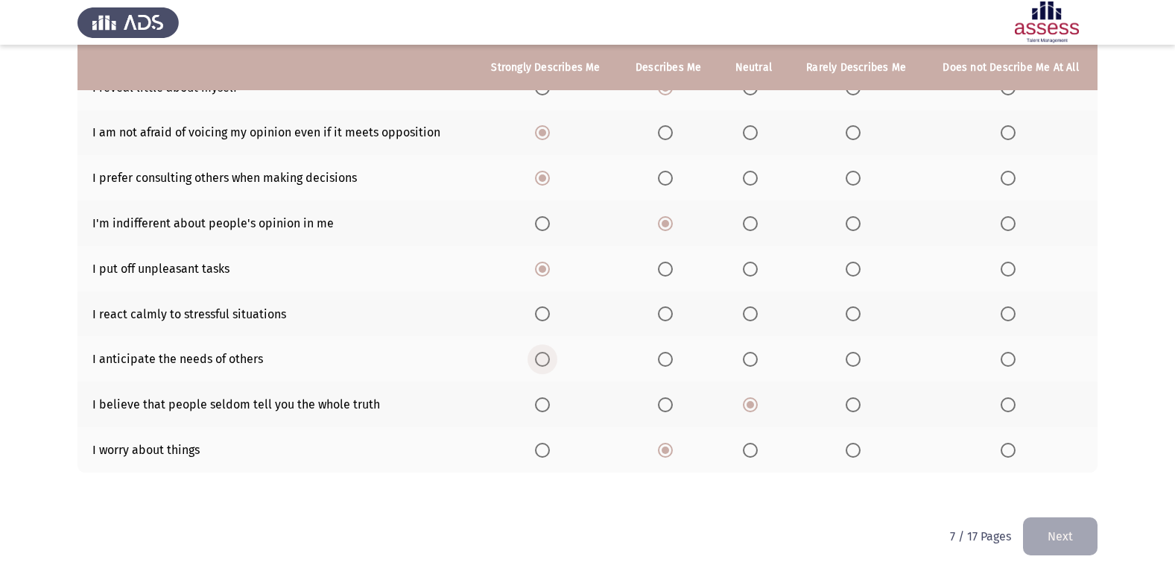
click at [548, 364] on input "Select an option" at bounding box center [542, 359] width 15 height 15
click at [548, 317] on span "Select an option" at bounding box center [542, 313] width 15 height 15
click at [548, 317] on input "Select an option" at bounding box center [542, 313] width 15 height 15
click at [1083, 530] on button "Next" at bounding box center [1060, 536] width 75 height 38
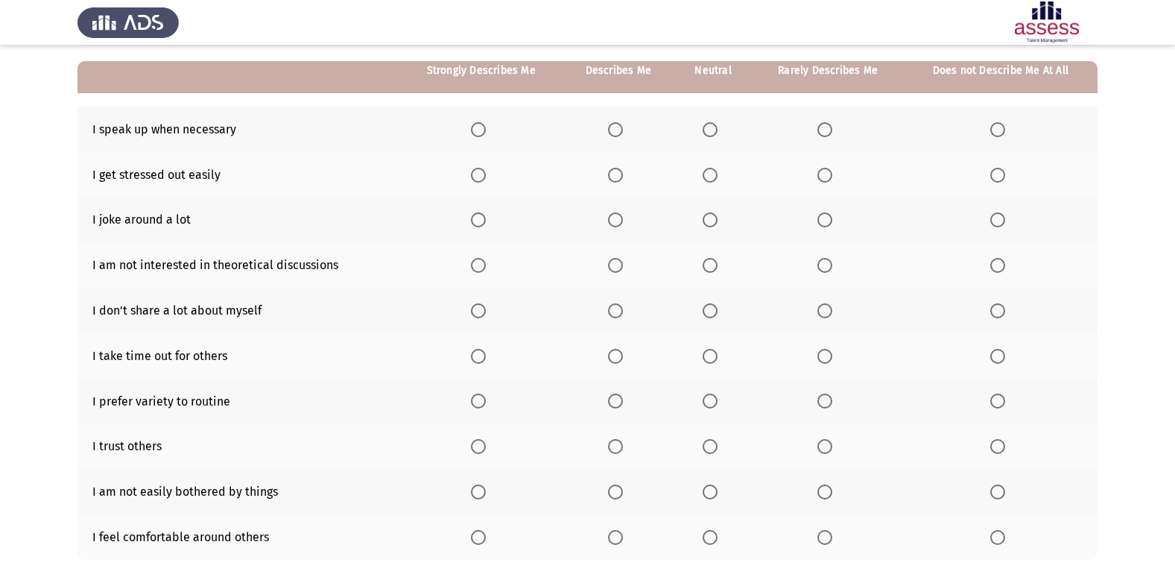
scroll to position [133, 0]
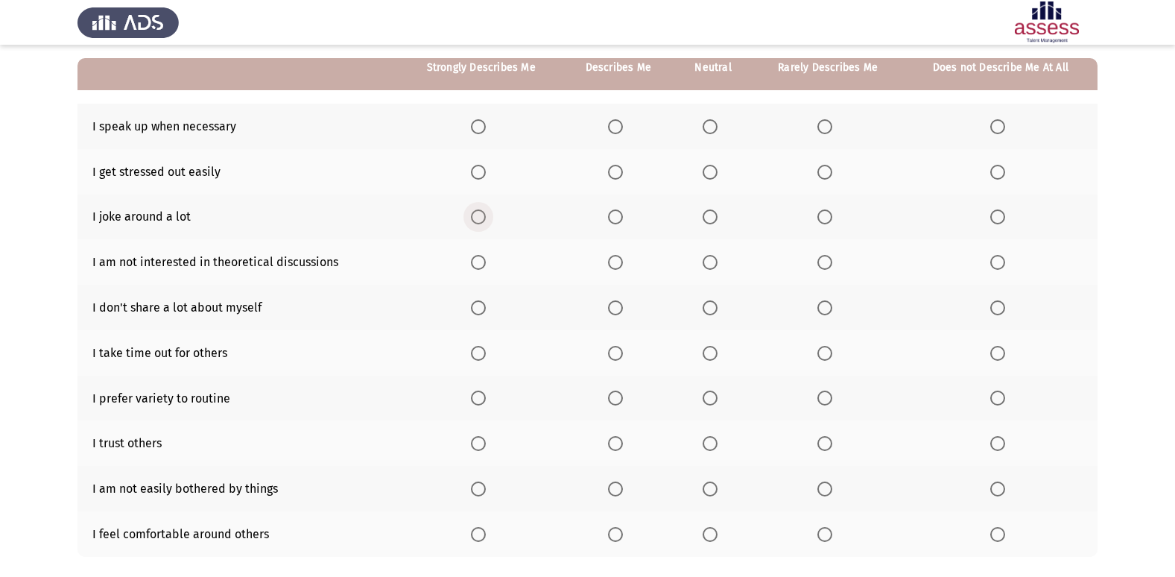
click at [477, 211] on span "Select an option" at bounding box center [478, 216] width 15 height 15
click at [477, 211] on input "Select an option" at bounding box center [478, 216] width 15 height 15
click at [820, 176] on span "Select an option" at bounding box center [824, 172] width 15 height 15
click at [820, 176] on input "Select an option" at bounding box center [824, 172] width 15 height 15
click at [481, 133] on span "Select an option" at bounding box center [478, 126] width 15 height 15
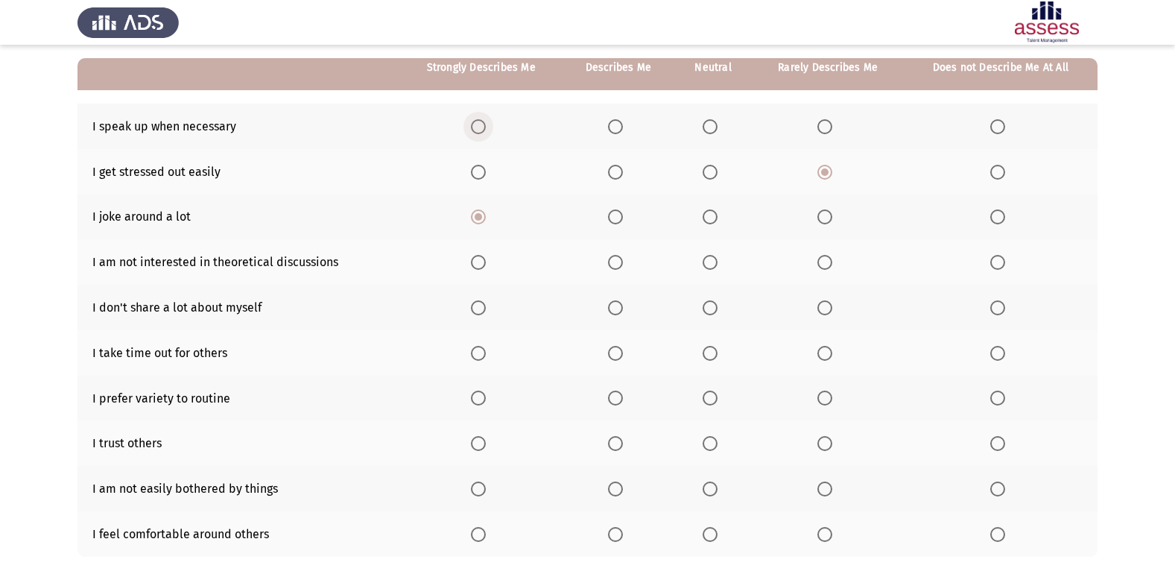
click at [481, 133] on input "Select an option" at bounding box center [478, 126] width 15 height 15
click at [1001, 269] on span "Select an option" at bounding box center [997, 262] width 15 height 15
click at [1001, 269] on input "Select an option" at bounding box center [997, 262] width 15 height 15
click at [481, 298] on th at bounding box center [481, 307] width 162 height 45
click at [484, 317] on th at bounding box center [481, 307] width 162 height 45
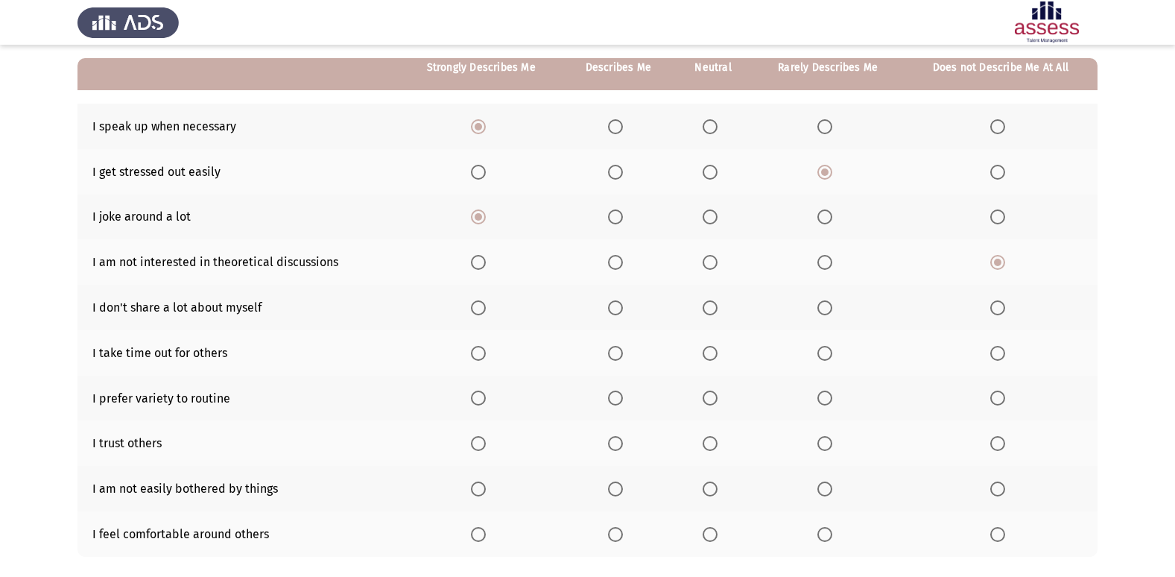
click at [478, 311] on span "Select an option" at bounding box center [478, 307] width 15 height 15
click at [478, 311] on input "Select an option" at bounding box center [478, 307] width 15 height 15
click at [481, 393] on span "Select an option" at bounding box center [478, 397] width 15 height 15
click at [481, 393] on input "Select an option" at bounding box center [478, 397] width 15 height 15
click at [1002, 435] on th at bounding box center [1001, 442] width 194 height 45
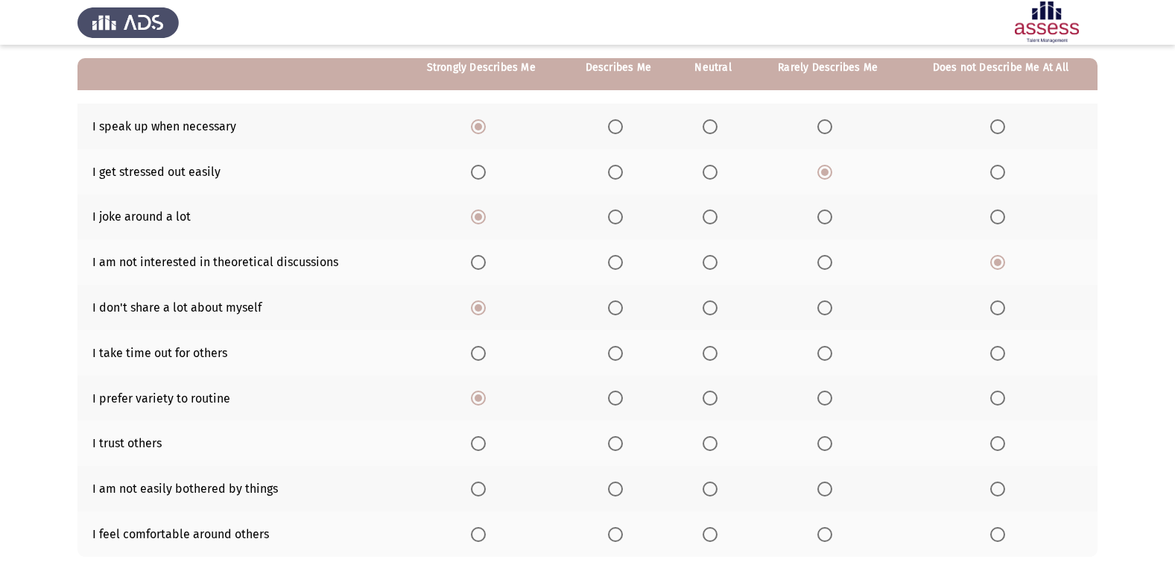
click at [994, 459] on th at bounding box center [1001, 442] width 194 height 45
click at [994, 443] on span "Select an option" at bounding box center [997, 443] width 15 height 15
click at [994, 443] on input "Select an option" at bounding box center [997, 443] width 15 height 15
click at [820, 439] on span "Select an option" at bounding box center [824, 443] width 15 height 15
click at [820, 439] on input "Select an option" at bounding box center [824, 443] width 15 height 15
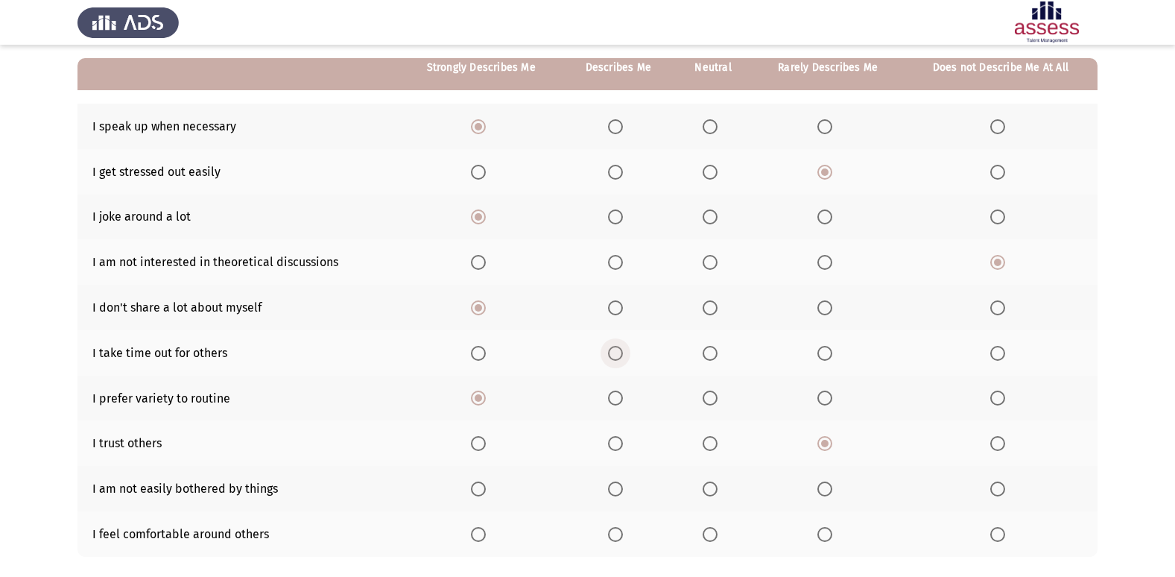
click at [616, 353] on span "Select an option" at bounding box center [616, 353] width 0 height 0
click at [616, 353] on input "Select an option" at bounding box center [615, 353] width 15 height 15
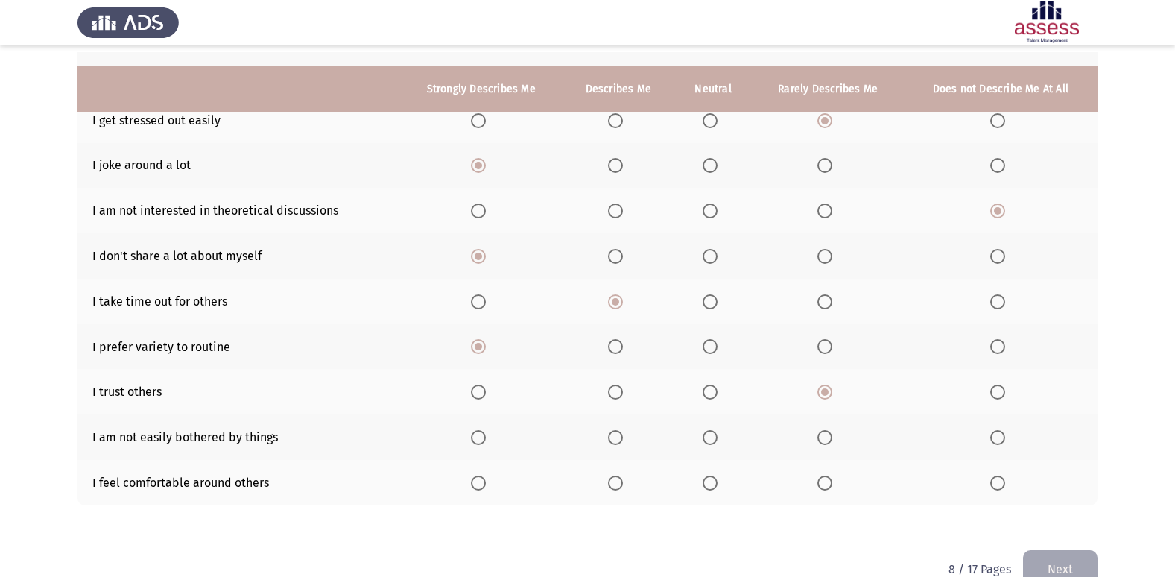
scroll to position [218, 0]
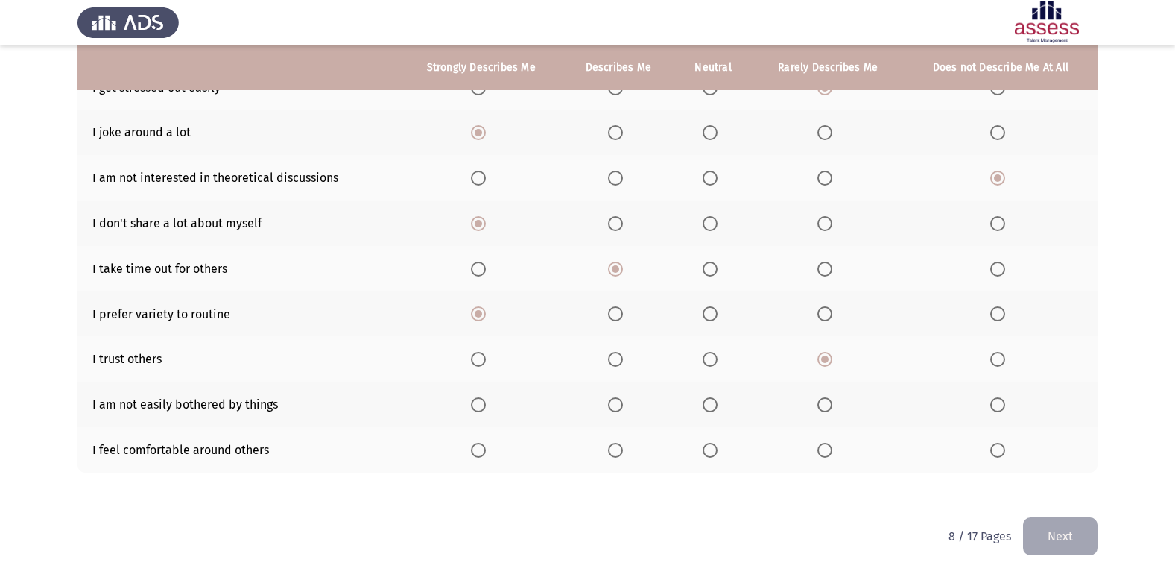
click at [481, 404] on span "Select an option" at bounding box center [478, 404] width 15 height 15
click at [481, 404] on input "Select an option" at bounding box center [478, 404] width 15 height 15
click at [618, 452] on span "Select an option" at bounding box center [615, 450] width 15 height 15
click at [618, 452] on input "Select an option" at bounding box center [615, 450] width 15 height 15
click at [1076, 525] on button "Next" at bounding box center [1060, 536] width 75 height 38
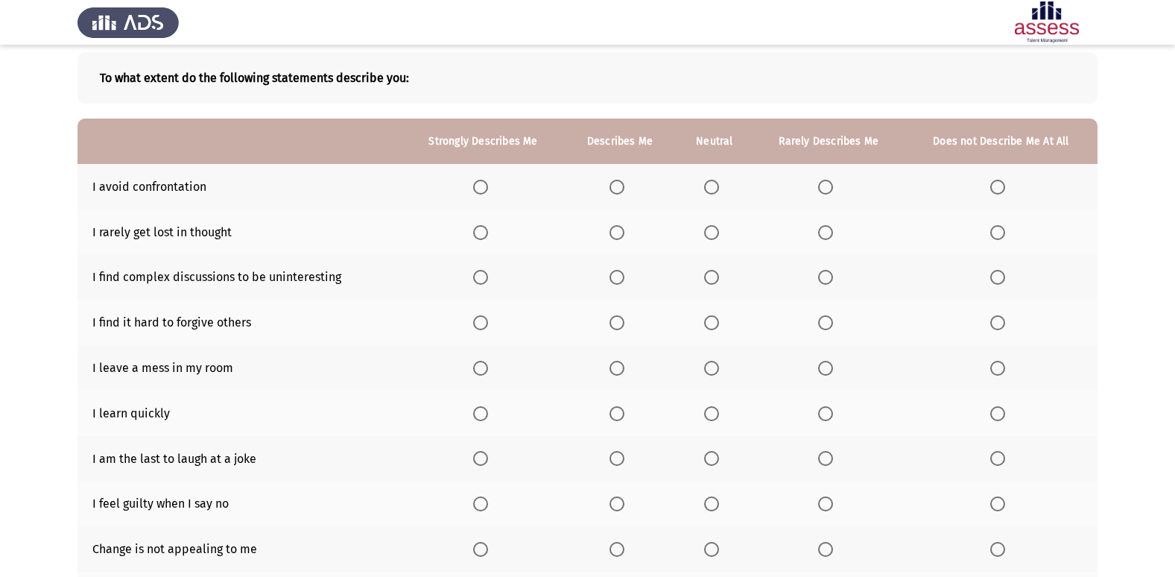
scroll to position [75, 0]
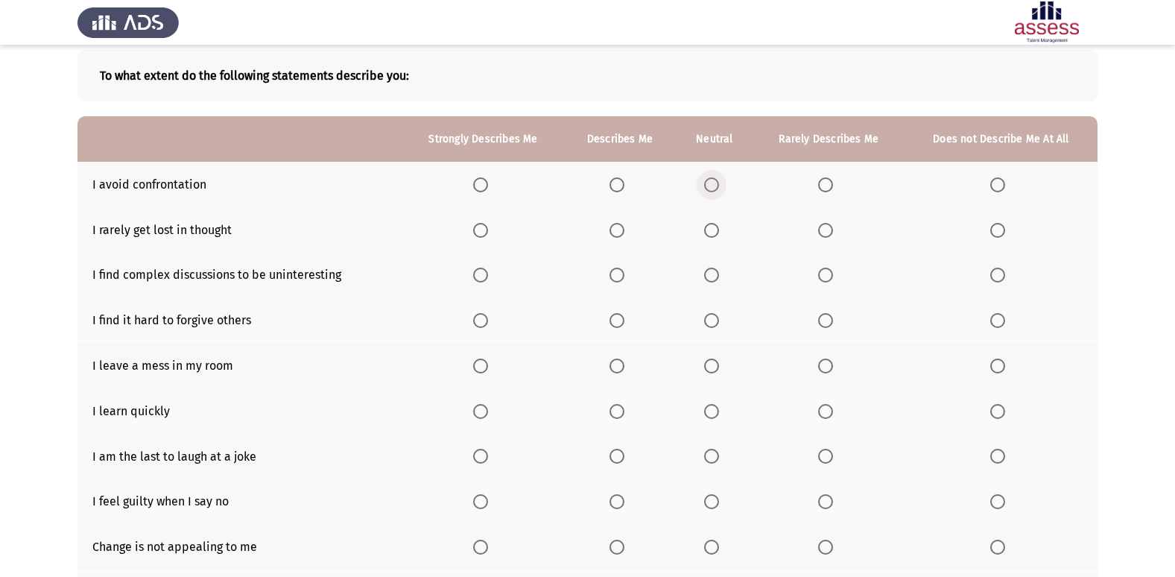
click at [709, 178] on span "Select an option" at bounding box center [711, 184] width 15 height 15
click at [709, 178] on input "Select an option" at bounding box center [711, 184] width 15 height 15
drag, startPoint x: 1063, startPoint y: 180, endPoint x: 1047, endPoint y: 238, distance: 60.4
click at [1051, 237] on tbody "I avoid confrontation I rarely get lost in thought I find complex discussions t…" at bounding box center [587, 388] width 1020 height 453
click at [995, 231] on span "Select an option" at bounding box center [997, 230] width 15 height 15
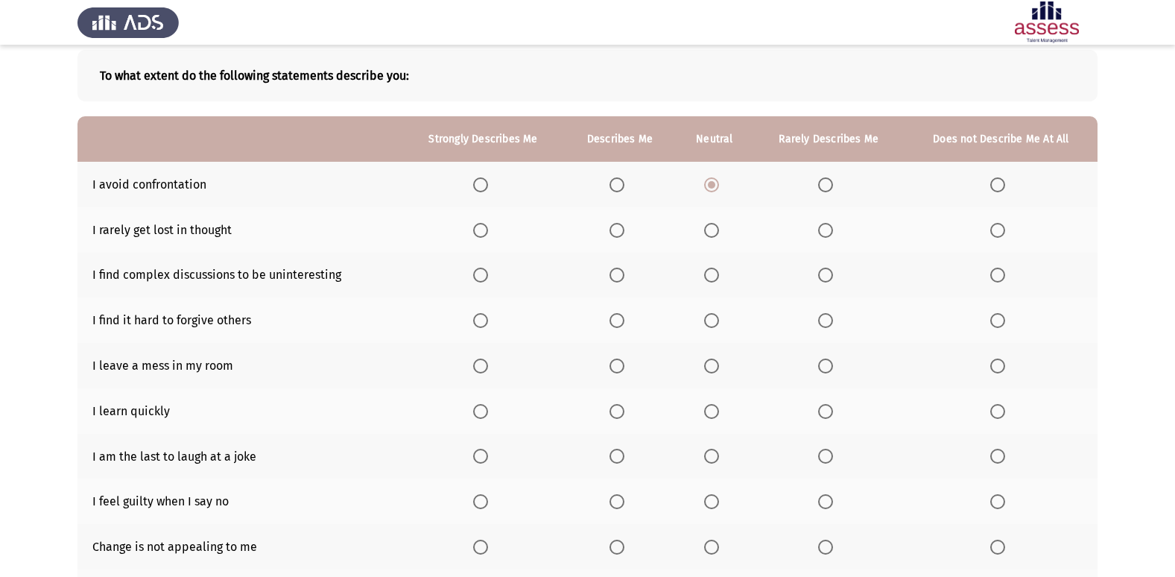
click at [995, 231] on input "Select an option" at bounding box center [997, 230] width 15 height 15
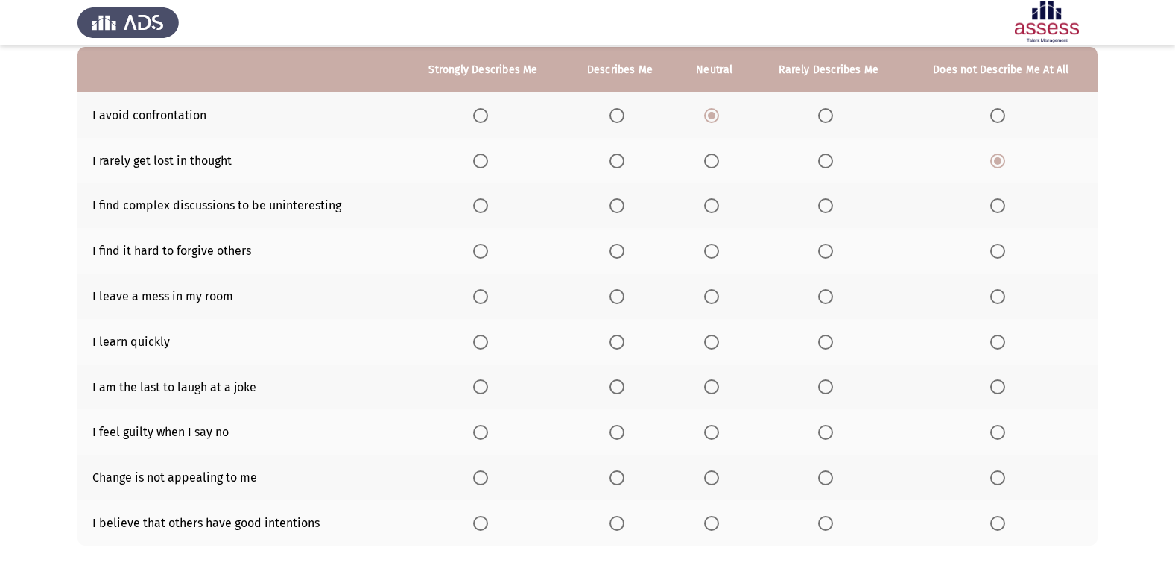
scroll to position [149, 0]
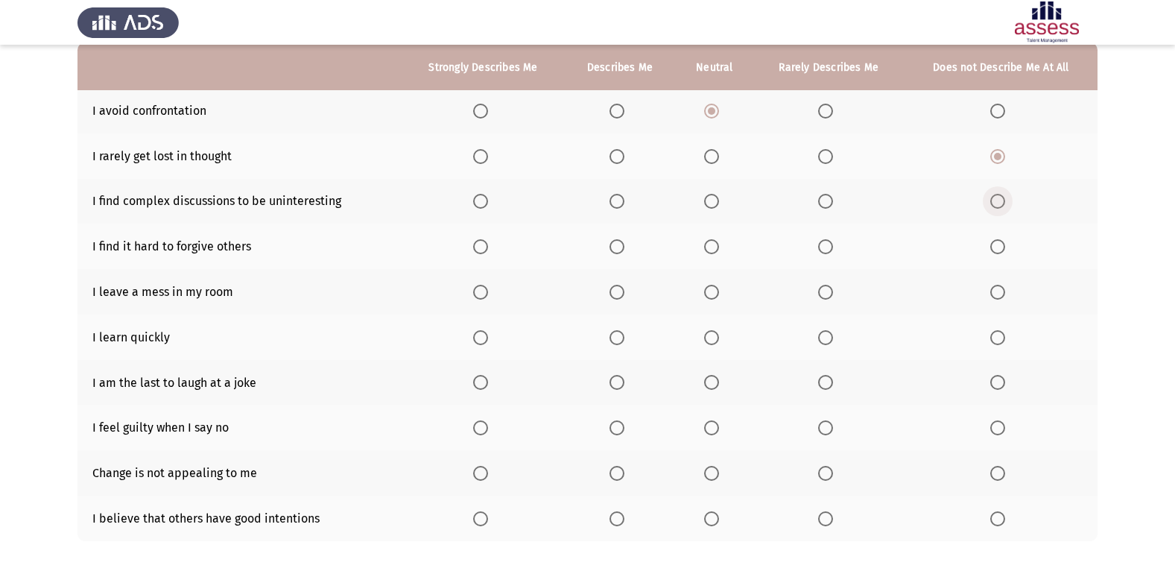
click at [996, 202] on span "Select an option" at bounding box center [997, 201] width 15 height 15
click at [996, 202] on input "Select an option" at bounding box center [997, 201] width 15 height 15
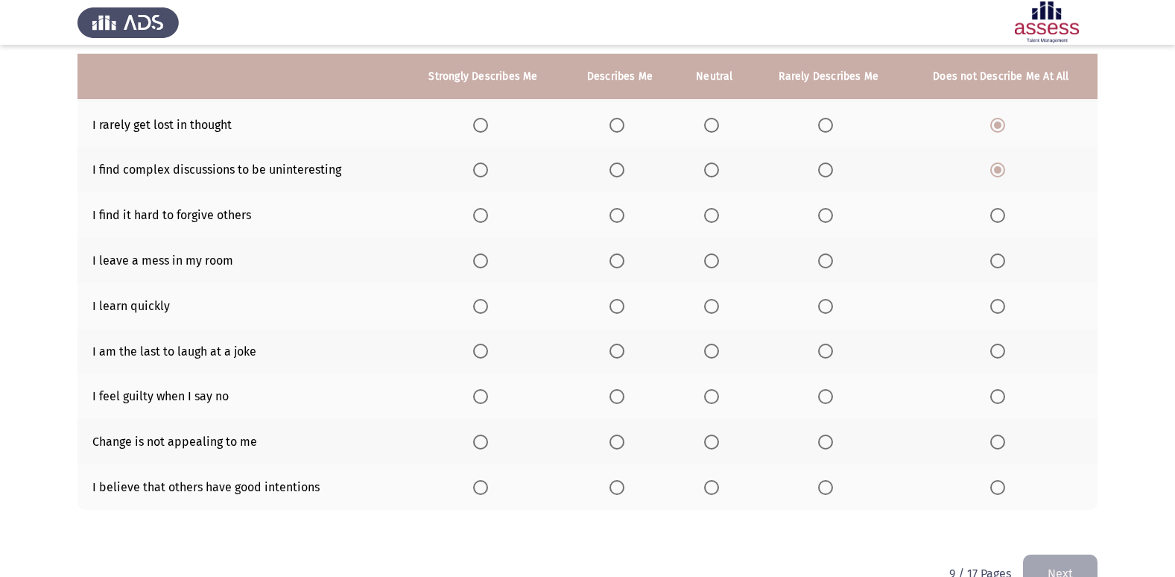
scroll to position [189, 0]
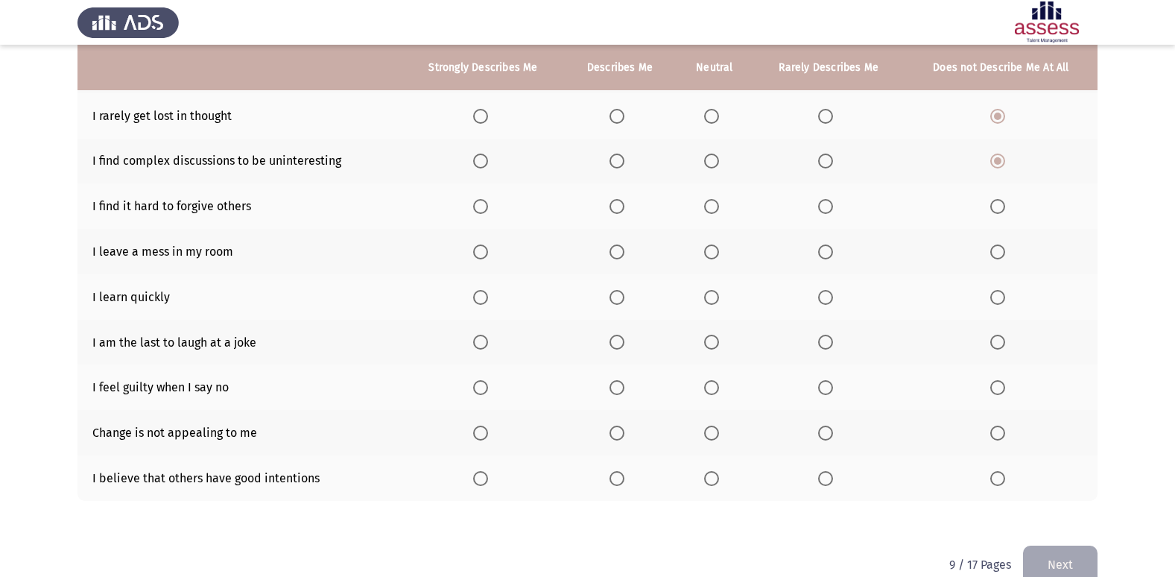
click at [993, 209] on span "Select an option" at bounding box center [997, 206] width 15 height 15
click at [993, 209] on input "Select an option" at bounding box center [997, 206] width 15 height 15
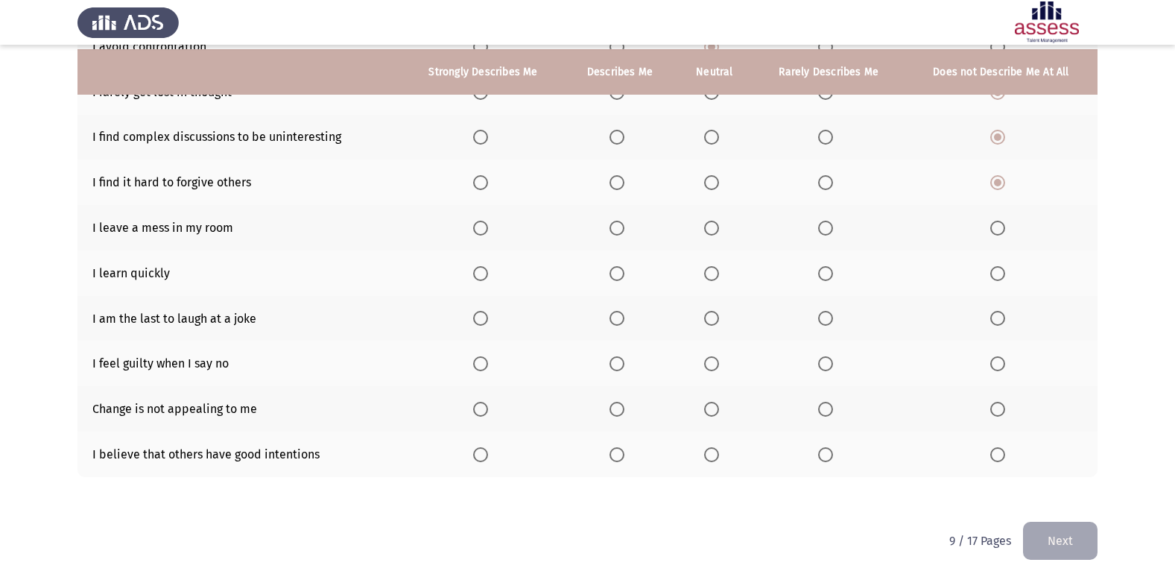
scroll to position [218, 0]
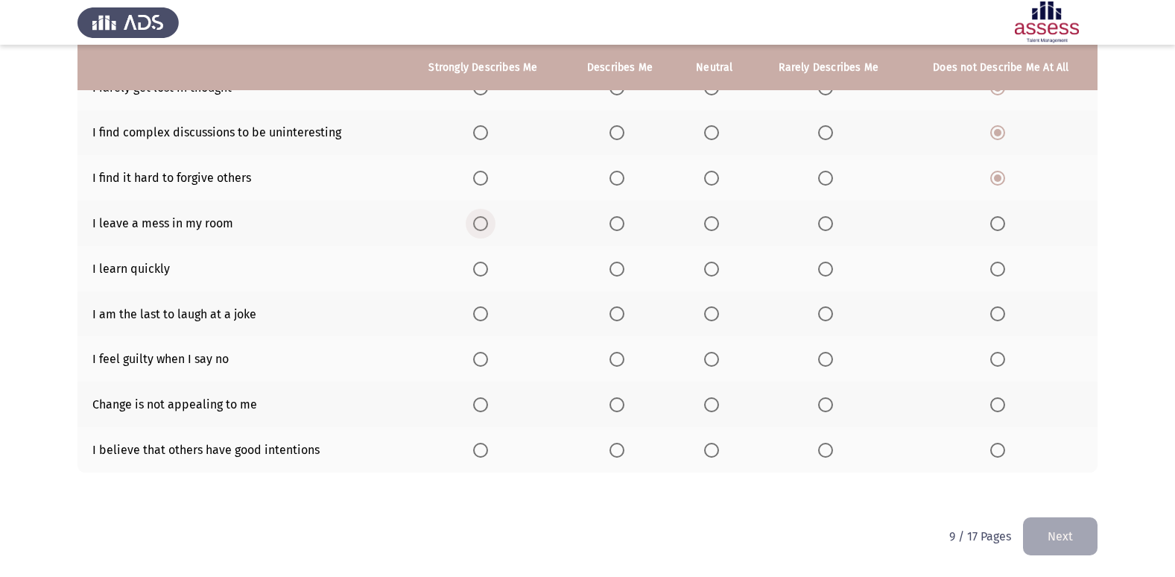
click at [481, 230] on span "Select an option" at bounding box center [480, 223] width 15 height 15
click at [481, 230] on input "Select an option" at bounding box center [480, 223] width 15 height 15
click at [618, 270] on span "Select an option" at bounding box center [617, 269] width 15 height 15
click at [618, 270] on input "Select an option" at bounding box center [617, 269] width 15 height 15
click at [616, 221] on span "Select an option" at bounding box center [617, 223] width 15 height 15
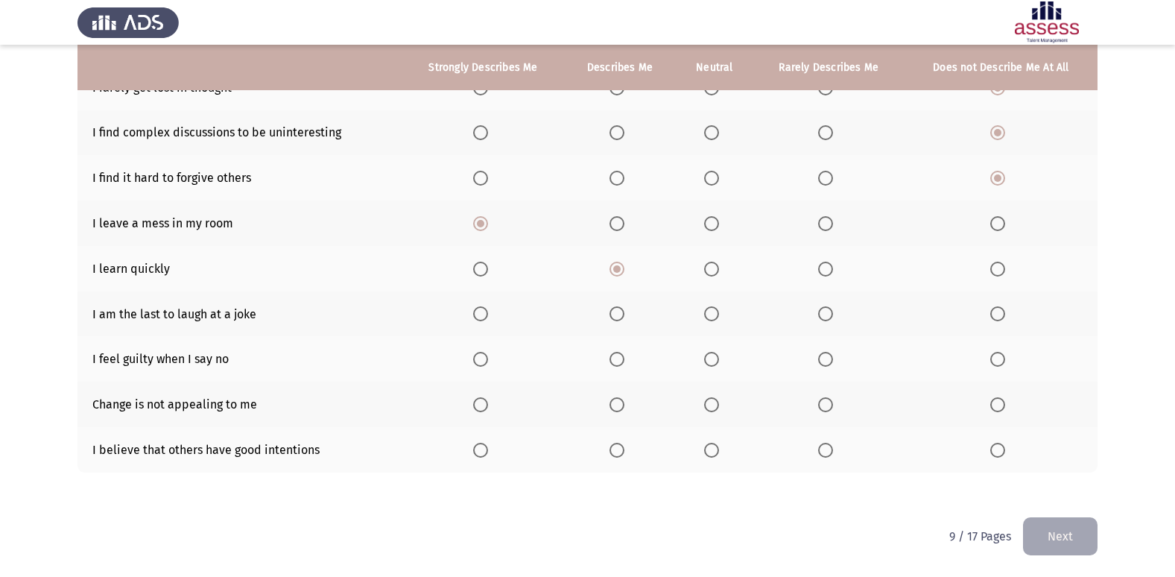
click at [616, 221] on input "Select an option" at bounding box center [617, 223] width 15 height 15
click at [476, 221] on span "Select an option" at bounding box center [480, 223] width 15 height 15
click at [476, 221] on input "Select an option" at bounding box center [480, 223] width 15 height 15
click at [1000, 370] on th at bounding box center [1001, 358] width 193 height 45
click at [990, 361] on th at bounding box center [1001, 358] width 193 height 45
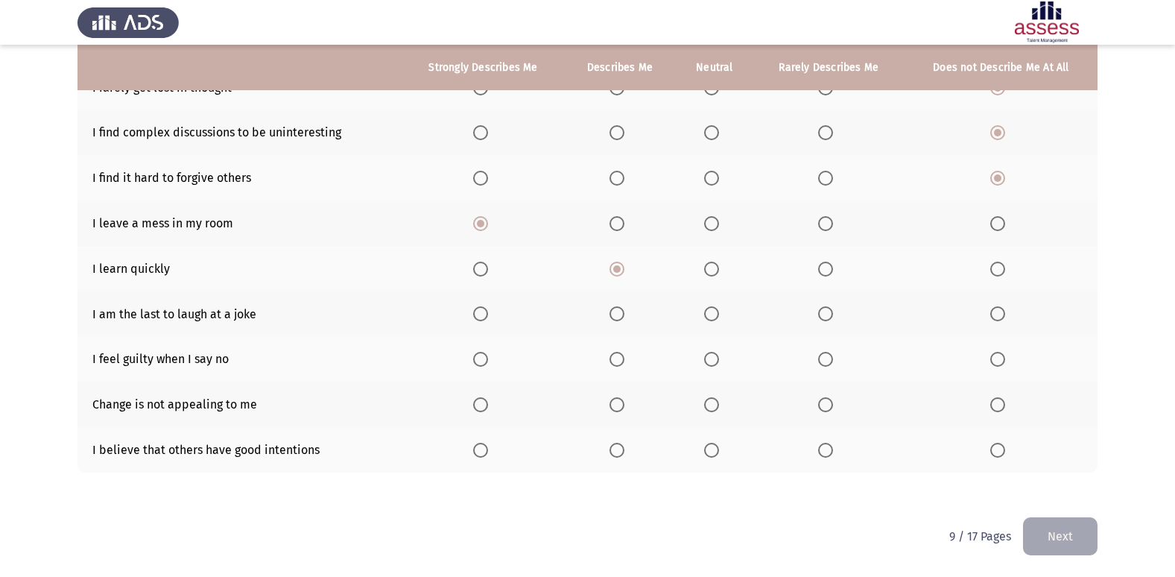
click at [992, 358] on span "Select an option" at bounding box center [997, 359] width 15 height 15
click at [992, 358] on input "Select an option" at bounding box center [997, 359] width 15 height 15
click at [475, 312] on span "Select an option" at bounding box center [480, 313] width 15 height 15
click at [475, 312] on input "Select an option" at bounding box center [480, 313] width 15 height 15
click at [620, 447] on span "Select an option" at bounding box center [617, 450] width 15 height 15
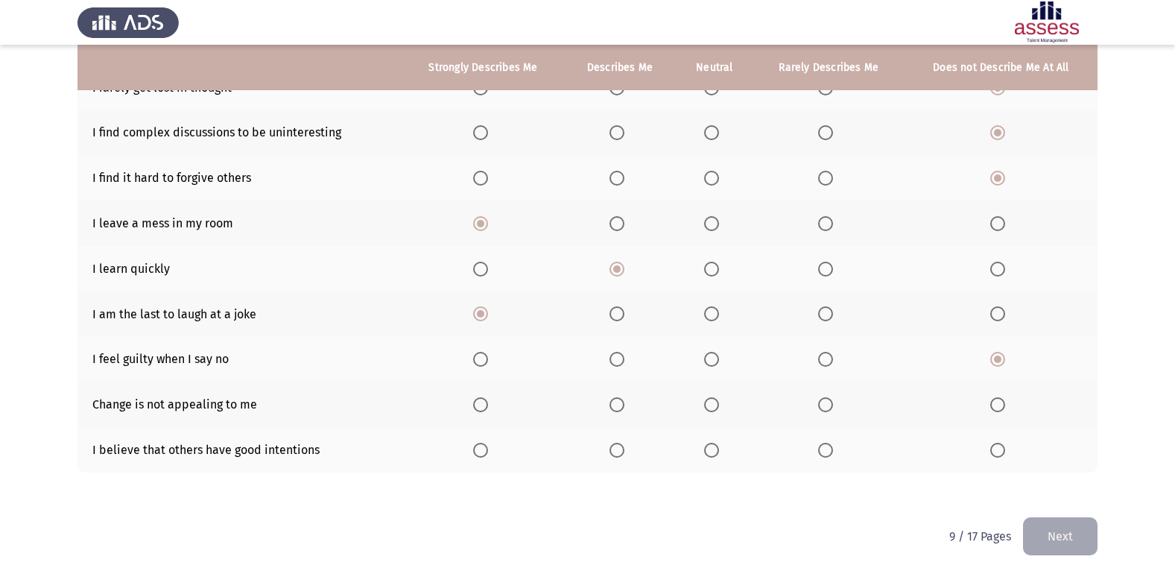
click at [620, 447] on input "Select an option" at bounding box center [617, 450] width 15 height 15
click at [1004, 402] on span "Select an option" at bounding box center [997, 404] width 15 height 15
click at [1004, 402] on input "Select an option" at bounding box center [997, 404] width 15 height 15
click at [1079, 548] on button "Next" at bounding box center [1060, 536] width 75 height 38
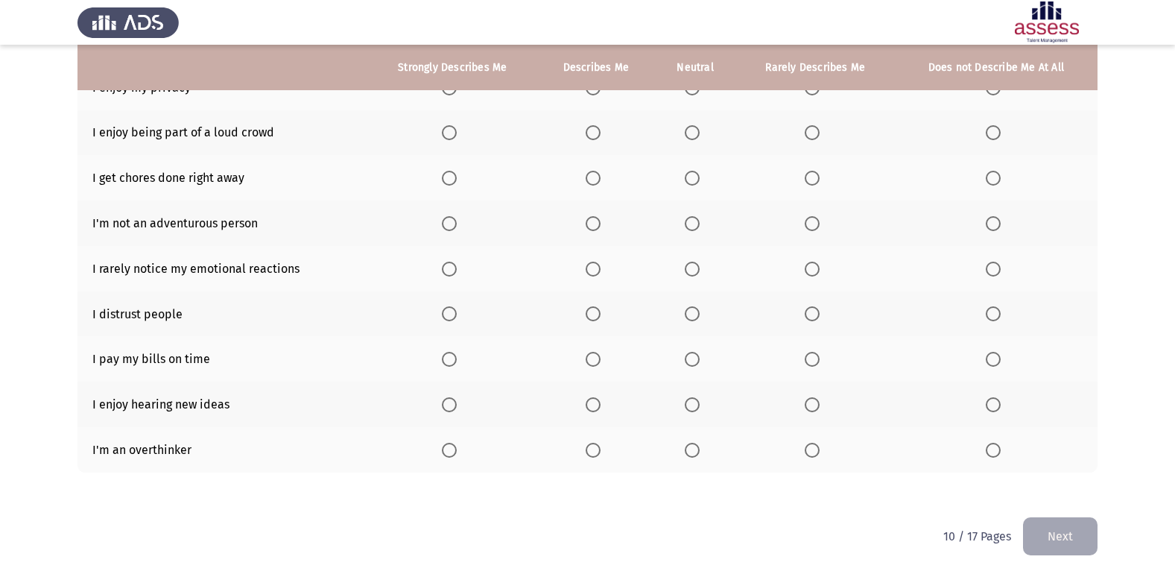
drag, startPoint x: 1160, startPoint y: 356, endPoint x: 1168, endPoint y: 332, distance: 25.7
click at [1162, 339] on app-assessment-container "ASSESS Employability Next To what extent do the following statements describe y…" at bounding box center [587, 179] width 1175 height 675
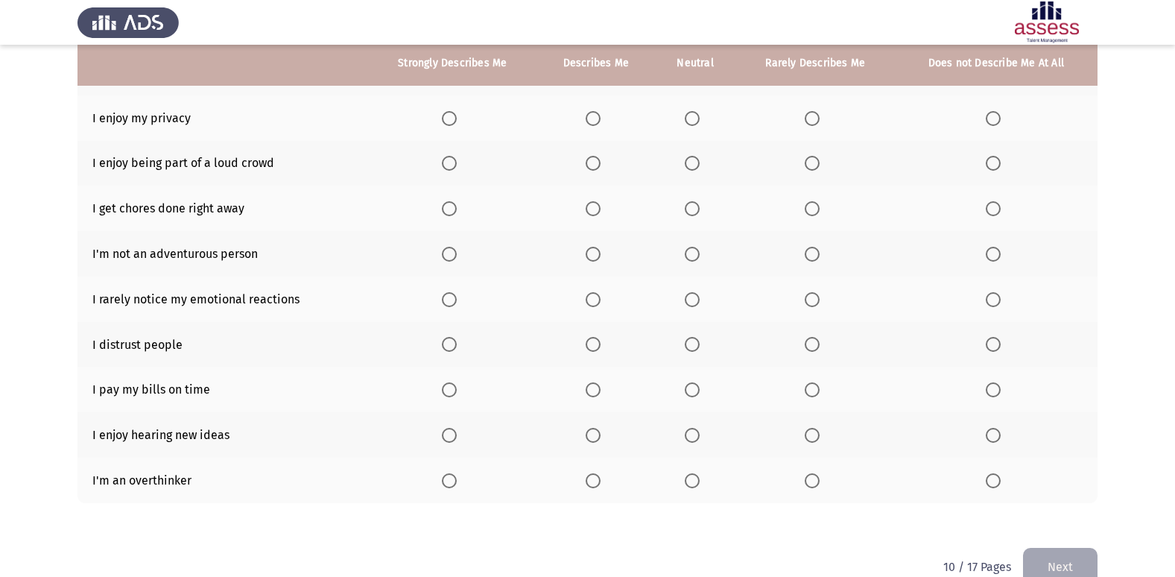
scroll to position [178, 0]
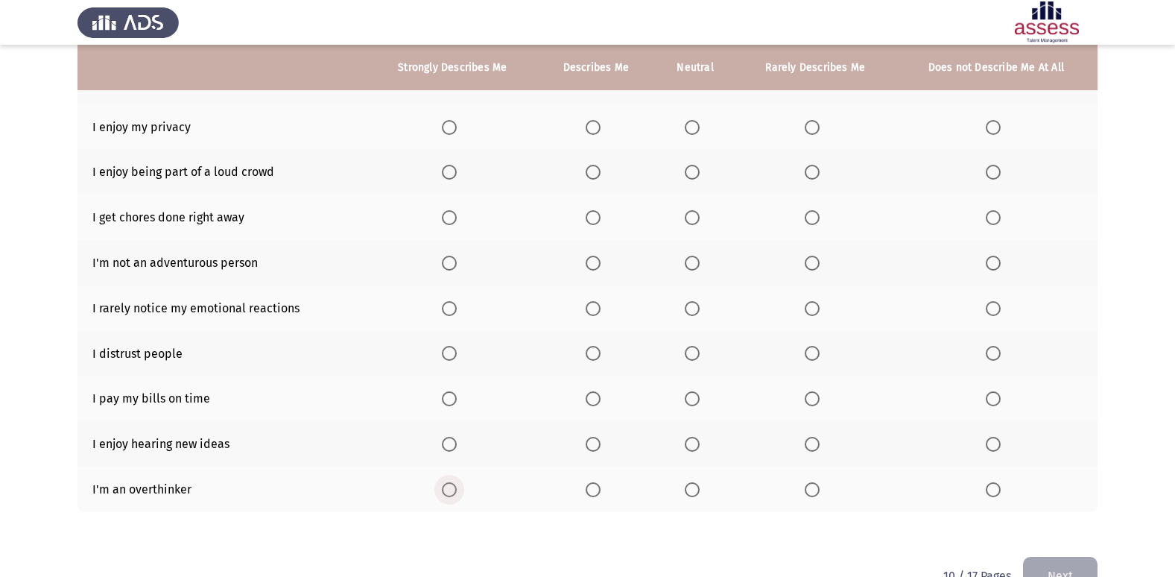
click at [446, 484] on span "Select an option" at bounding box center [449, 489] width 15 height 15
click at [446, 484] on input "Select an option" at bounding box center [449, 489] width 15 height 15
click at [452, 446] on span "Select an option" at bounding box center [449, 444] width 15 height 15
click at [452, 446] on input "Select an option" at bounding box center [449, 444] width 15 height 15
click at [595, 402] on span "Select an option" at bounding box center [593, 398] width 15 height 15
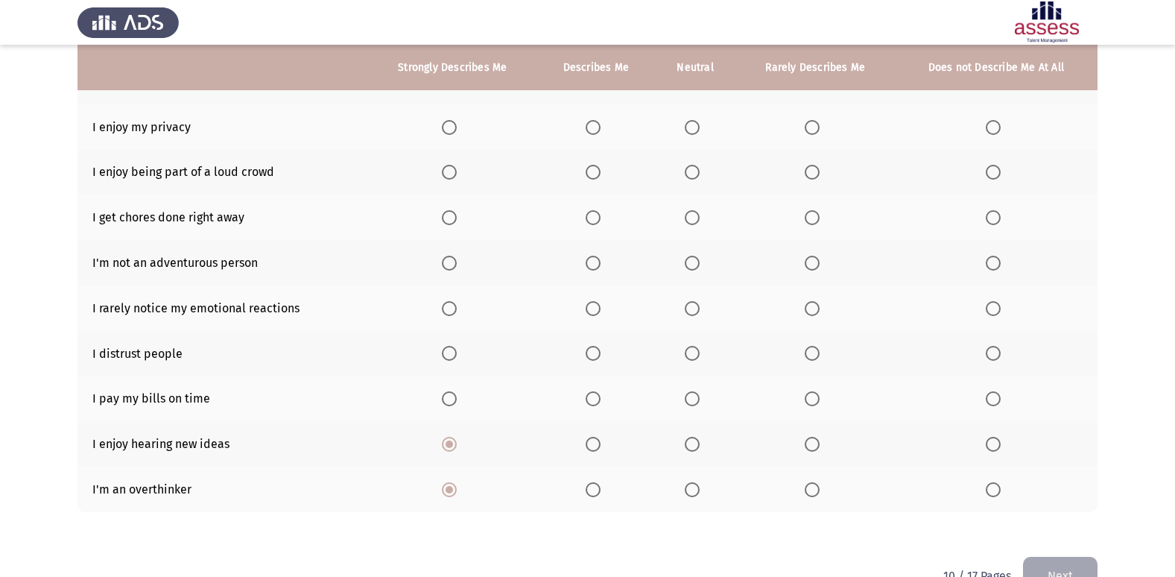
click at [595, 402] on input "Select an option" at bounding box center [593, 398] width 15 height 15
click at [588, 360] on span "Select an option" at bounding box center [593, 353] width 15 height 15
click at [588, 360] on input "Select an option" at bounding box center [593, 353] width 15 height 15
click at [996, 313] on span "Select an option" at bounding box center [993, 308] width 15 height 15
click at [996, 313] on input "Select an option" at bounding box center [993, 308] width 15 height 15
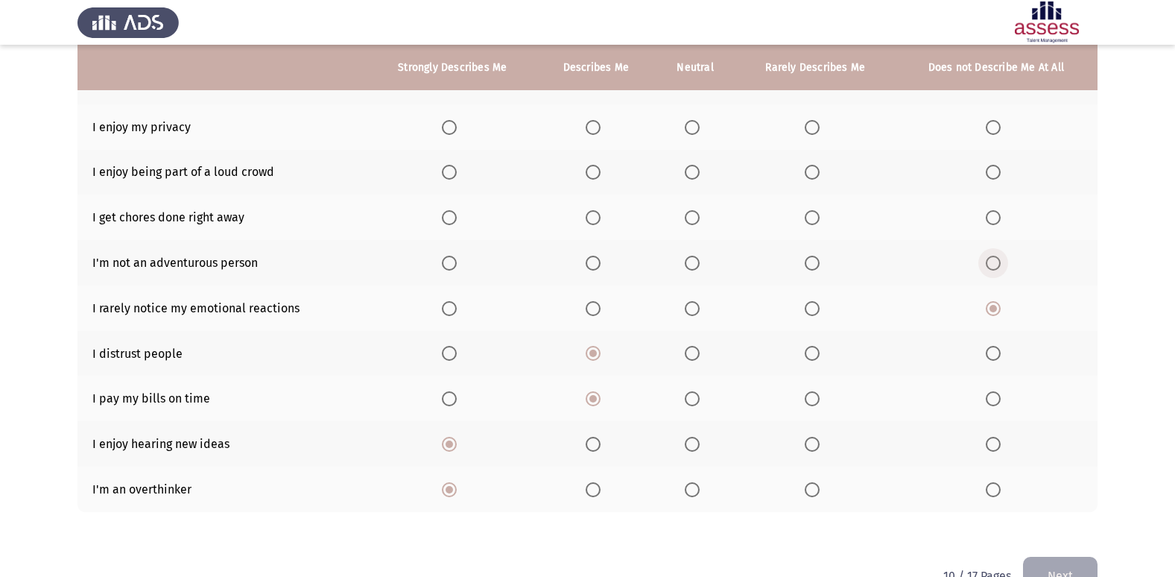
click at [996, 266] on span "Select an option" at bounding box center [993, 263] width 15 height 15
click at [996, 266] on input "Select an option" at bounding box center [993, 263] width 15 height 15
click at [994, 173] on span "Select an option" at bounding box center [993, 172] width 15 height 15
click at [994, 173] on input "Select an option" at bounding box center [993, 172] width 15 height 15
click at [454, 133] on span "Select an option" at bounding box center [449, 127] width 15 height 15
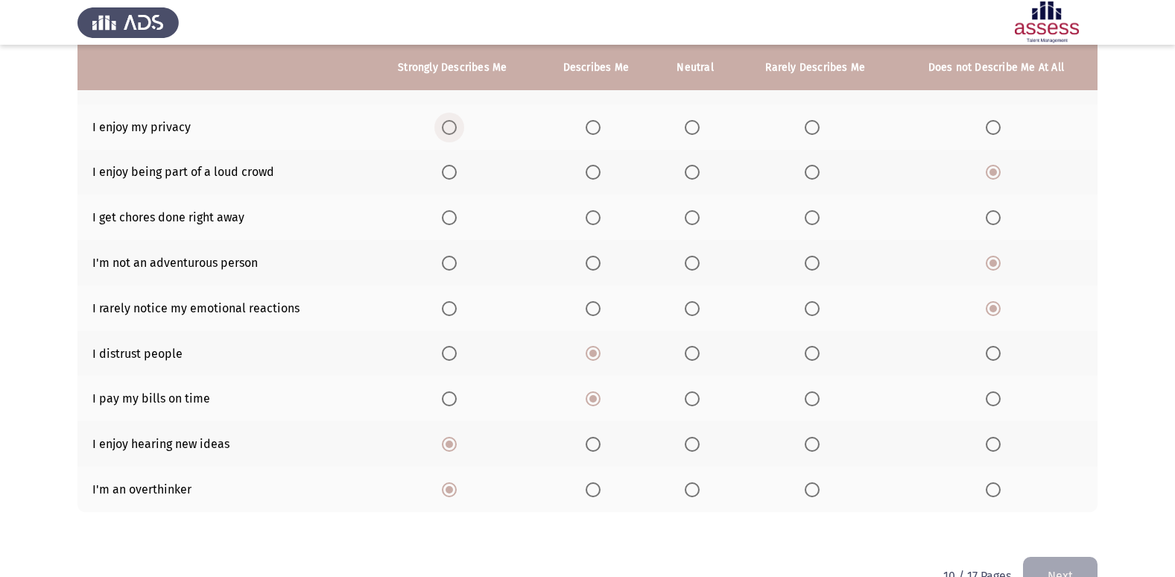
click at [454, 133] on input "Select an option" at bounding box center [449, 127] width 15 height 15
click at [827, 218] on th at bounding box center [815, 216] width 159 height 45
click at [813, 222] on span "Select an option" at bounding box center [812, 217] width 15 height 15
click at [813, 222] on input "Select an option" at bounding box center [812, 217] width 15 height 15
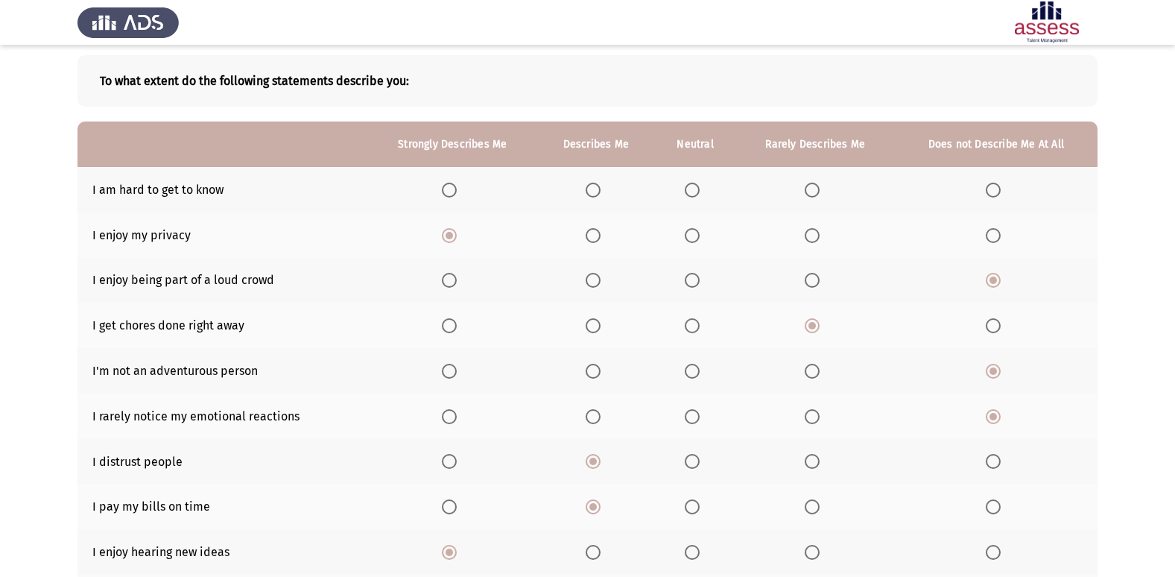
scroll to position [101, 0]
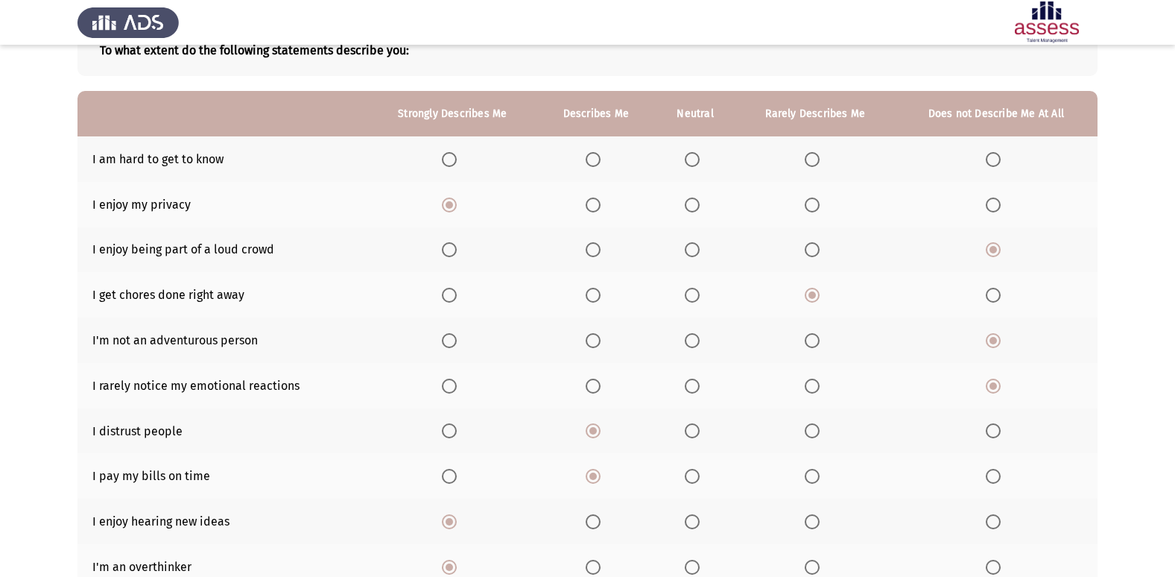
click at [806, 169] on th at bounding box center [815, 158] width 159 height 45
click at [815, 164] on span "Select an option" at bounding box center [812, 159] width 15 height 15
click at [815, 164] on input "Select an option" at bounding box center [812, 159] width 15 height 15
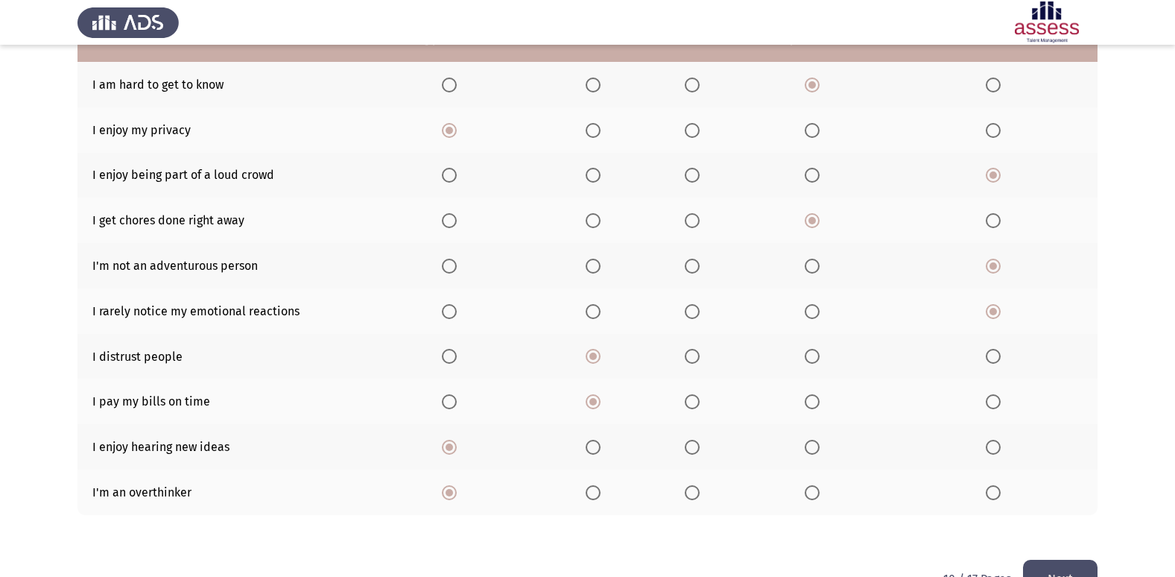
scroll to position [218, 0]
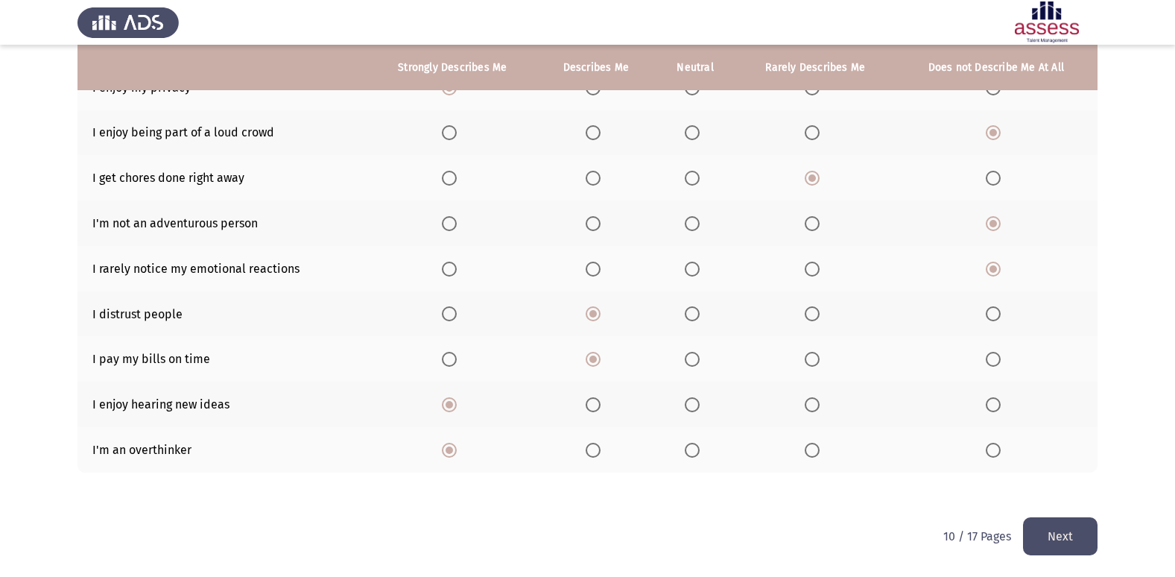
click at [1079, 538] on button "Next" at bounding box center [1060, 536] width 75 height 38
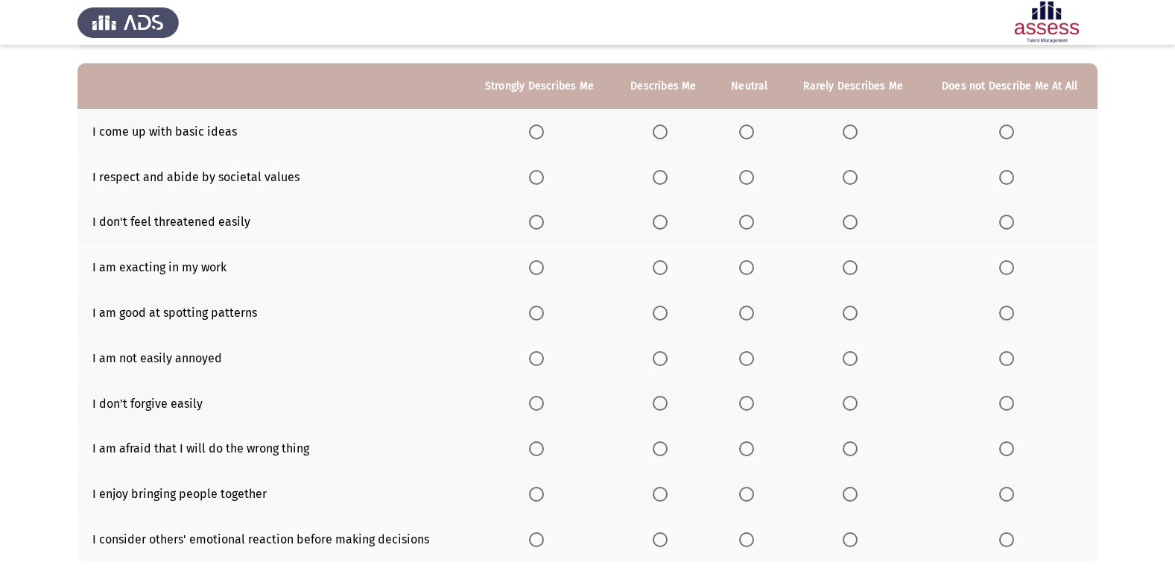
scroll to position [126, 0]
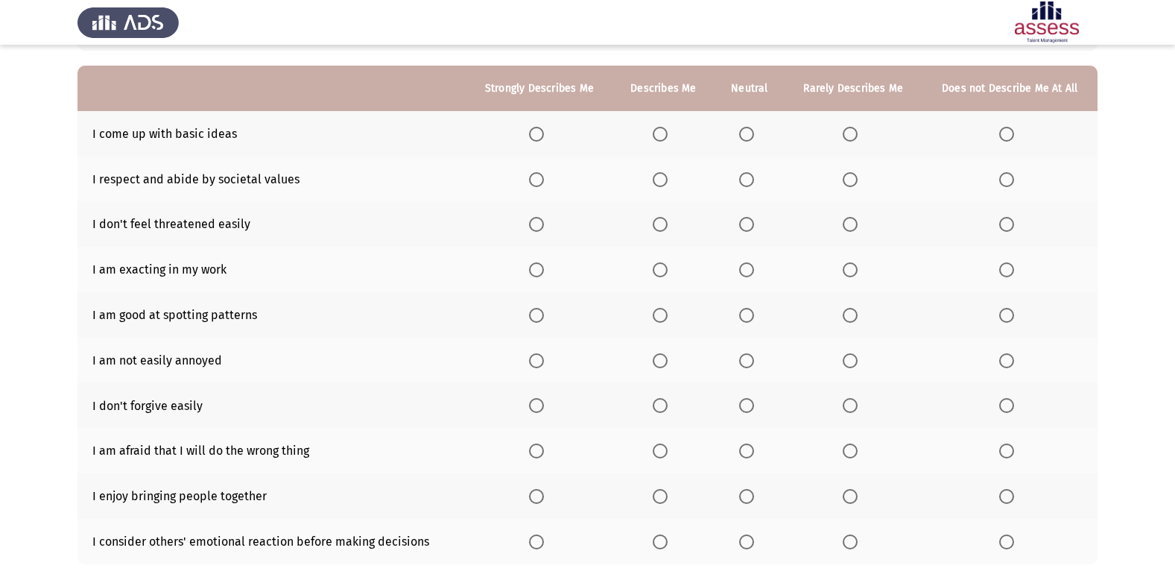
click at [1007, 130] on span "Select an option" at bounding box center [1006, 134] width 15 height 15
click at [1007, 130] on input "Select an option" at bounding box center [1006, 134] width 15 height 15
click at [742, 222] on span "Select an option" at bounding box center [746, 224] width 15 height 15
click at [742, 222] on input "Select an option" at bounding box center [746, 224] width 15 height 15
click at [741, 270] on span "Select an option" at bounding box center [746, 269] width 15 height 15
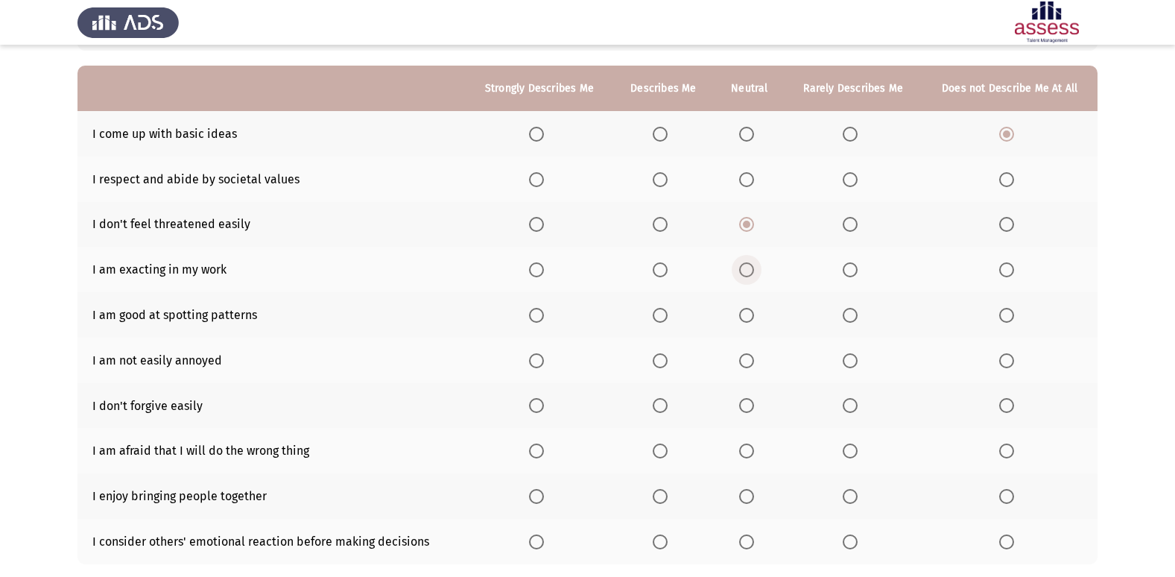
click at [741, 270] on input "Select an option" at bounding box center [746, 269] width 15 height 15
click at [540, 366] on span "Select an option" at bounding box center [536, 360] width 15 height 15
click at [540, 366] on input "Select an option" at bounding box center [536, 360] width 15 height 15
click at [855, 404] on span "Select an option" at bounding box center [850, 405] width 15 height 15
click at [855, 404] on input "Select an option" at bounding box center [850, 405] width 15 height 15
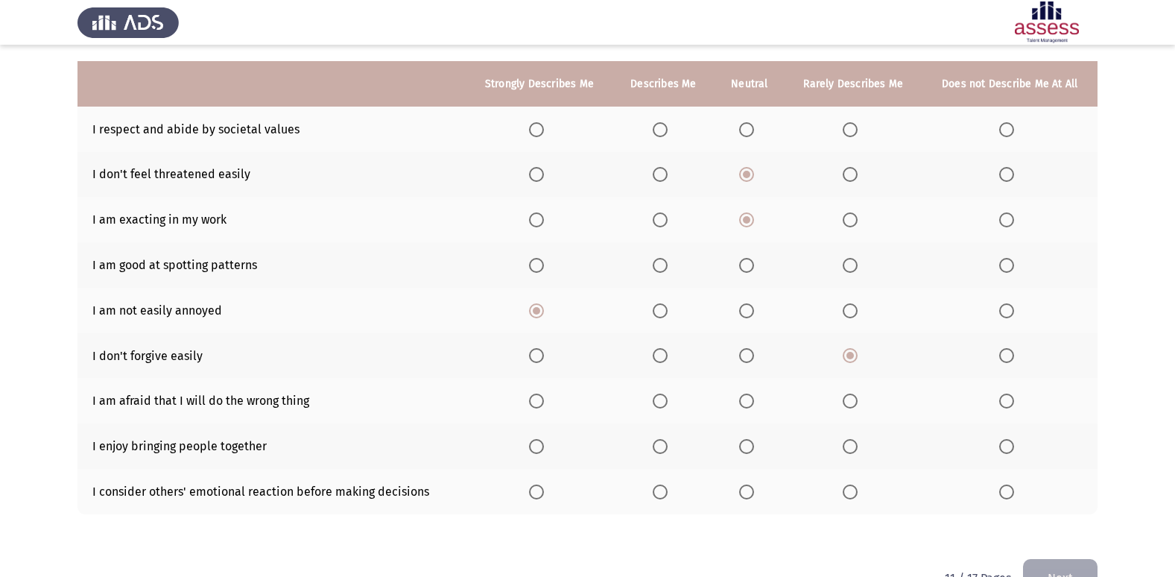
scroll to position [194, 0]
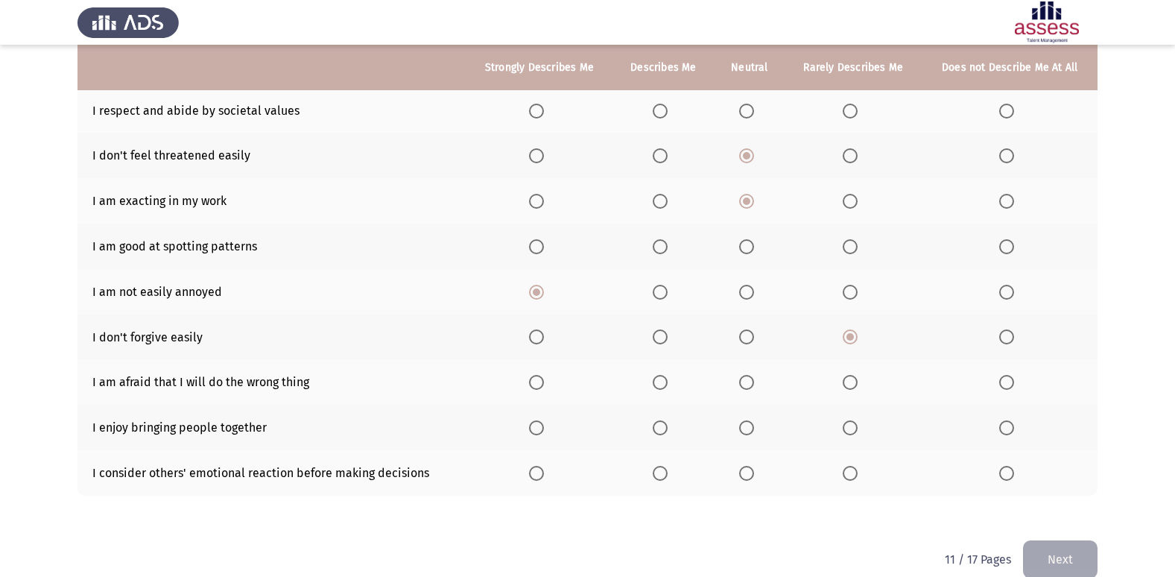
click at [532, 377] on span "Select an option" at bounding box center [536, 382] width 15 height 15
click at [532, 377] on input "Select an option" at bounding box center [536, 382] width 15 height 15
click at [544, 428] on span "Select an option" at bounding box center [536, 427] width 15 height 15
click at [544, 428] on input "Select an option" at bounding box center [536, 427] width 15 height 15
click at [1011, 473] on span "Select an option" at bounding box center [1006, 473] width 15 height 15
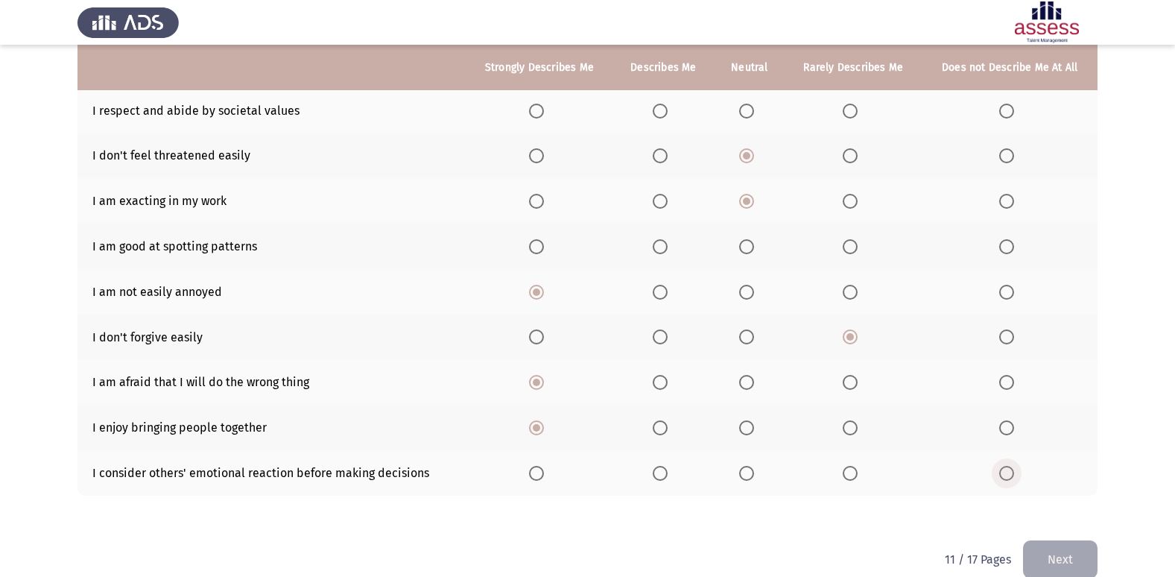
click at [1011, 473] on input "Select an option" at bounding box center [1006, 473] width 15 height 15
click at [659, 250] on span "Select an option" at bounding box center [660, 246] width 15 height 15
click at [659, 250] on input "Select an option" at bounding box center [660, 246] width 15 height 15
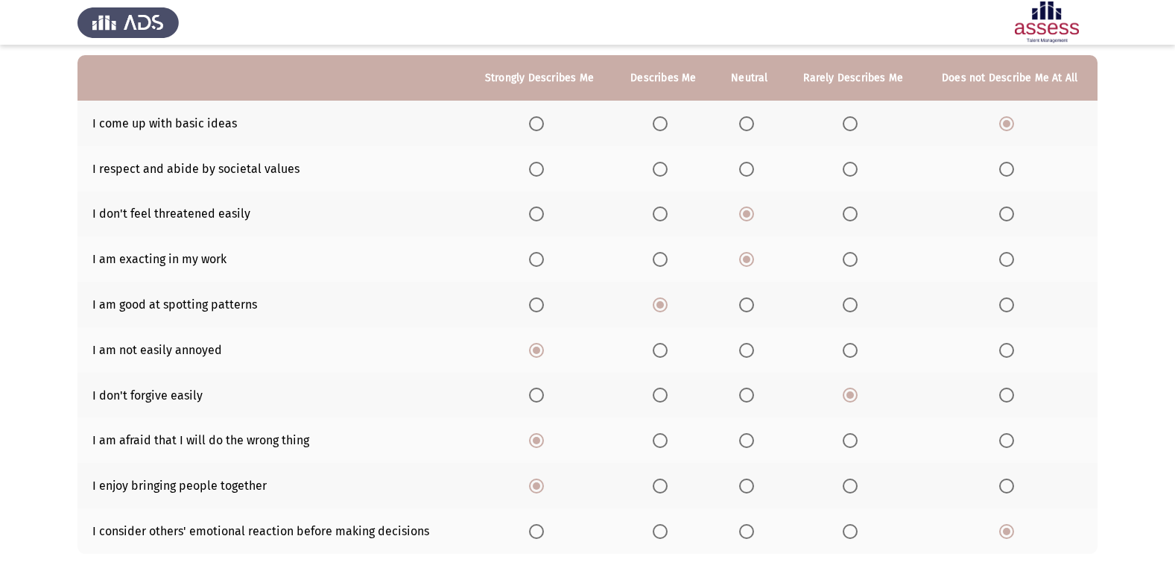
scroll to position [112, 0]
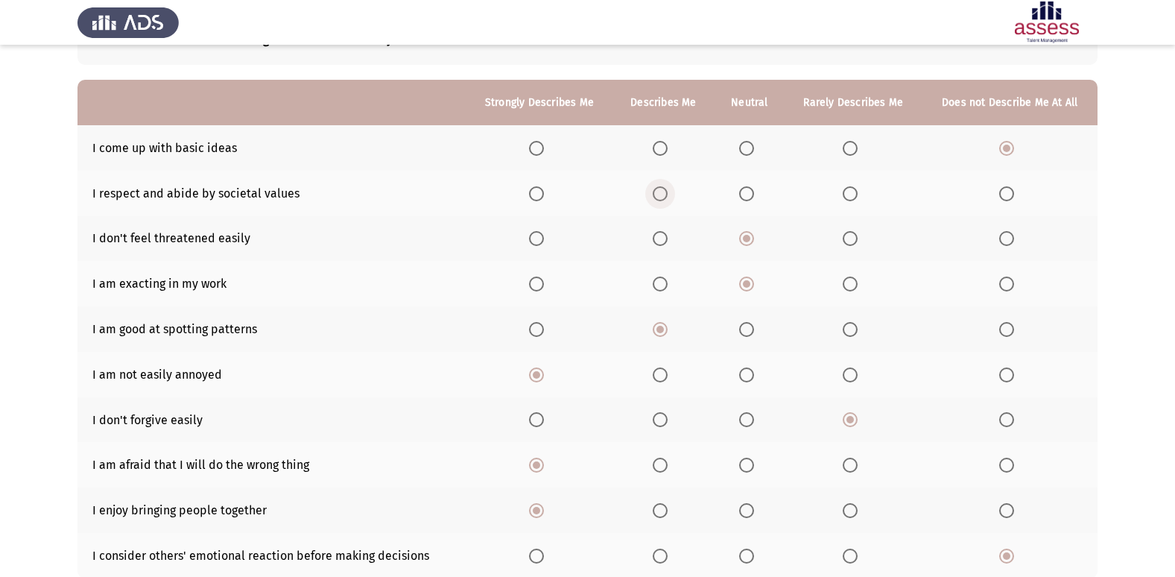
click at [665, 196] on span "Select an option" at bounding box center [660, 193] width 15 height 15
click at [665, 196] on input "Select an option" at bounding box center [660, 193] width 15 height 15
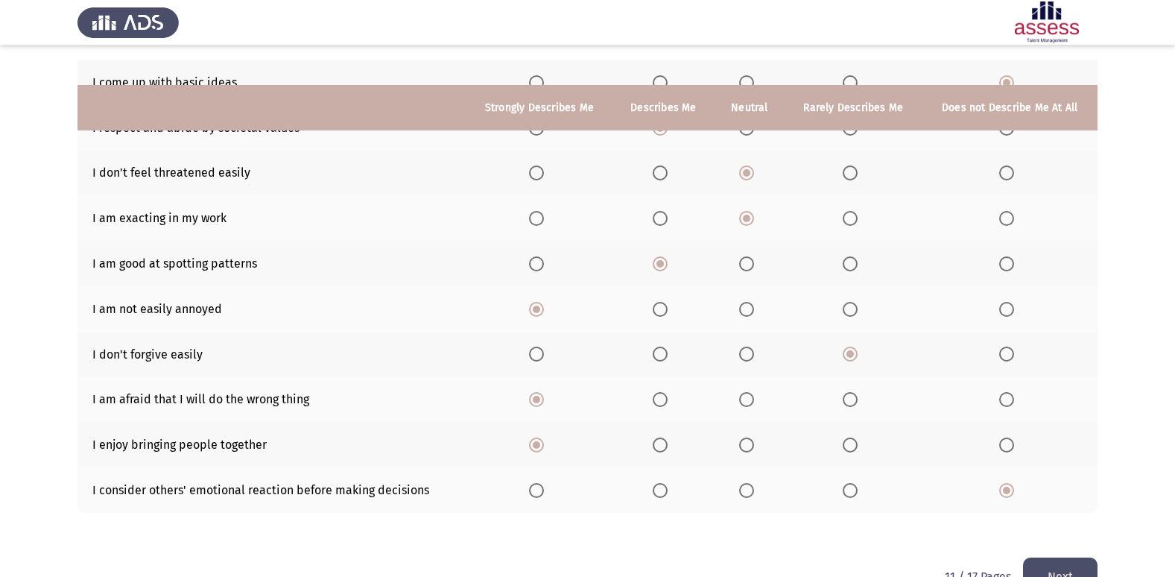
scroll to position [218, 0]
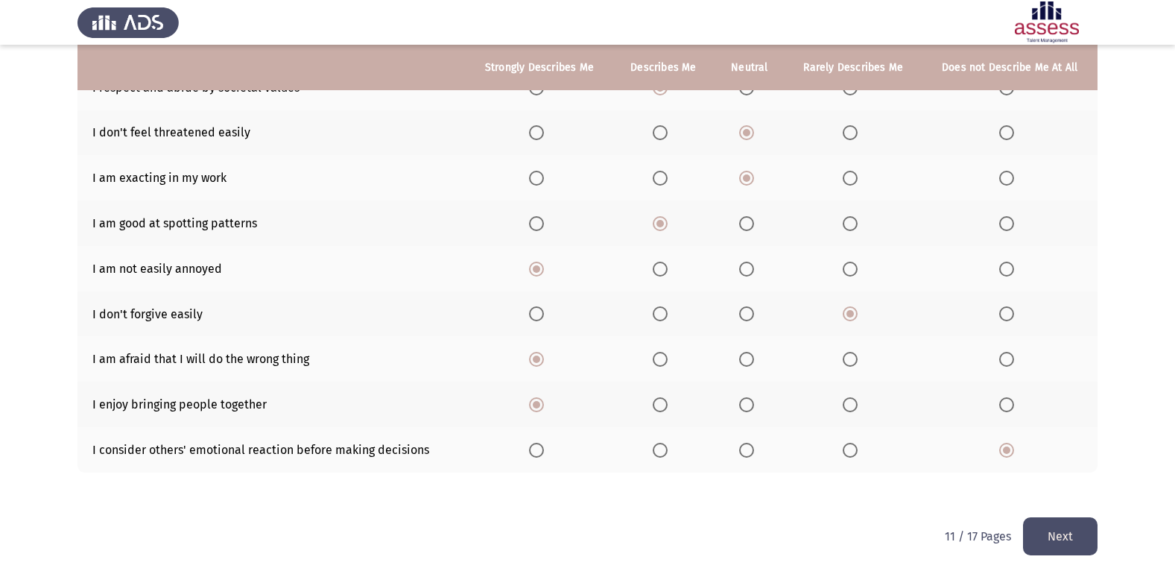
click at [1045, 526] on button "Next" at bounding box center [1060, 536] width 75 height 38
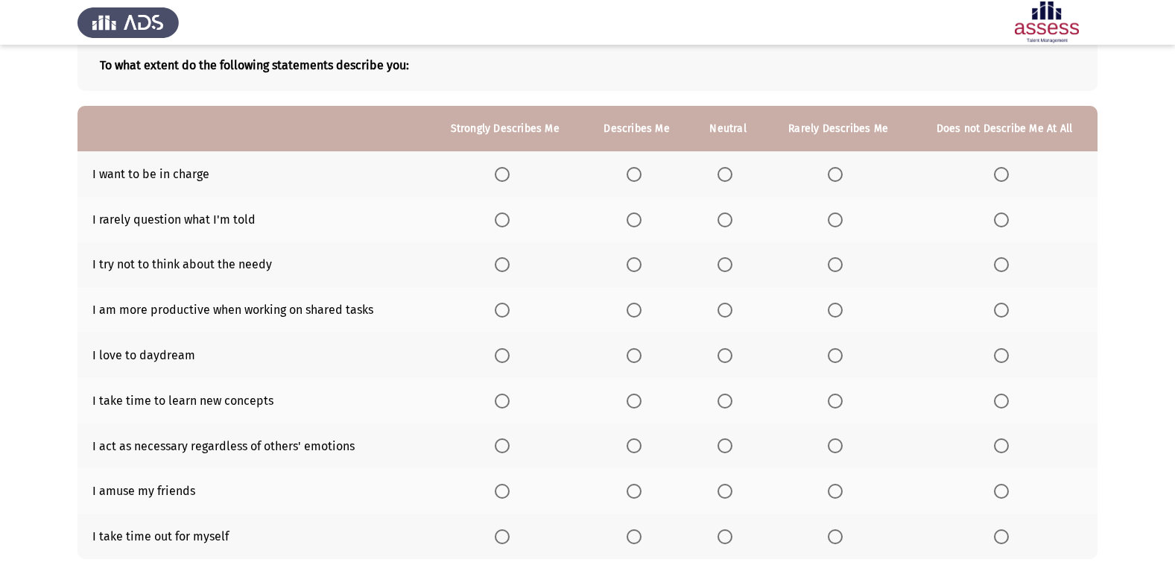
scroll to position [73, 0]
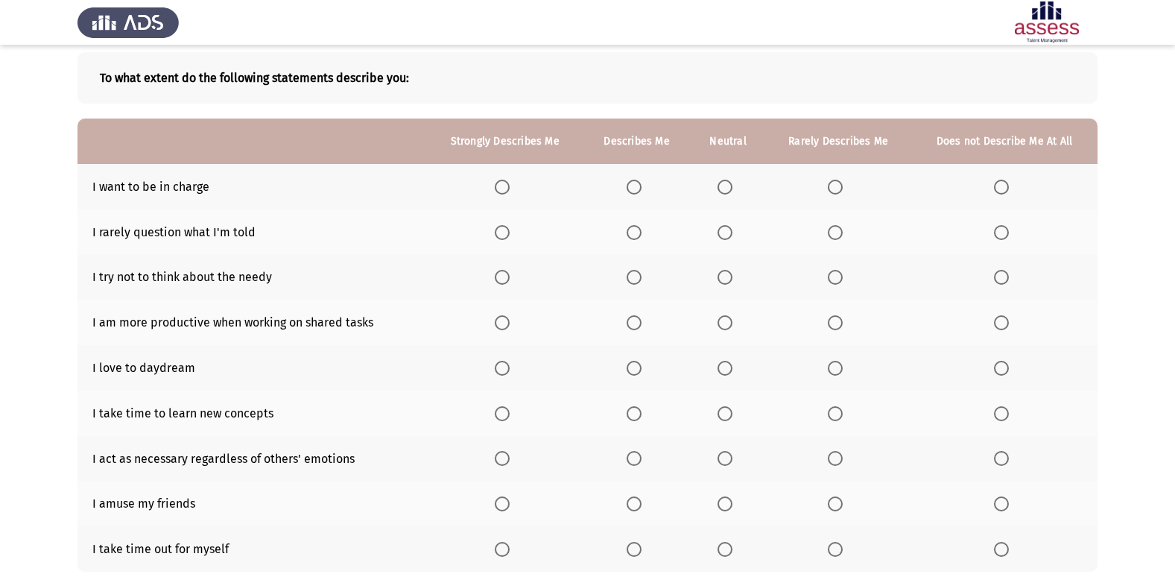
click at [645, 189] on label "Select an option" at bounding box center [637, 187] width 21 height 15
click at [642, 189] on input "Select an option" at bounding box center [634, 187] width 15 height 15
click at [631, 274] on span "Select an option" at bounding box center [634, 277] width 15 height 15
click at [631, 274] on input "Select an option" at bounding box center [634, 277] width 15 height 15
click at [733, 234] on span "Select an option" at bounding box center [725, 232] width 15 height 15
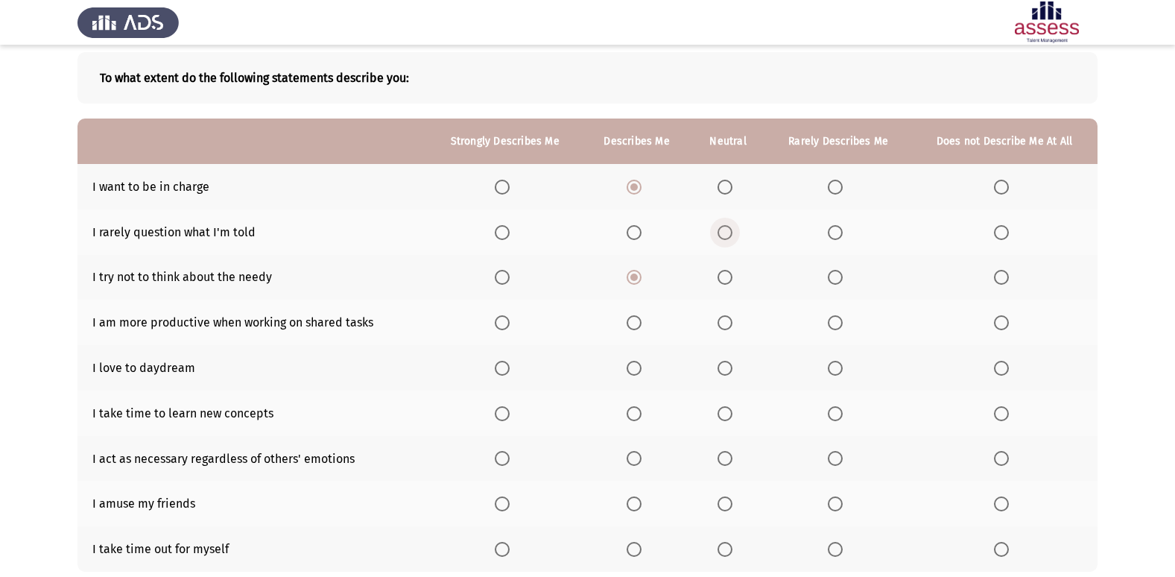
click at [733, 234] on input "Select an option" at bounding box center [725, 232] width 15 height 15
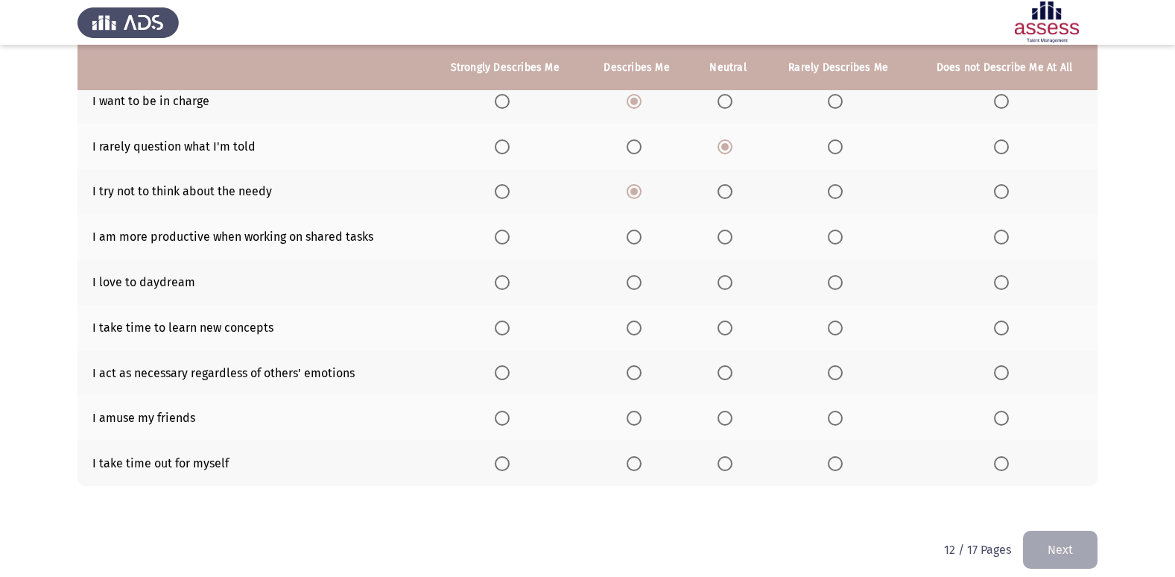
scroll to position [172, 0]
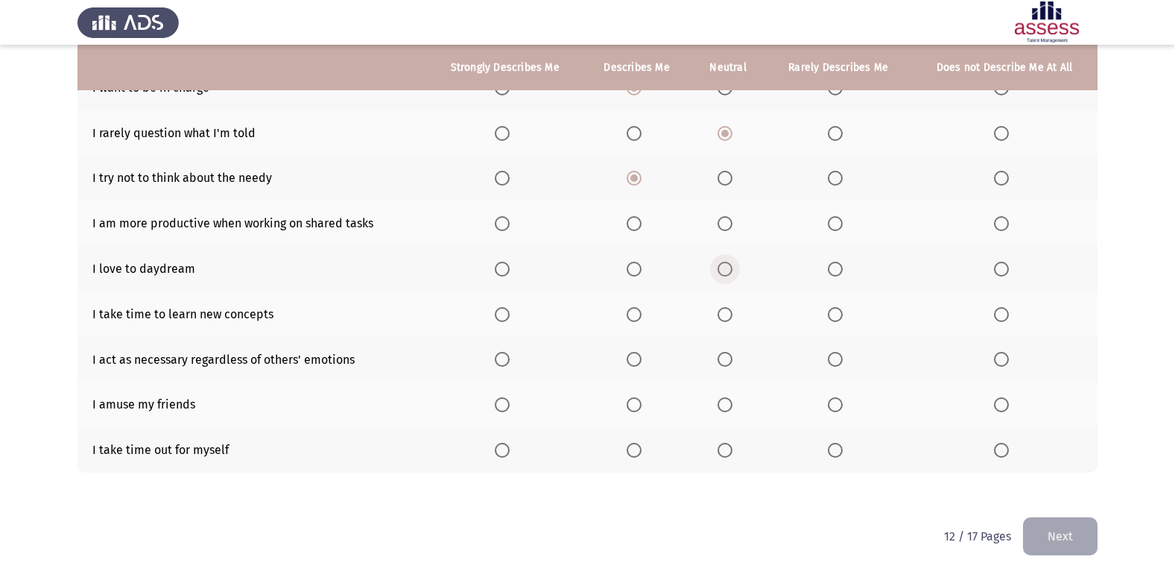
click at [722, 269] on span "Select an option" at bounding box center [725, 269] width 15 height 15
click at [722, 269] on input "Select an option" at bounding box center [725, 269] width 15 height 15
click at [835, 309] on span "Select an option" at bounding box center [835, 314] width 15 height 15
click at [835, 309] on input "Select an option" at bounding box center [835, 314] width 15 height 15
click at [633, 358] on span "Select an option" at bounding box center [634, 359] width 15 height 15
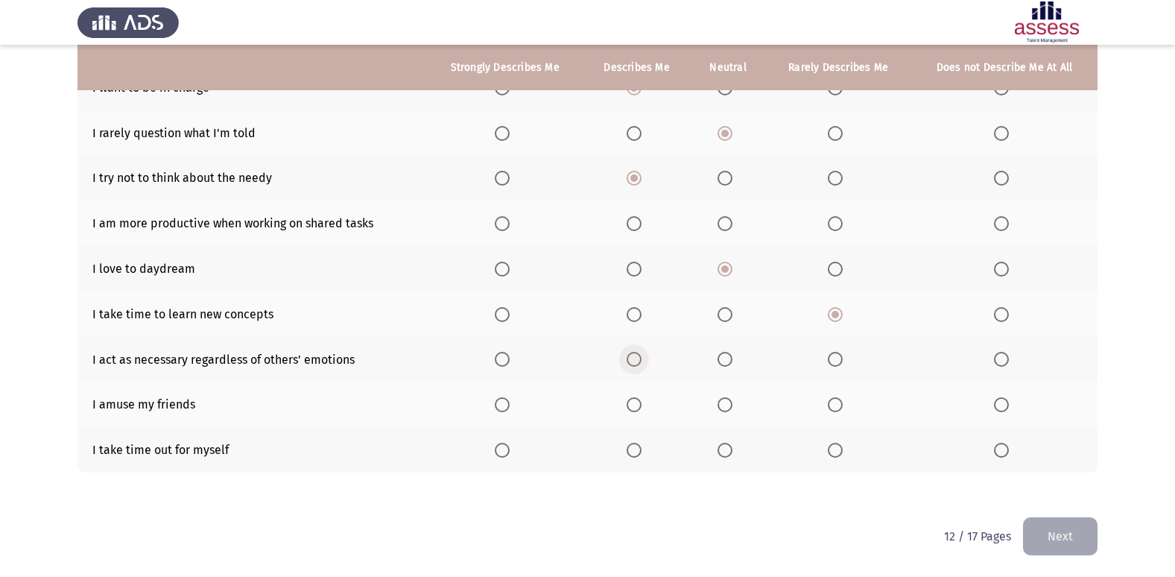
click at [633, 358] on input "Select an option" at bounding box center [634, 359] width 15 height 15
click at [727, 411] on span "Select an option" at bounding box center [725, 404] width 15 height 15
click at [727, 411] on input "Select an option" at bounding box center [725, 404] width 15 height 15
click at [507, 452] on span "Select an option" at bounding box center [502, 450] width 15 height 15
click at [507, 452] on input "Select an option" at bounding box center [502, 450] width 15 height 15
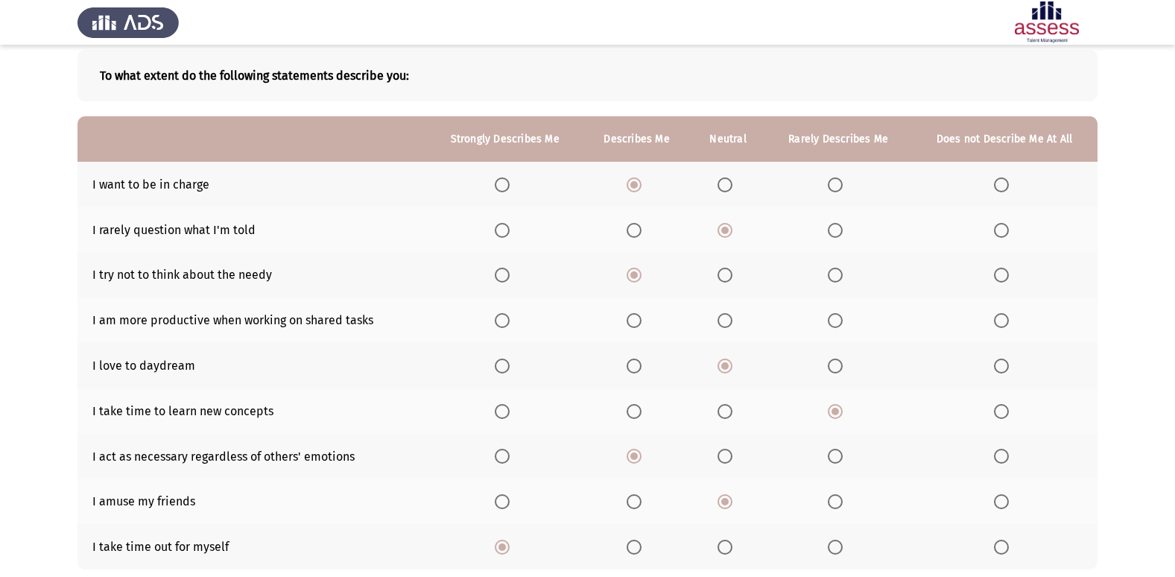
scroll to position [75, 0]
click at [630, 319] on span "Select an option" at bounding box center [634, 321] width 15 height 15
click at [630, 319] on input "Select an option" at bounding box center [634, 321] width 15 height 15
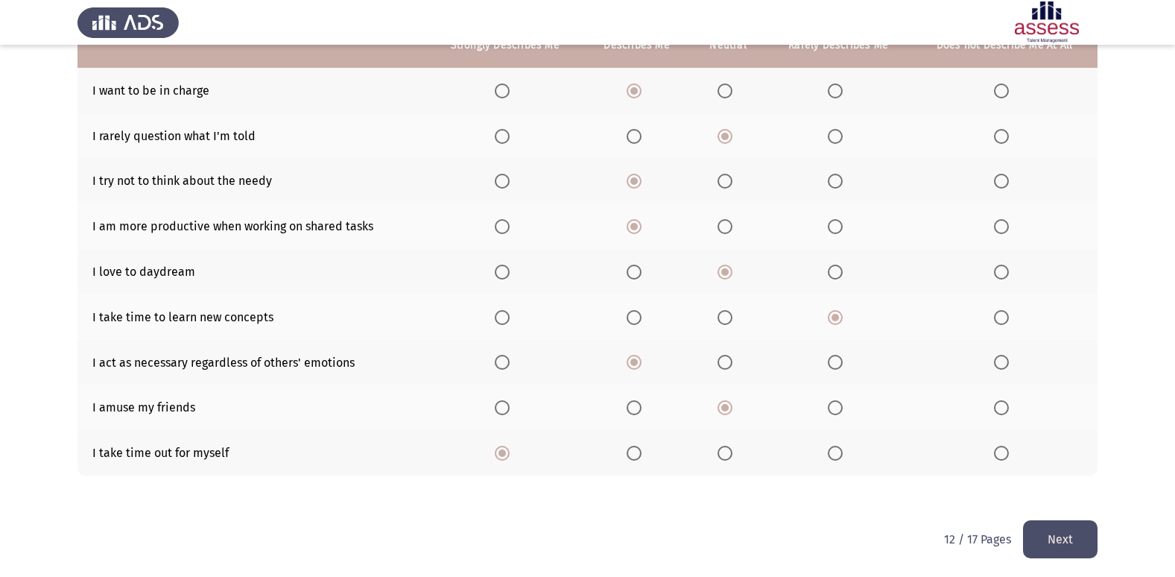
scroll to position [172, 0]
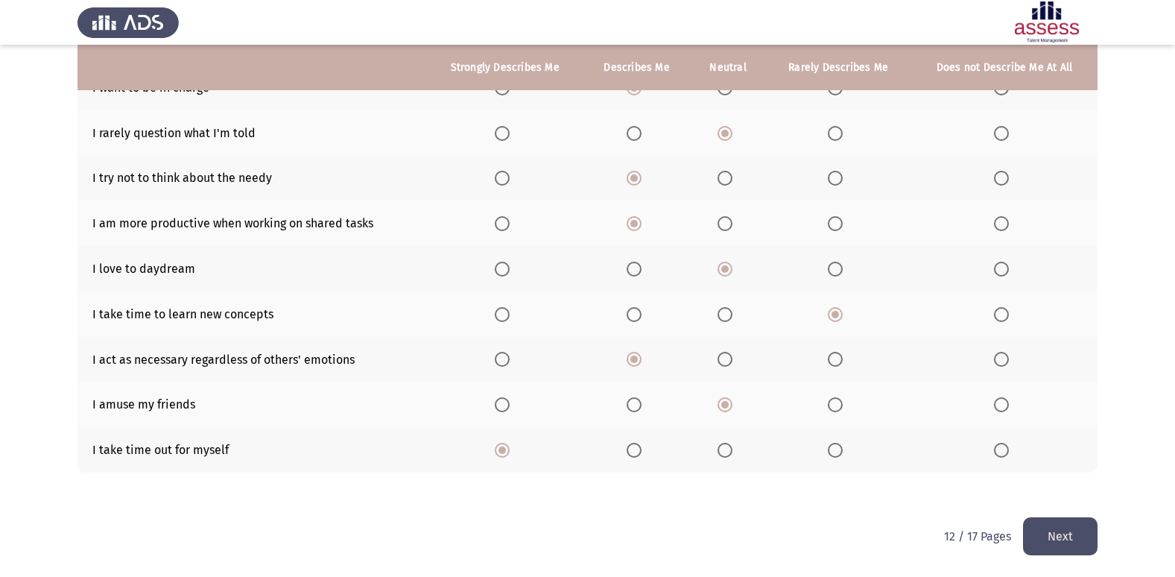
click at [1078, 525] on button "Next" at bounding box center [1060, 536] width 75 height 38
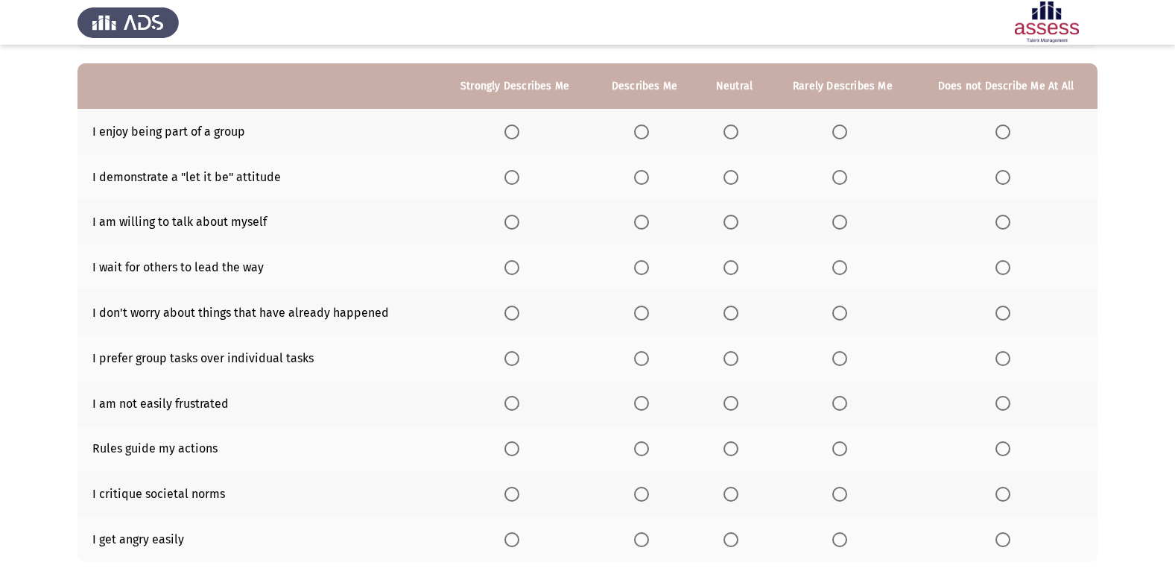
scroll to position [134, 0]
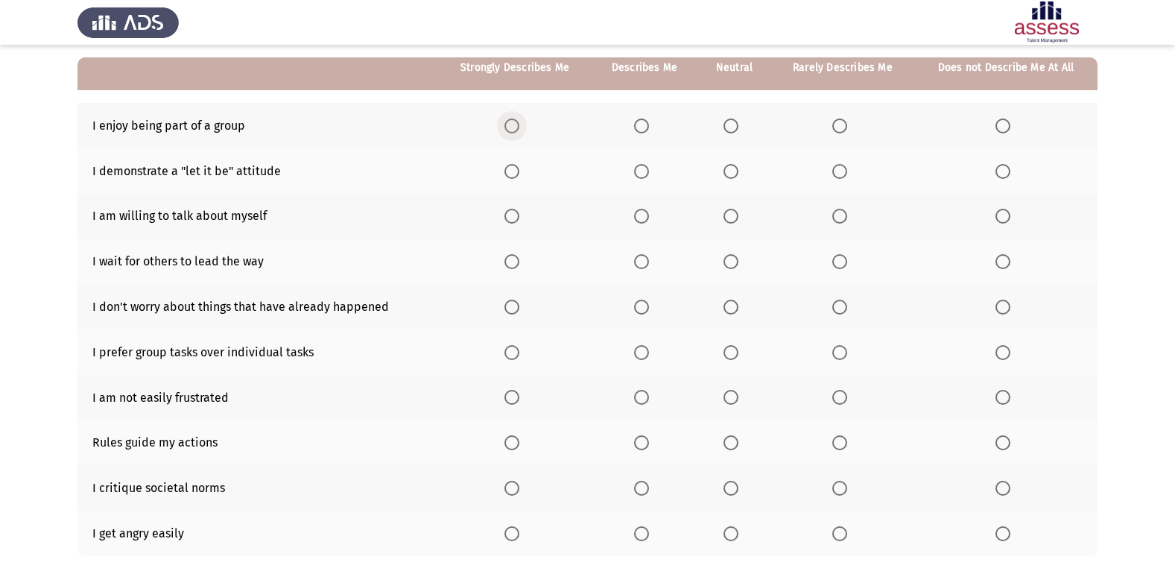
click at [522, 128] on label "Select an option" at bounding box center [514, 125] width 21 height 15
click at [519, 128] on input "Select an option" at bounding box center [511, 125] width 15 height 15
click at [512, 168] on span "Select an option" at bounding box center [511, 171] width 15 height 15
click at [512, 168] on input "Select an option" at bounding box center [511, 171] width 15 height 15
click at [1004, 261] on span "Select an option" at bounding box center [1003, 261] width 15 height 15
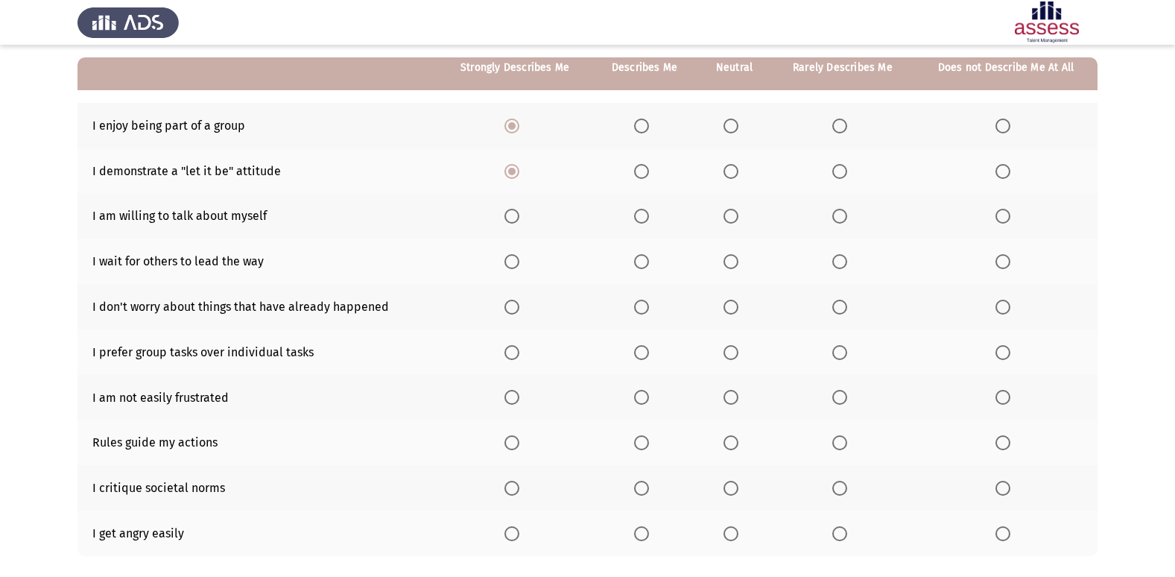
click at [1004, 261] on input "Select an option" at bounding box center [1003, 261] width 15 height 15
click at [511, 306] on span "Select an option" at bounding box center [511, 307] width 15 height 15
click at [511, 306] on input "Select an option" at bounding box center [511, 307] width 15 height 15
click at [1008, 213] on span "Select an option" at bounding box center [1003, 216] width 15 height 15
click at [1008, 213] on input "Select an option" at bounding box center [1003, 216] width 15 height 15
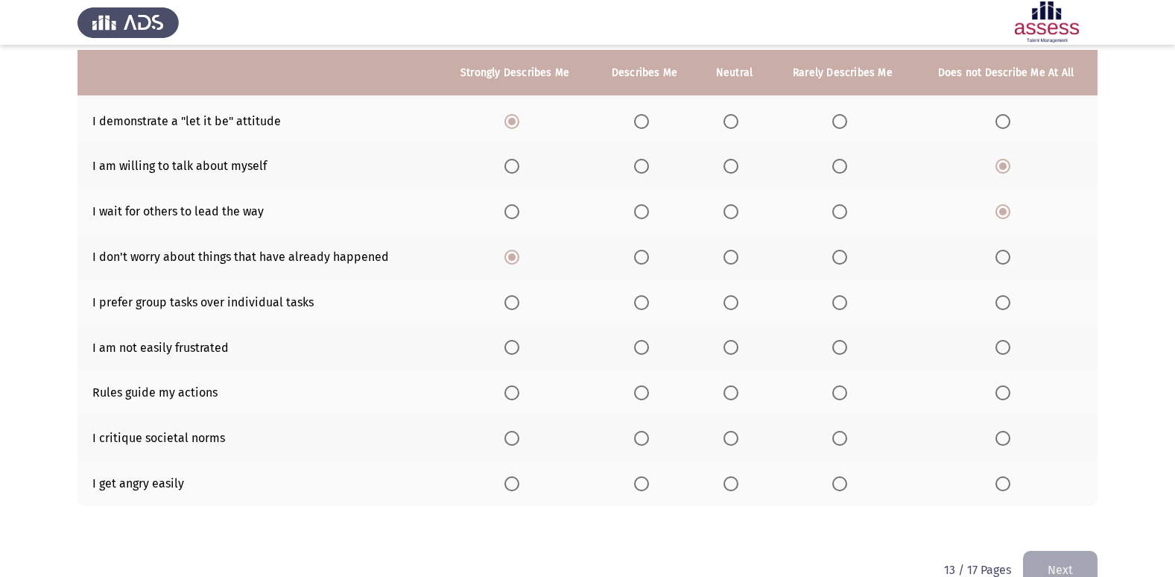
scroll to position [218, 0]
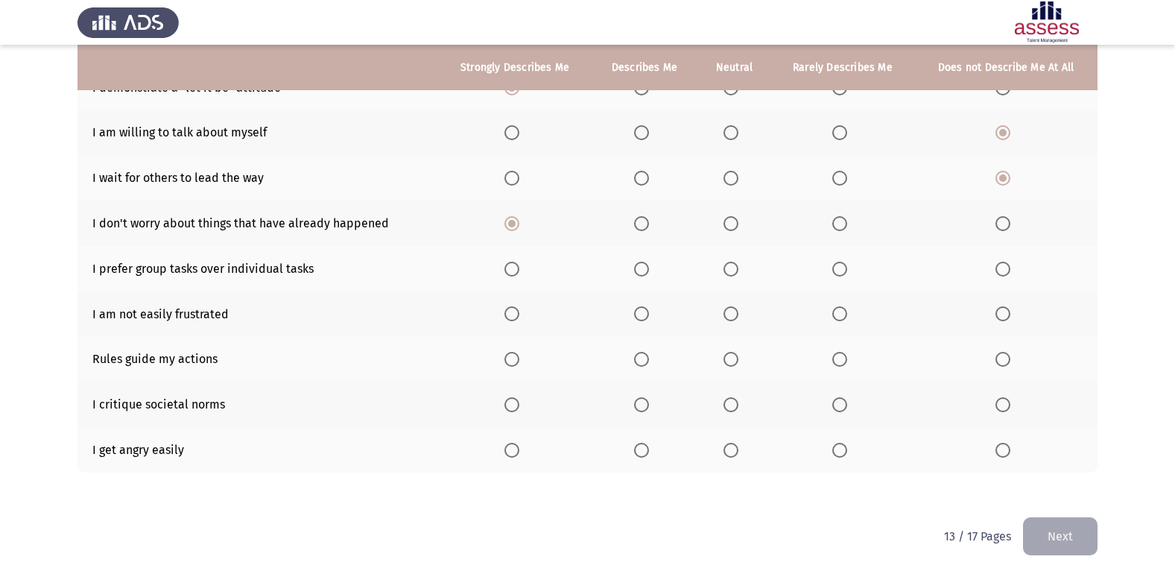
click at [638, 309] on span "Select an option" at bounding box center [641, 313] width 15 height 15
click at [638, 309] on input "Select an option" at bounding box center [641, 313] width 15 height 15
click at [517, 267] on span "Select an option" at bounding box center [511, 269] width 15 height 15
click at [517, 267] on input "Select an option" at bounding box center [511, 269] width 15 height 15
click at [516, 361] on span "Select an option" at bounding box center [511, 359] width 15 height 15
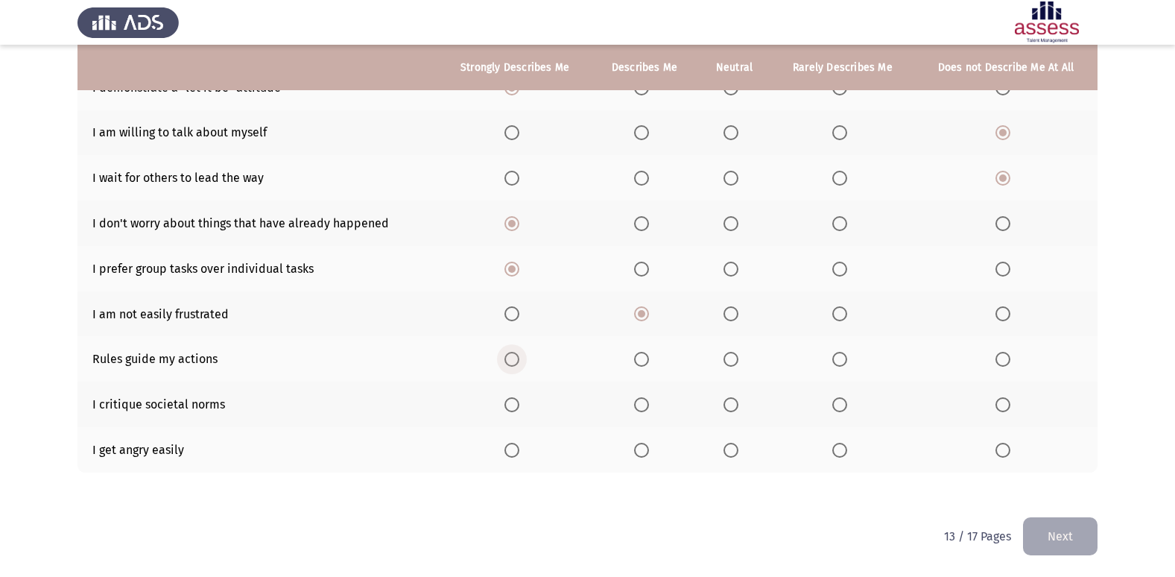
click at [516, 361] on input "Select an option" at bounding box center [511, 359] width 15 height 15
click at [735, 408] on span "Select an option" at bounding box center [731, 404] width 15 height 15
click at [735, 408] on input "Select an option" at bounding box center [731, 404] width 15 height 15
click at [1007, 457] on span "Select an option" at bounding box center [1003, 450] width 15 height 15
click at [1007, 457] on input "Select an option" at bounding box center [1003, 450] width 15 height 15
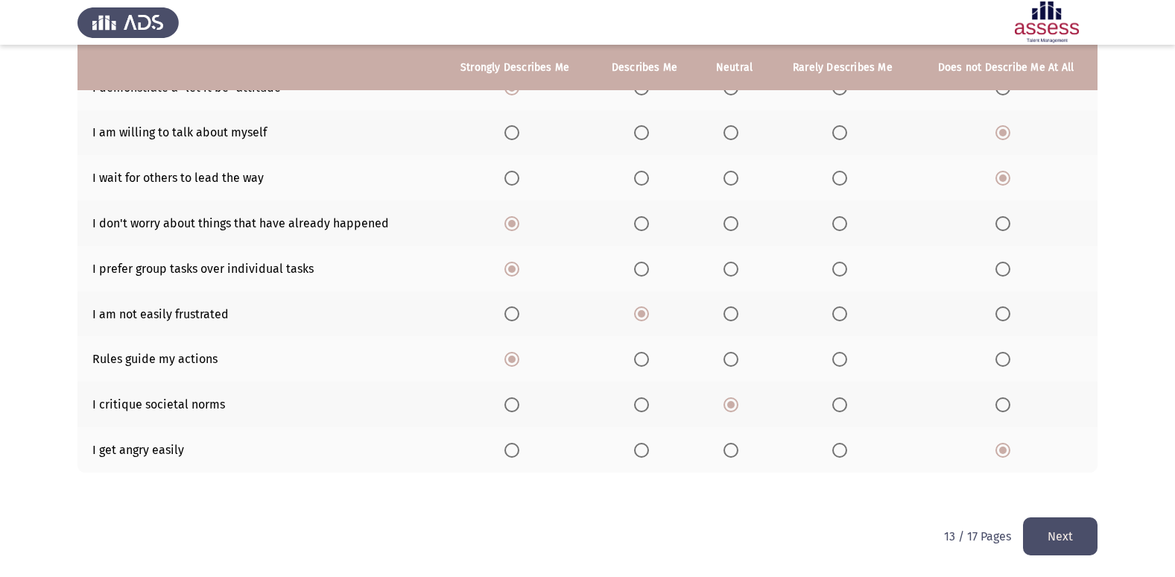
click at [1091, 540] on button "Next" at bounding box center [1060, 536] width 75 height 38
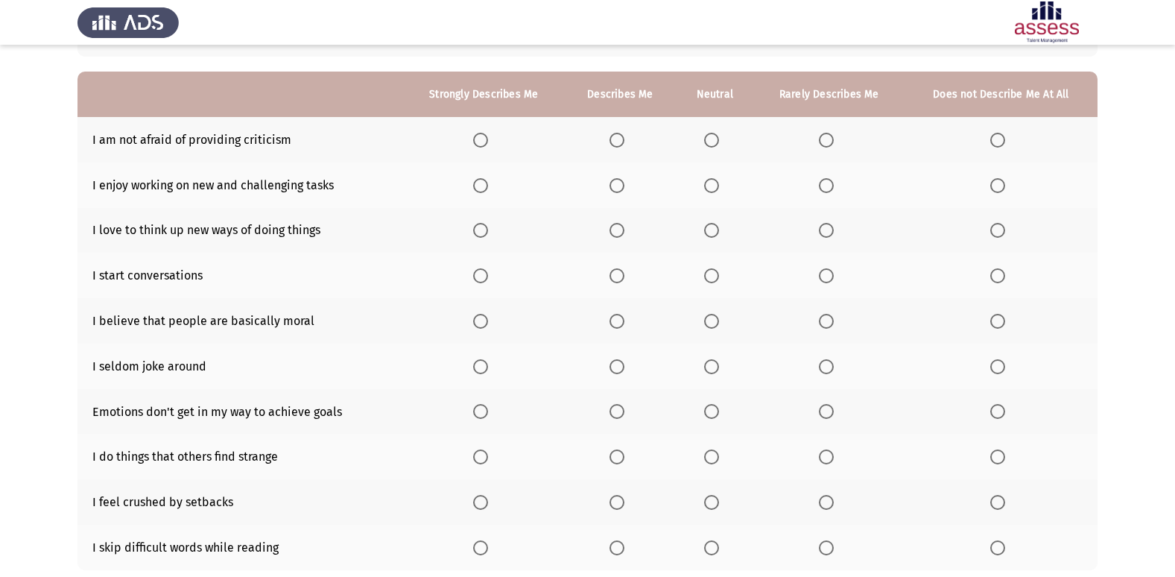
scroll to position [148, 0]
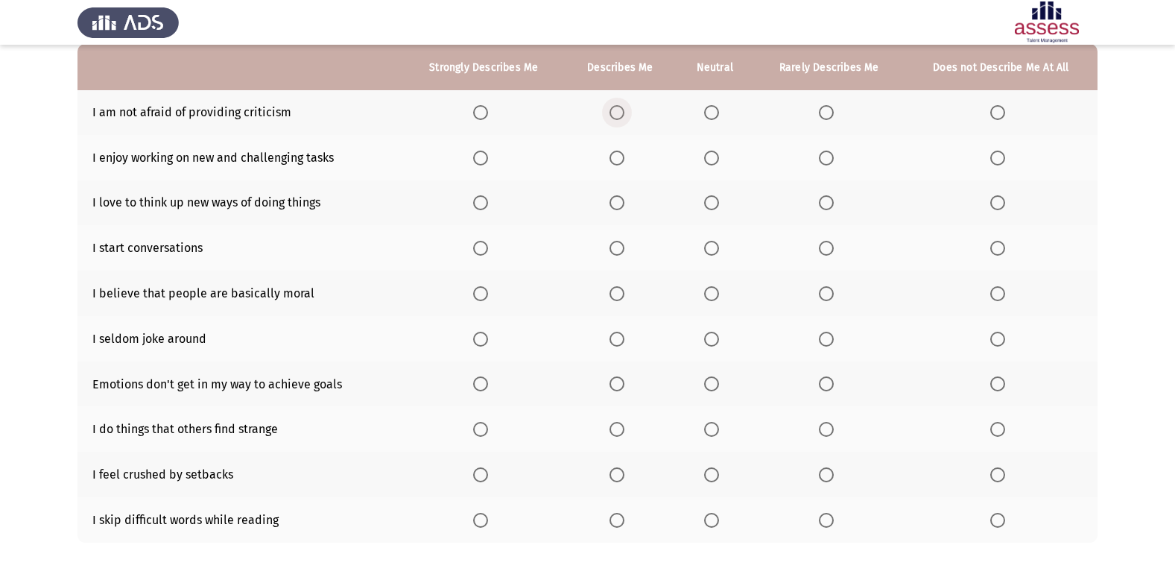
click at [624, 117] on span "Select an option" at bounding box center [617, 112] width 15 height 15
click at [624, 117] on input "Select an option" at bounding box center [617, 112] width 15 height 15
click at [478, 154] on span "Select an option" at bounding box center [480, 158] width 15 height 15
click at [478, 154] on input "Select an option" at bounding box center [480, 158] width 15 height 15
click at [829, 247] on span "Select an option" at bounding box center [826, 248] width 15 height 15
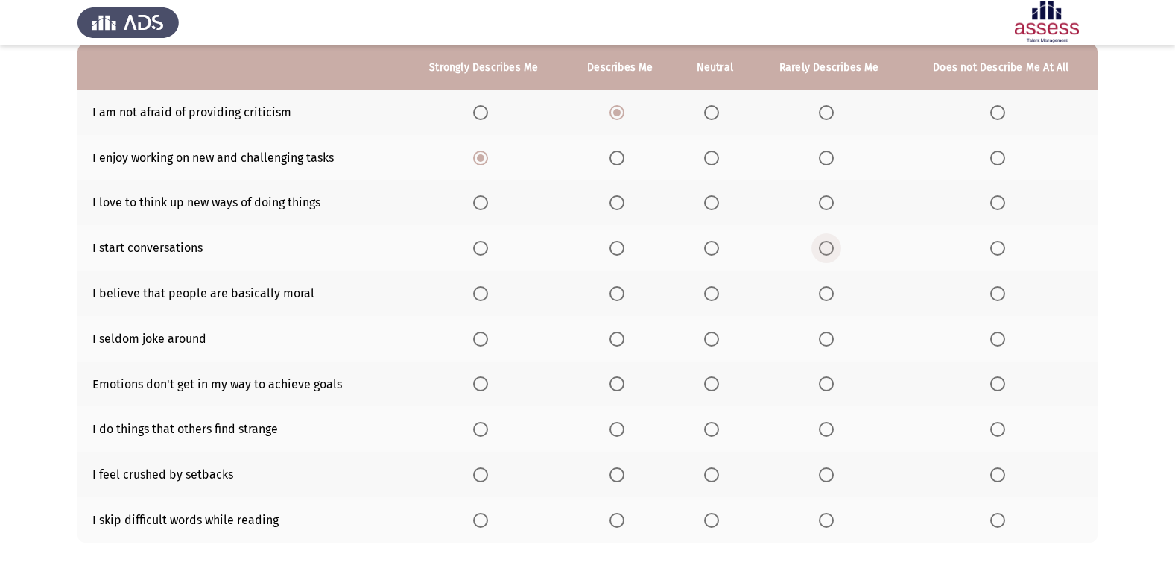
click at [829, 247] on input "Select an option" at bounding box center [826, 248] width 15 height 15
click at [484, 200] on span "Select an option" at bounding box center [480, 202] width 15 height 15
click at [484, 200] on input "Select an option" at bounding box center [480, 202] width 15 height 15
click at [712, 335] on span "Select an option" at bounding box center [711, 339] width 15 height 15
click at [712, 335] on input "Select an option" at bounding box center [711, 339] width 15 height 15
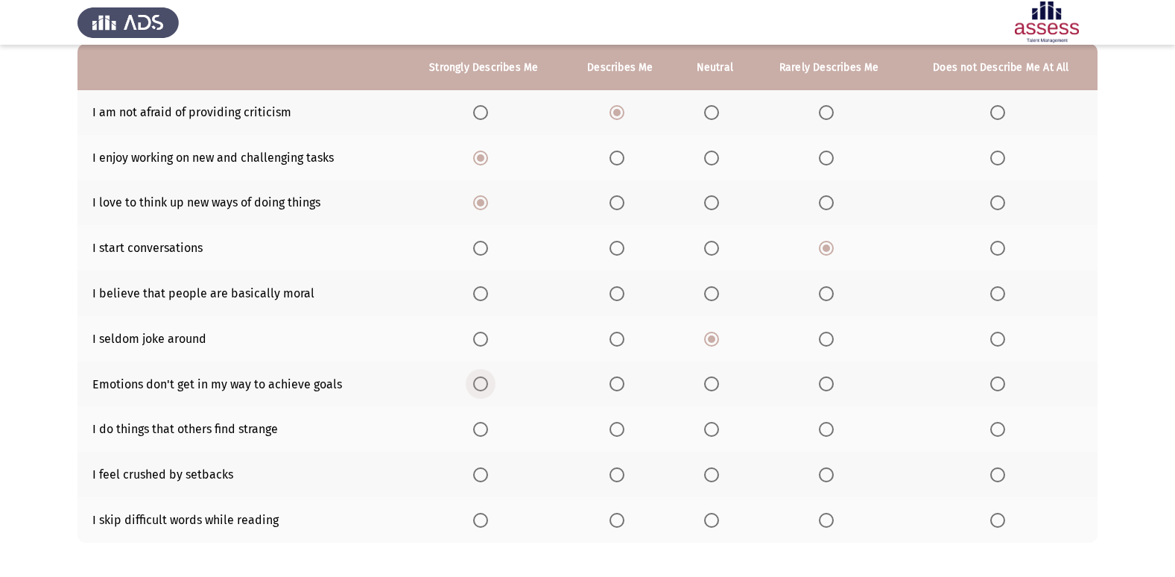
click at [481, 386] on span "Select an option" at bounding box center [480, 383] width 15 height 15
click at [481, 386] on input "Select an option" at bounding box center [480, 383] width 15 height 15
click at [487, 428] on span "Select an option" at bounding box center [480, 429] width 15 height 15
click at [487, 428] on input "Select an option" at bounding box center [480, 429] width 15 height 15
click at [826, 478] on span "Select an option" at bounding box center [826, 474] width 15 height 15
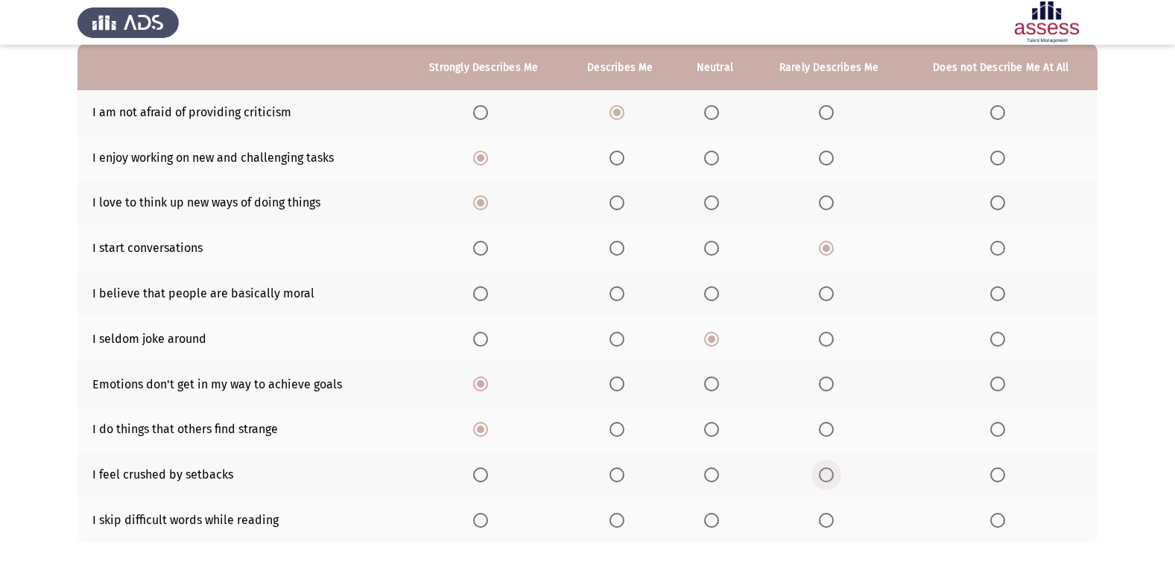
click at [826, 478] on input "Select an option" at bounding box center [826, 474] width 15 height 15
click at [477, 290] on span "Select an option" at bounding box center [480, 293] width 15 height 15
click at [477, 290] on input "Select an option" at bounding box center [480, 293] width 15 height 15
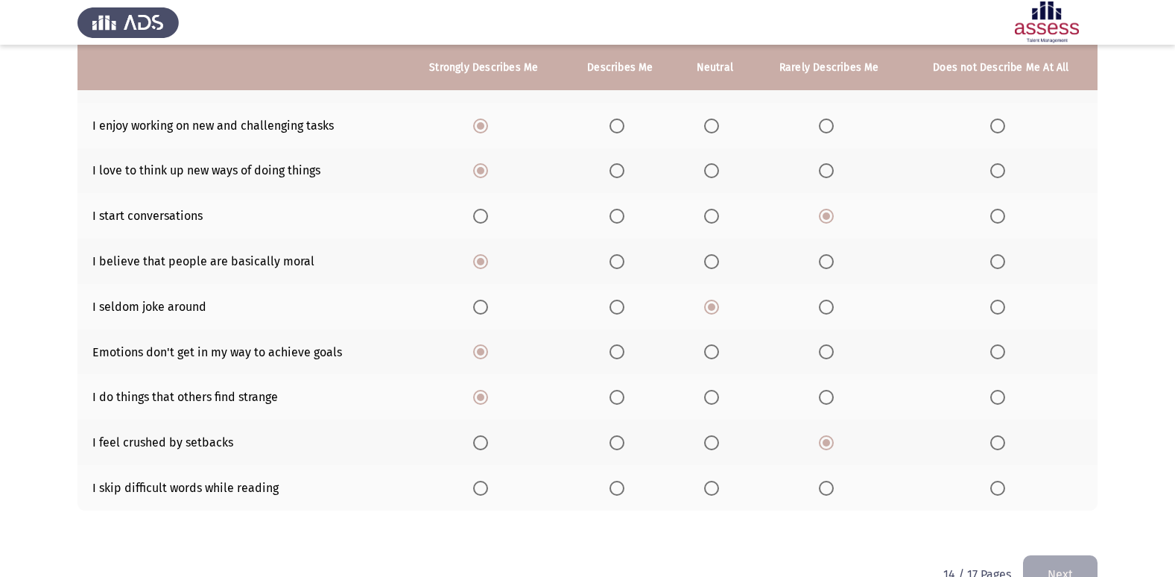
scroll to position [218, 0]
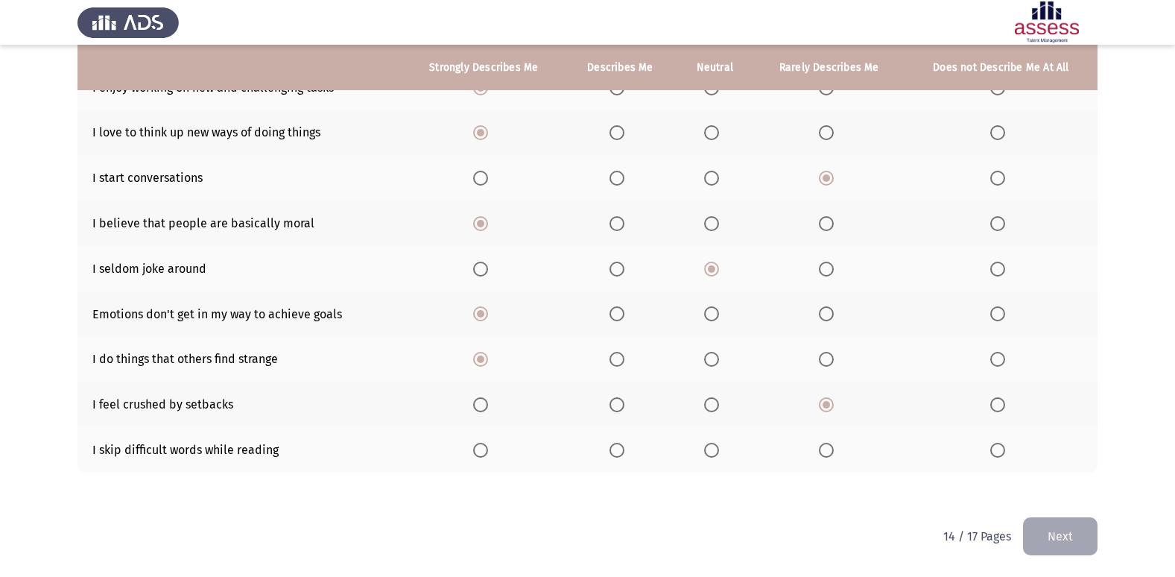
click at [988, 449] on th at bounding box center [1001, 449] width 193 height 45
click at [1003, 449] on span "Select an option" at bounding box center [997, 450] width 15 height 15
click at [1003, 449] on input "Select an option" at bounding box center [997, 450] width 15 height 15
click at [1034, 529] on button "Next" at bounding box center [1060, 536] width 75 height 38
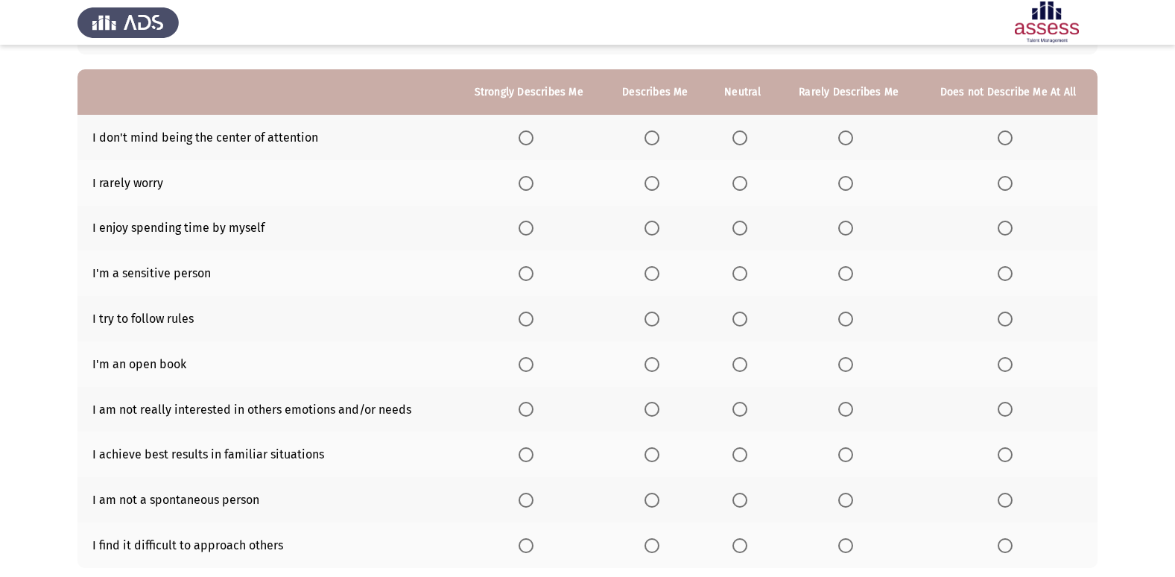
scroll to position [126, 0]
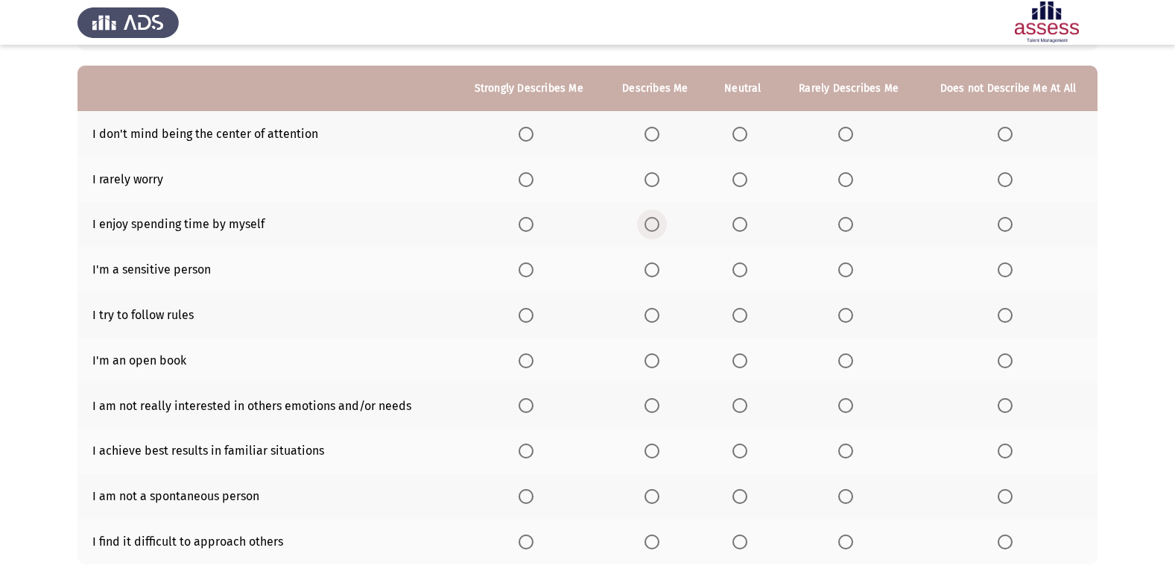
click at [657, 232] on span "Select an option" at bounding box center [652, 224] width 15 height 15
click at [657, 232] on input "Select an option" at bounding box center [652, 224] width 15 height 15
click at [534, 229] on span "Select an option" at bounding box center [526, 224] width 15 height 15
click at [534, 229] on input "Select an option" at bounding box center [526, 224] width 15 height 15
click at [654, 177] on span "Select an option" at bounding box center [652, 179] width 15 height 15
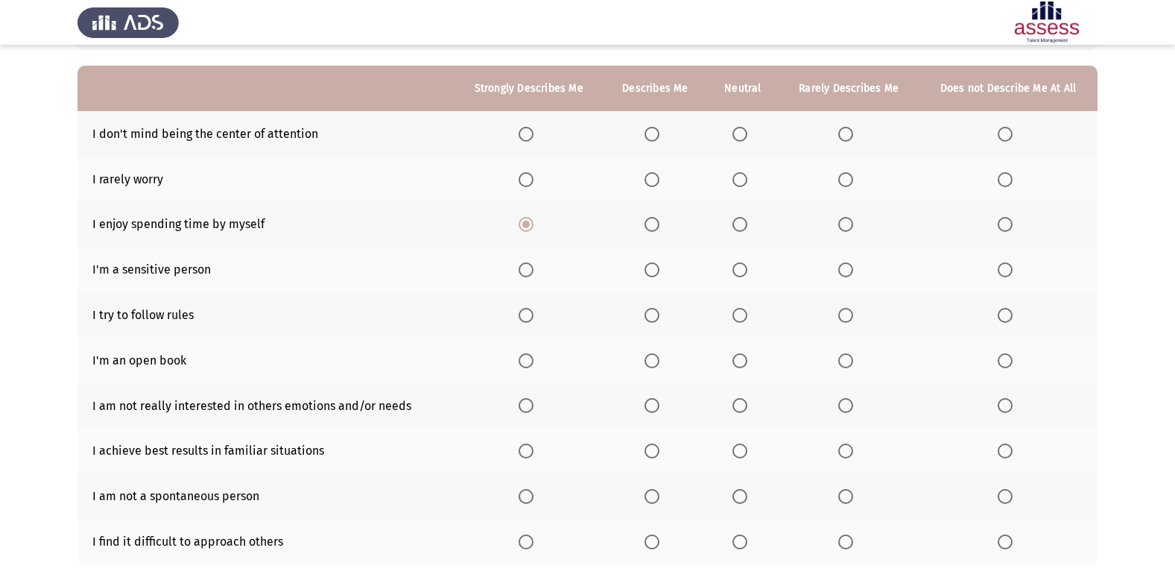
click at [654, 177] on input "Select an option" at bounding box center [652, 179] width 15 height 15
click at [842, 132] on span "Select an option" at bounding box center [845, 134] width 15 height 15
click at [842, 132] on input "Select an option" at bounding box center [845, 134] width 15 height 15
click at [999, 132] on th at bounding box center [1008, 133] width 179 height 45
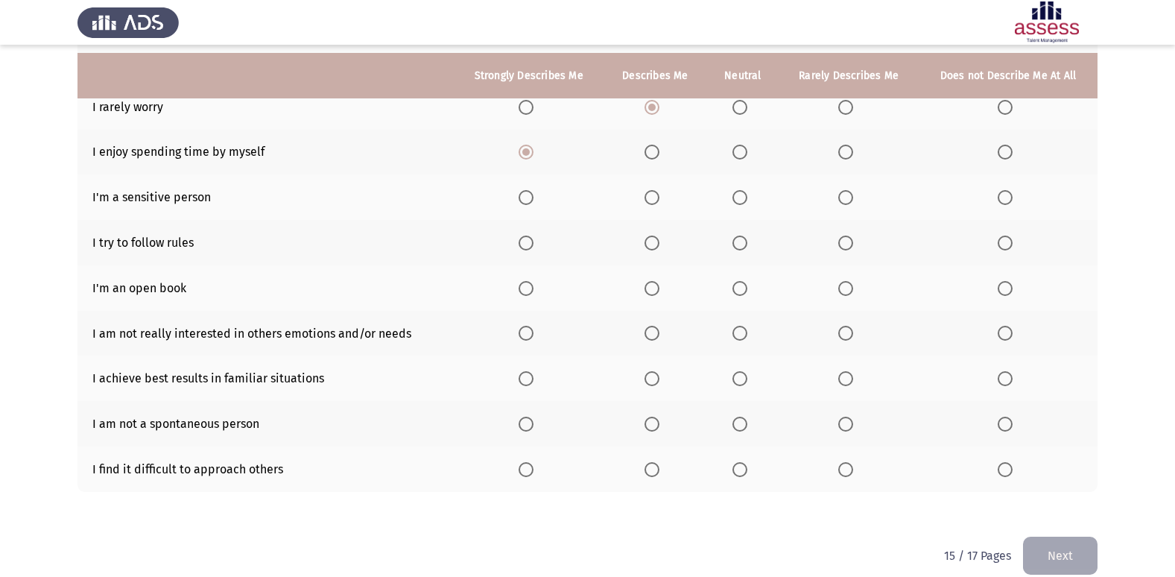
scroll to position [209, 0]
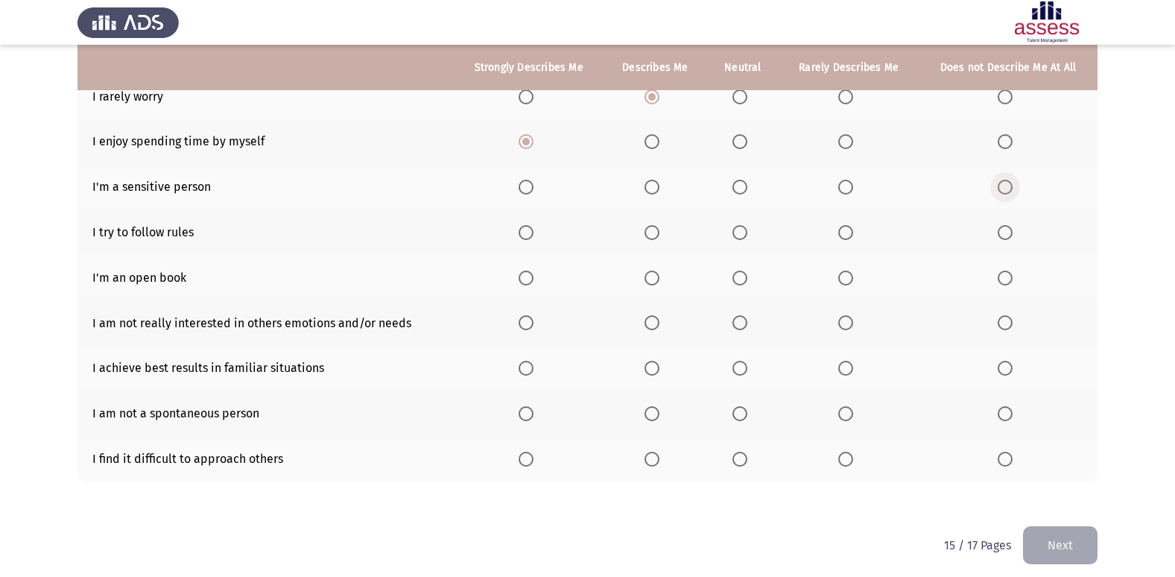
click at [1007, 183] on span "Select an option" at bounding box center [1005, 187] width 15 height 15
click at [1007, 183] on input "Select an option" at bounding box center [1005, 187] width 15 height 15
click at [542, 243] on th at bounding box center [529, 231] width 150 height 45
click at [529, 229] on span "Select an option" at bounding box center [526, 232] width 15 height 15
click at [529, 229] on input "Select an option" at bounding box center [526, 232] width 15 height 15
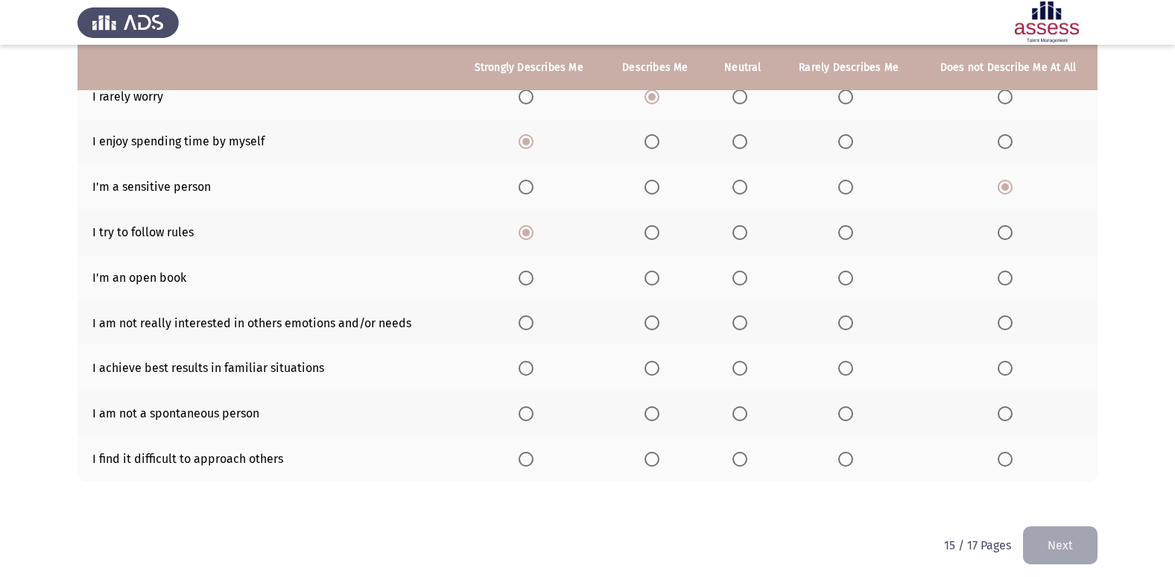
click at [532, 282] on span "Select an option" at bounding box center [526, 277] width 15 height 15
click at [532, 282] on input "Select an option" at bounding box center [526, 277] width 15 height 15
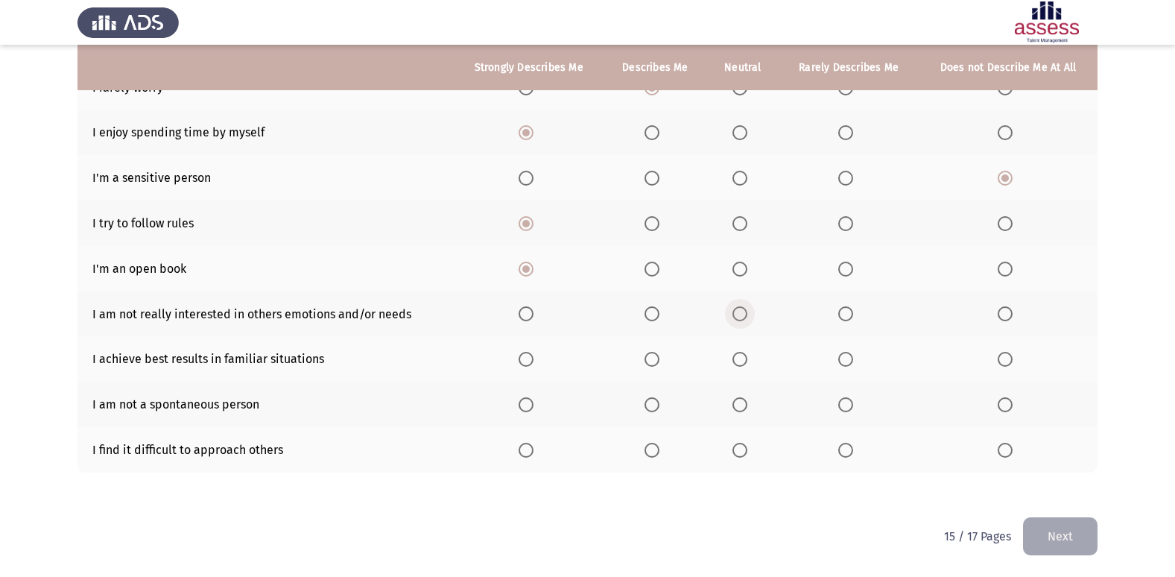
click at [746, 320] on span "Select an option" at bounding box center [740, 313] width 15 height 15
click at [746, 320] on input "Select an option" at bounding box center [740, 313] width 15 height 15
click at [743, 358] on span "Select an option" at bounding box center [740, 359] width 15 height 15
click at [743, 358] on input "Select an option" at bounding box center [740, 359] width 15 height 15
click at [999, 399] on span "Select an option" at bounding box center [1005, 404] width 15 height 15
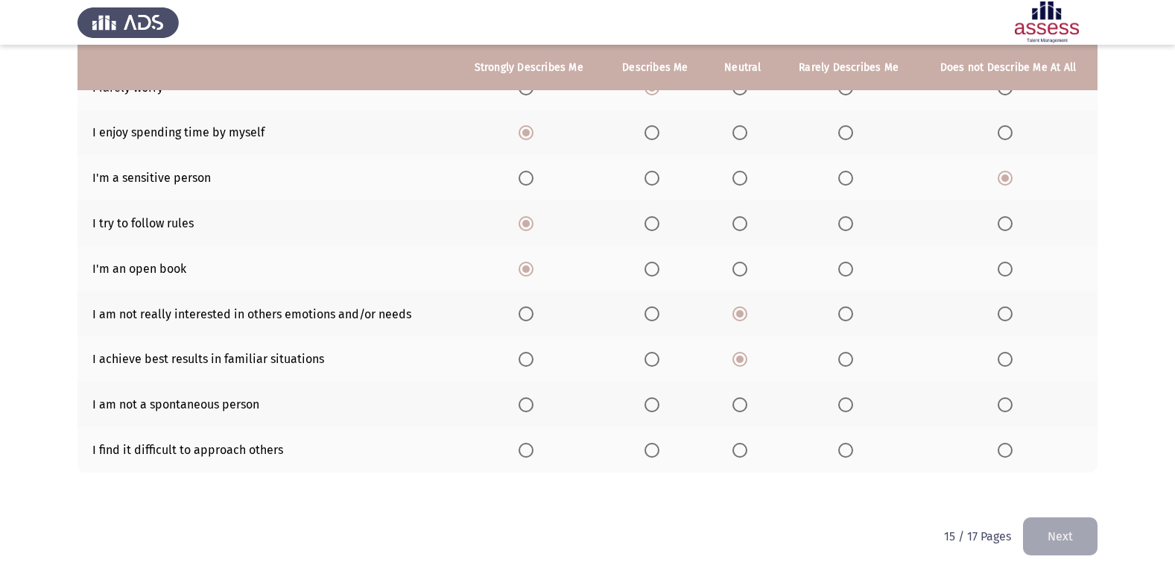
click at [999, 399] on input "Select an option" at bounding box center [1005, 404] width 15 height 15
click at [659, 451] on span "Select an option" at bounding box center [652, 450] width 15 height 15
click at [659, 451] on input "Select an option" at bounding box center [652, 450] width 15 height 15
click at [851, 453] on span "Select an option" at bounding box center [845, 450] width 15 height 15
click at [851, 453] on input "Select an option" at bounding box center [845, 450] width 15 height 15
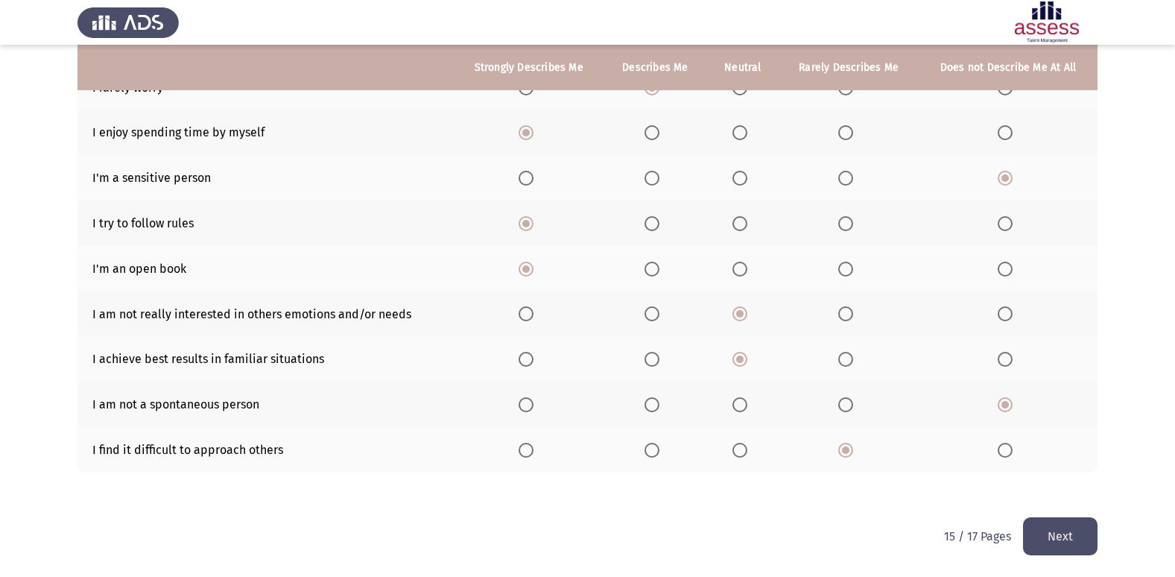
click at [1095, 540] on button "Next" at bounding box center [1060, 536] width 75 height 38
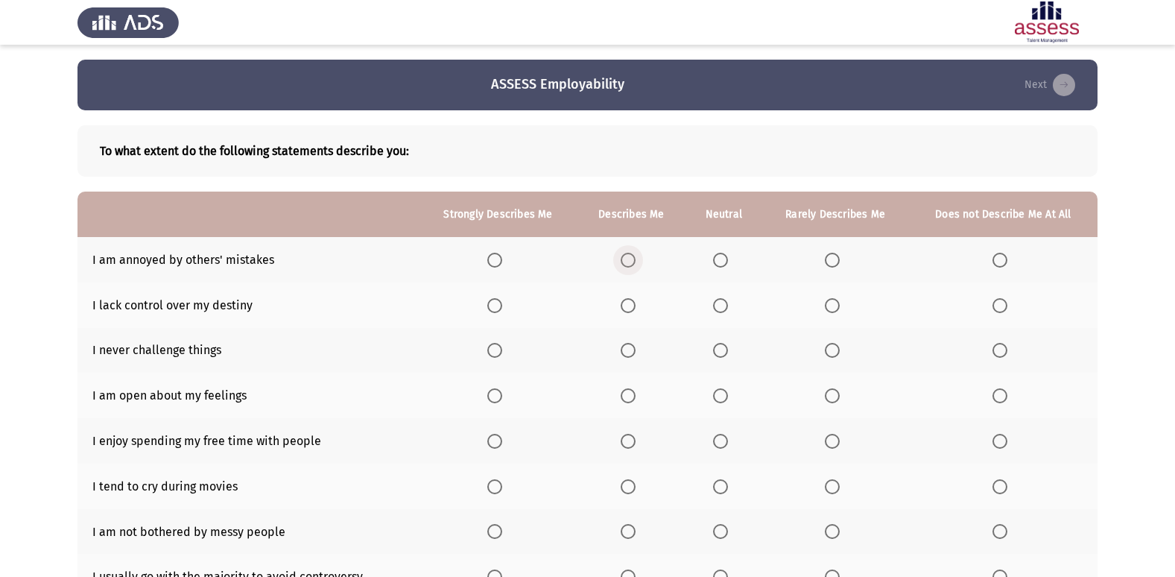
click at [627, 265] on span "Select an option" at bounding box center [628, 260] width 15 height 15
click at [627, 265] on input "Select an option" at bounding box center [628, 260] width 15 height 15
click at [631, 300] on span "Select an option" at bounding box center [628, 305] width 15 height 15
click at [631, 300] on input "Select an option" at bounding box center [628, 305] width 15 height 15
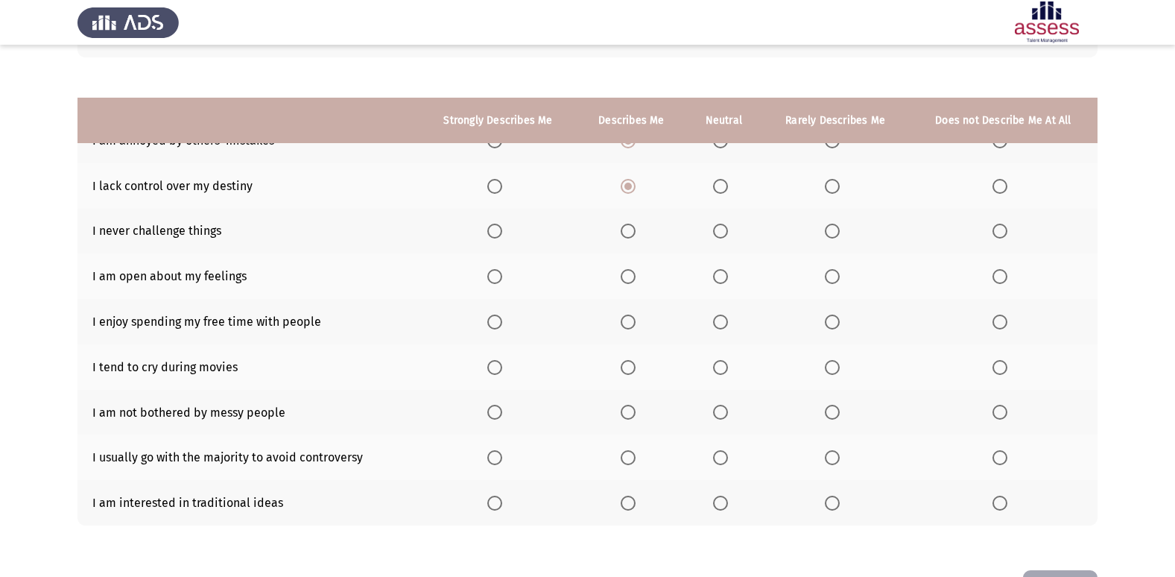
scroll to position [172, 0]
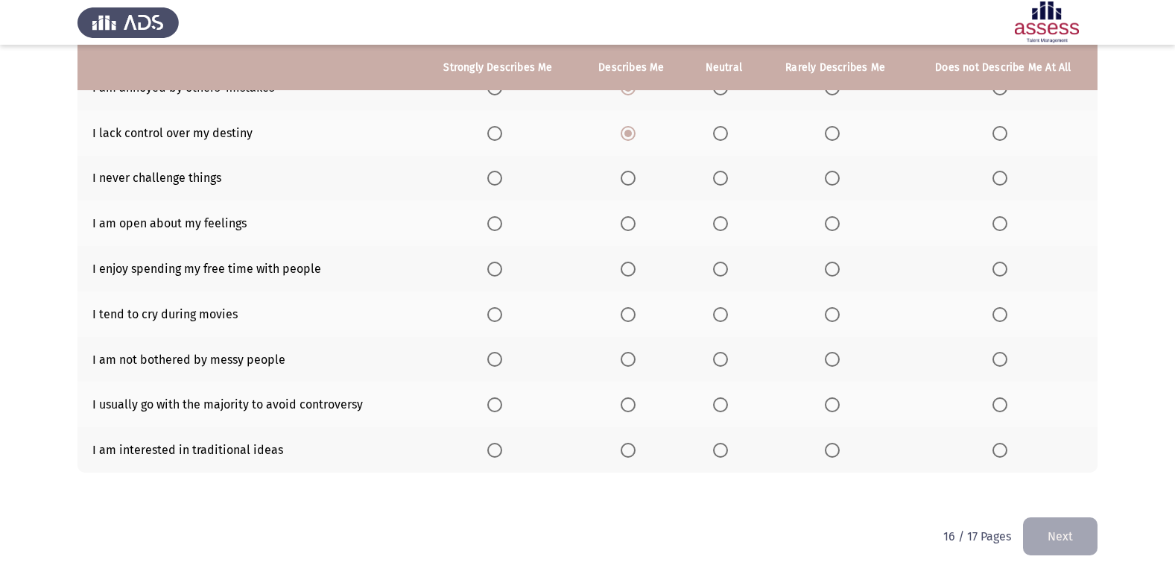
click at [995, 176] on span "Select an option" at bounding box center [1000, 178] width 15 height 15
click at [995, 176] on input "Select an option" at bounding box center [1000, 178] width 15 height 15
click at [493, 224] on span "Select an option" at bounding box center [494, 223] width 15 height 15
click at [493, 224] on input "Select an option" at bounding box center [494, 223] width 15 height 15
click at [722, 274] on span "Select an option" at bounding box center [720, 269] width 15 height 15
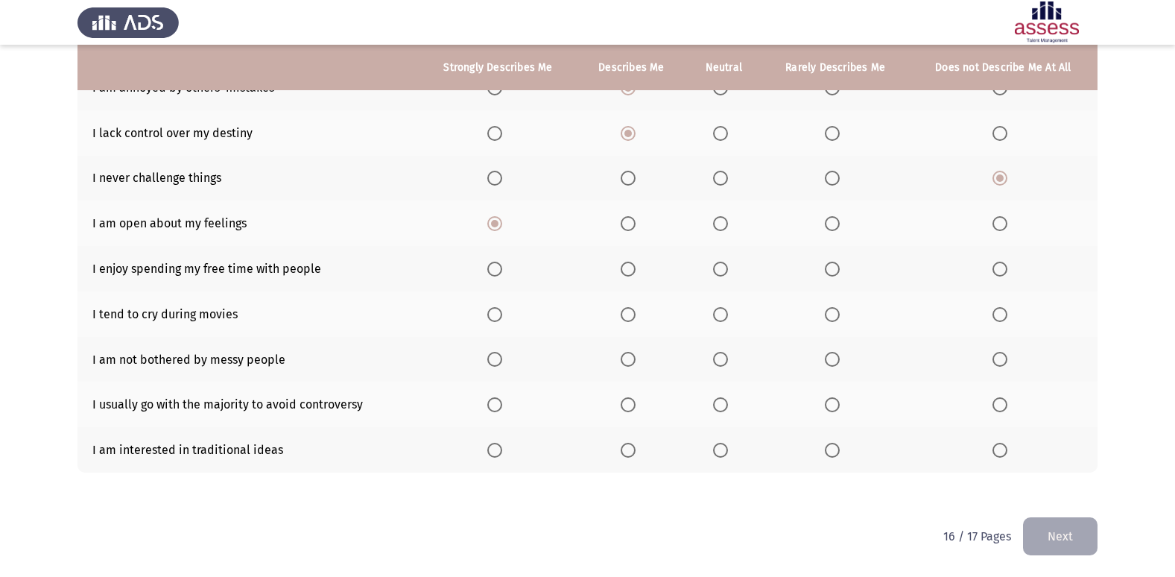
click at [722, 274] on input "Select an option" at bounding box center [720, 269] width 15 height 15
click at [492, 320] on span "Select an option" at bounding box center [494, 314] width 15 height 15
click at [492, 320] on input "Select an option" at bounding box center [494, 314] width 15 height 15
click at [1008, 360] on label "Select an option" at bounding box center [1003, 359] width 21 height 15
click at [1007, 360] on input "Select an option" at bounding box center [1000, 359] width 15 height 15
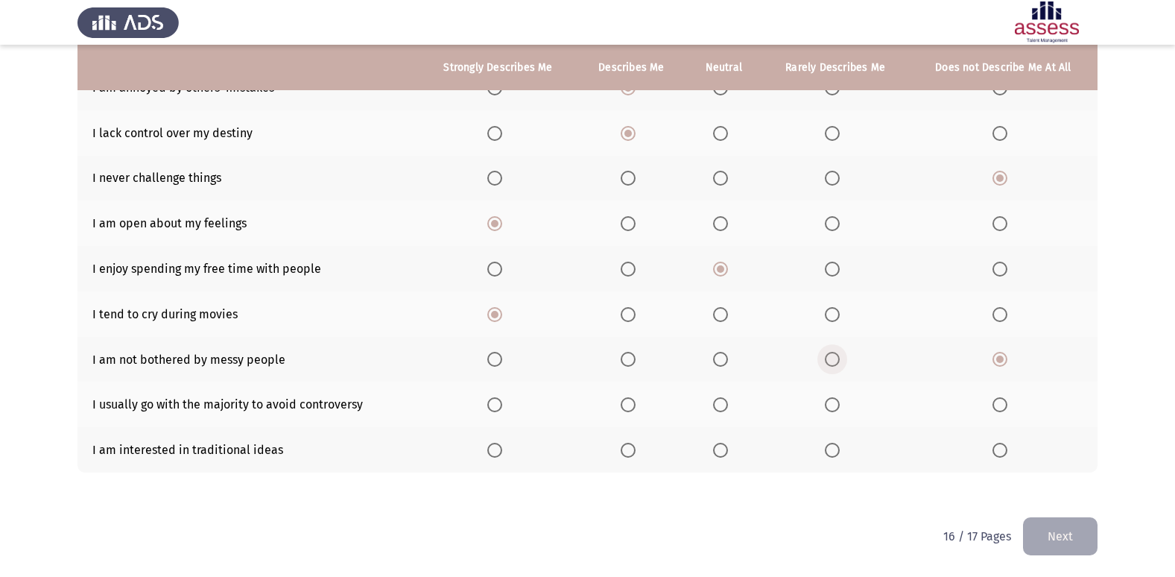
click at [832, 361] on span "Select an option" at bounding box center [832, 359] width 15 height 15
click at [832, 361] on input "Select an option" at bounding box center [832, 359] width 15 height 15
click at [999, 364] on span "Select an option" at bounding box center [1000, 359] width 15 height 15
click at [999, 364] on input "Select an option" at bounding box center [1000, 359] width 15 height 15
click at [502, 450] on span "Select an option" at bounding box center [494, 450] width 15 height 15
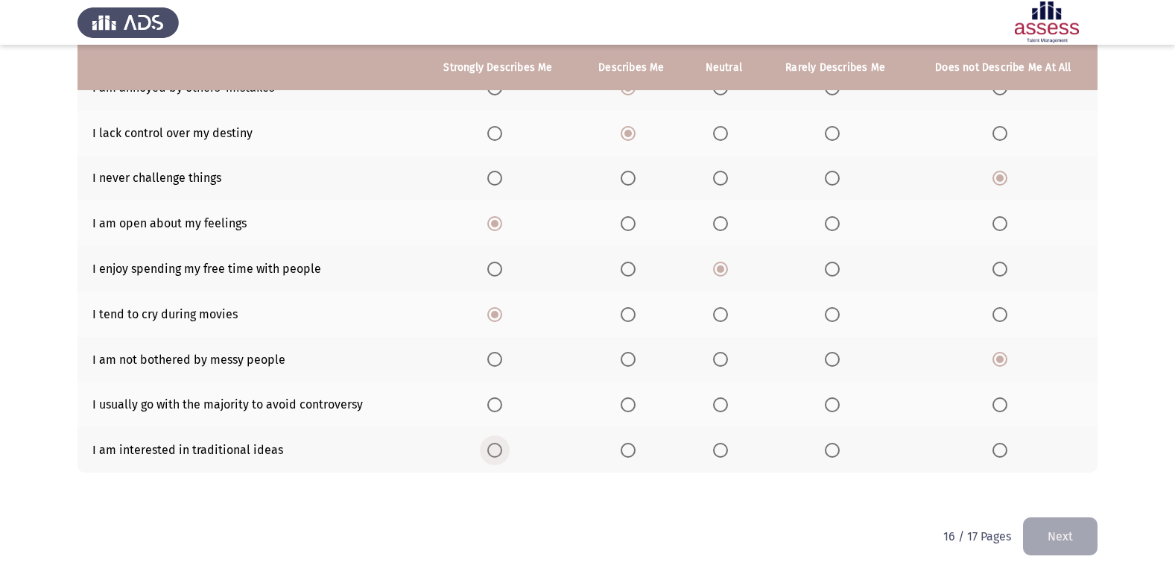
click at [502, 450] on input "Select an option" at bounding box center [494, 450] width 15 height 15
click at [829, 450] on span "Select an option" at bounding box center [832, 450] width 15 height 15
click at [829, 450] on input "Select an option" at bounding box center [832, 450] width 15 height 15
click at [1000, 450] on span "Select an option" at bounding box center [1000, 450] width 0 height 0
click at [1001, 449] on input "Select an option" at bounding box center [1000, 450] width 15 height 15
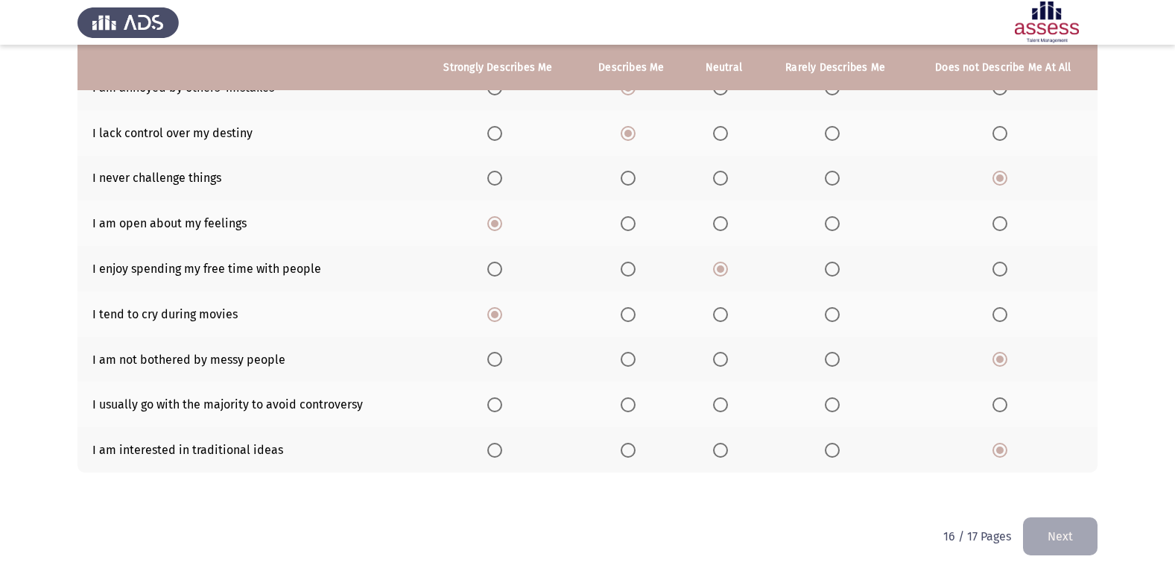
click at [838, 446] on span "Select an option" at bounding box center [832, 450] width 15 height 15
click at [838, 446] on input "Select an option" at bounding box center [832, 450] width 15 height 15
click at [1001, 458] on th at bounding box center [1003, 449] width 189 height 45
click at [994, 452] on span "Select an option" at bounding box center [1000, 450] width 15 height 15
click at [994, 452] on input "Select an option" at bounding box center [1000, 450] width 15 height 15
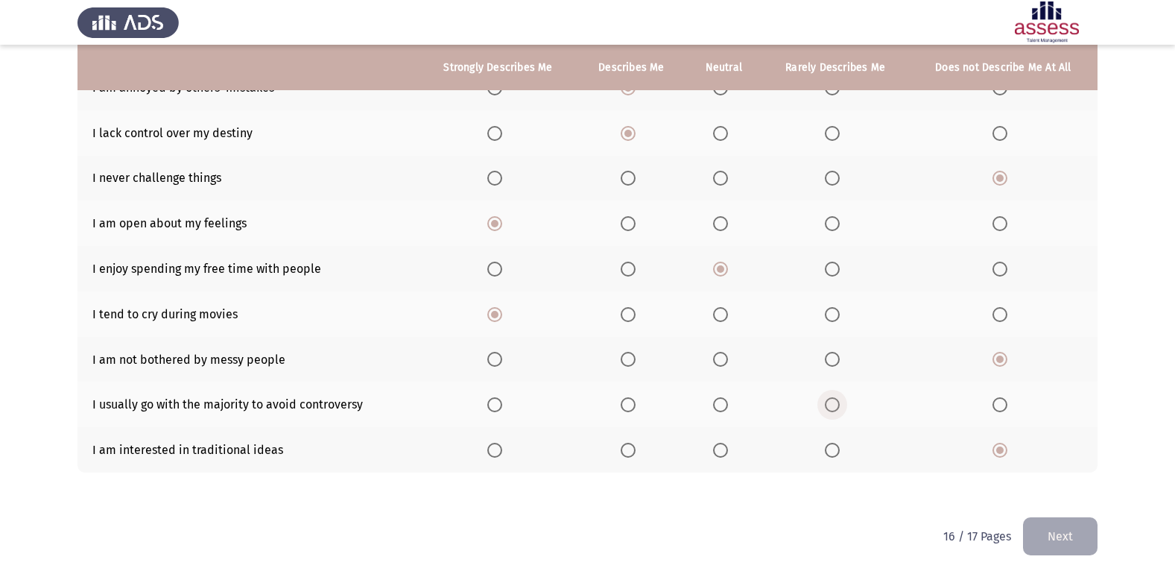
click at [838, 405] on span "Select an option" at bounding box center [832, 404] width 15 height 15
click at [838, 405] on input "Select an option" at bounding box center [832, 404] width 15 height 15
click at [1045, 527] on button "Next" at bounding box center [1060, 536] width 75 height 38
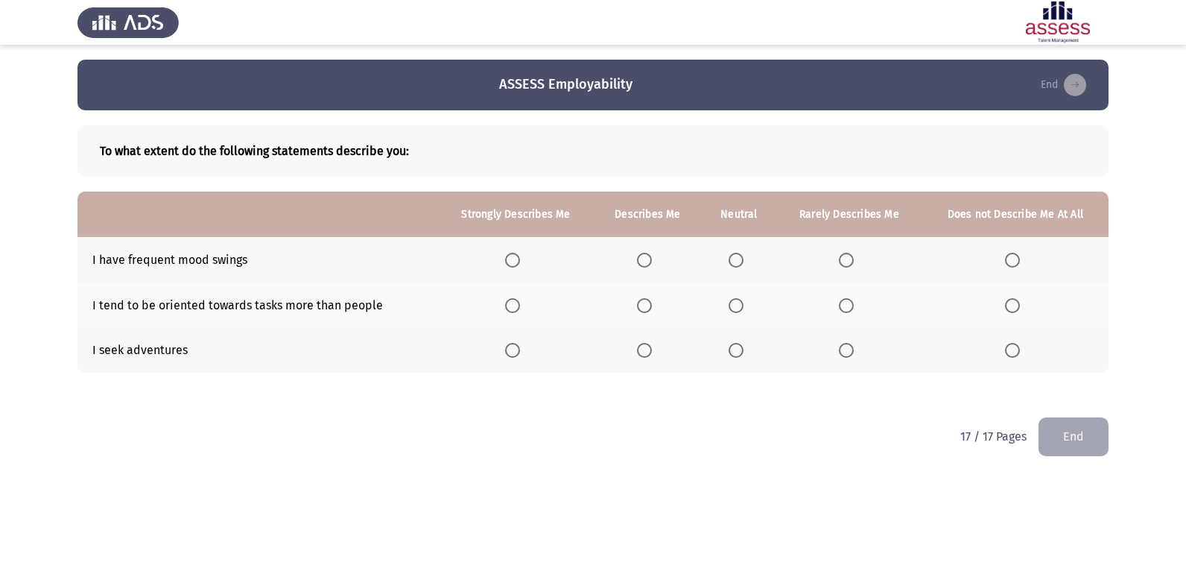
click at [642, 266] on span "Select an option" at bounding box center [644, 260] width 15 height 15
click at [642, 266] on input "Select an option" at bounding box center [644, 260] width 15 height 15
click at [648, 352] on span "Select an option" at bounding box center [644, 350] width 15 height 15
click at [648, 352] on input "Select an option" at bounding box center [644, 350] width 15 height 15
click at [844, 310] on span "Select an option" at bounding box center [846, 305] width 15 height 15
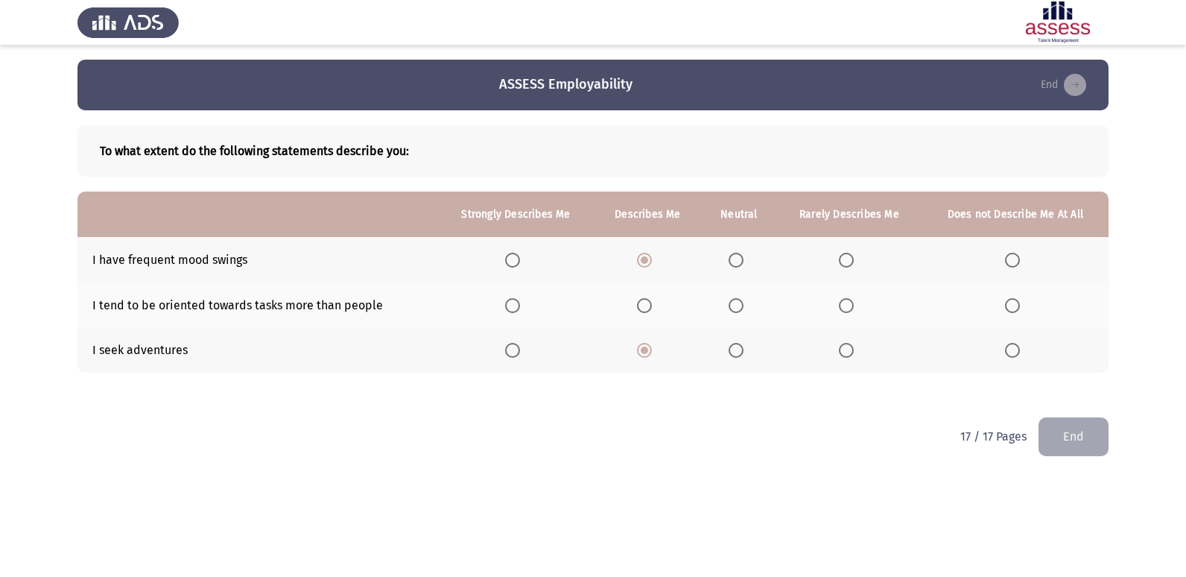
click at [844, 310] on input "Select an option" at bounding box center [846, 305] width 15 height 15
click at [1071, 438] on button "End" at bounding box center [1074, 436] width 70 height 38
